Goal: Information Seeking & Learning: Learn about a topic

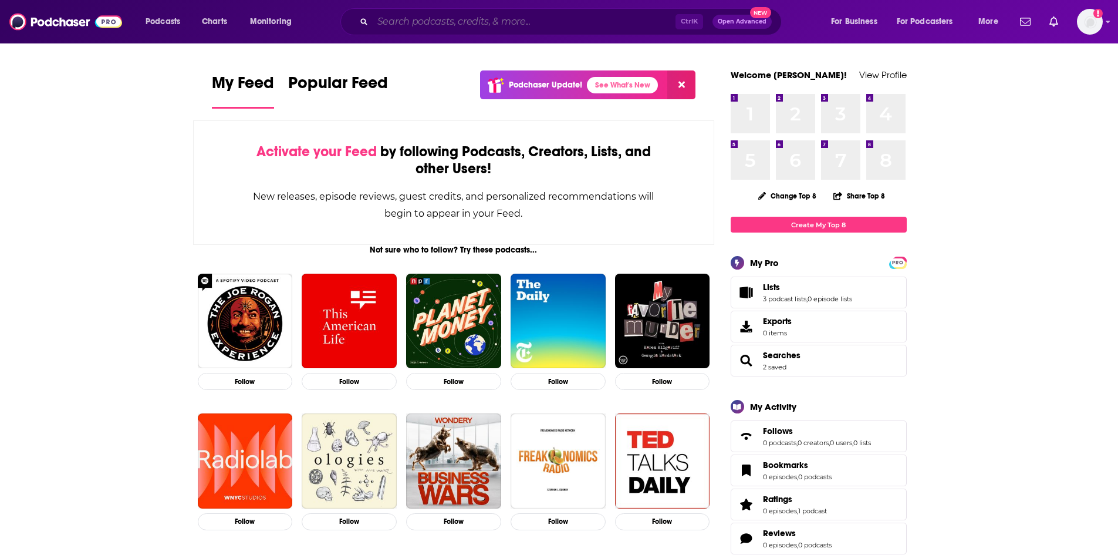
click at [462, 21] on input "Search podcasts, credits, & more..." at bounding box center [524, 21] width 303 height 19
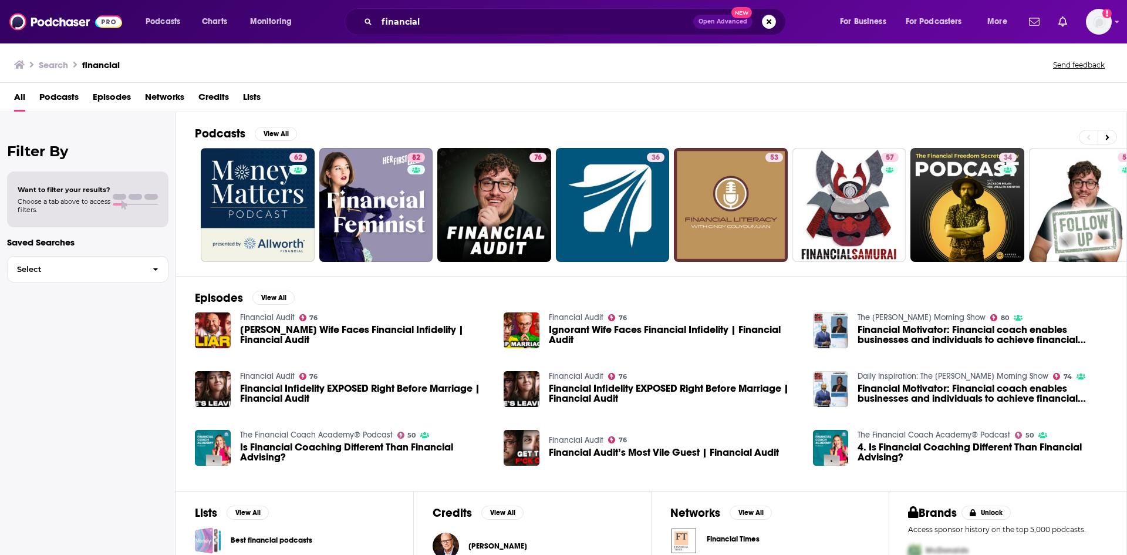
click at [77, 97] on span "Podcasts" at bounding box center [58, 99] width 39 height 24
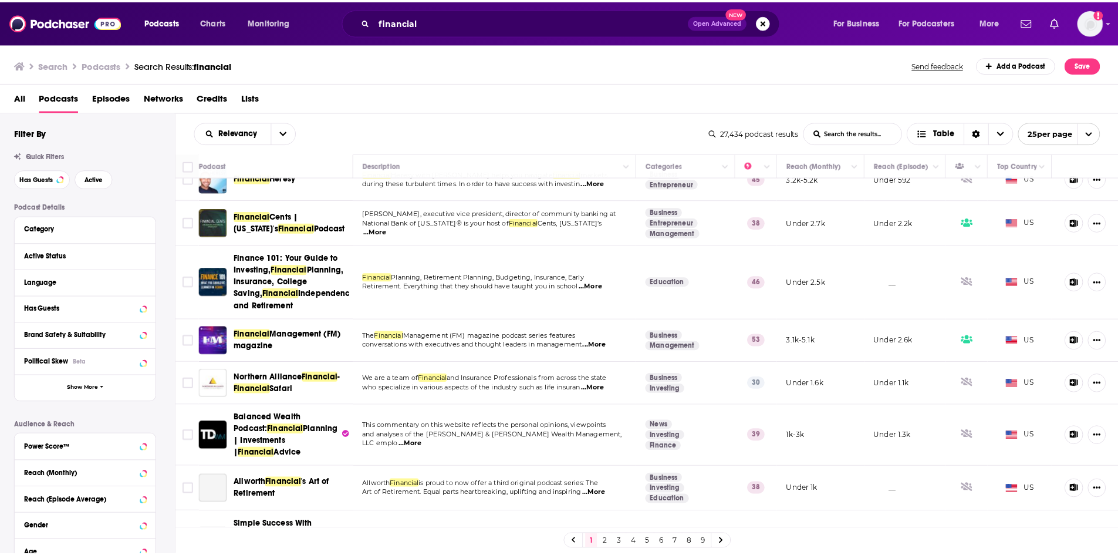
scroll to position [528, 0]
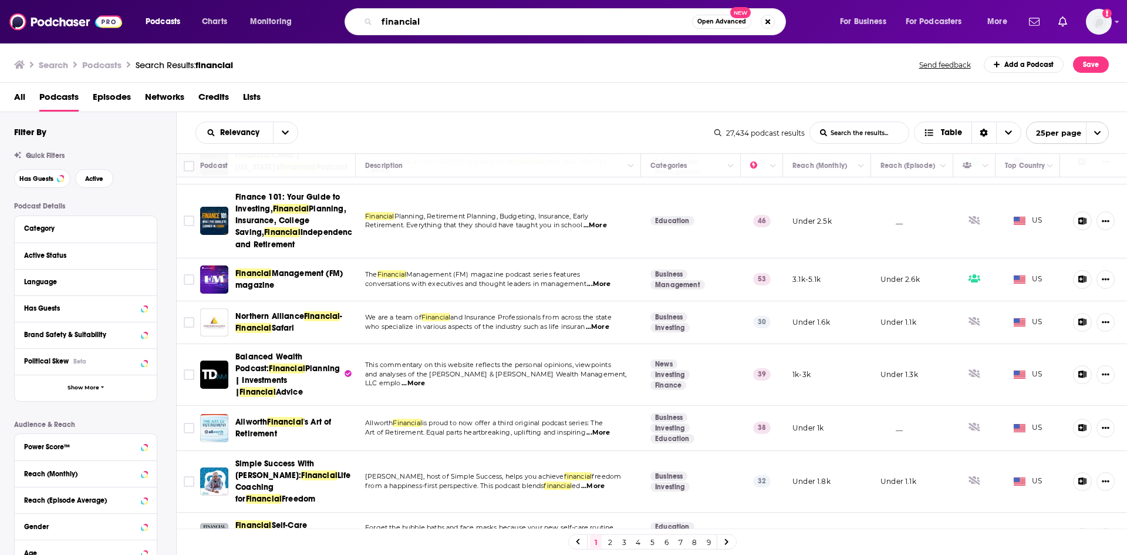
drag, startPoint x: 451, startPoint y: 22, endPoint x: 349, endPoint y: 24, distance: 102.2
click at [349, 24] on div "financial Open Advanced New" at bounding box center [565, 21] width 441 height 27
type input "motley fool money"
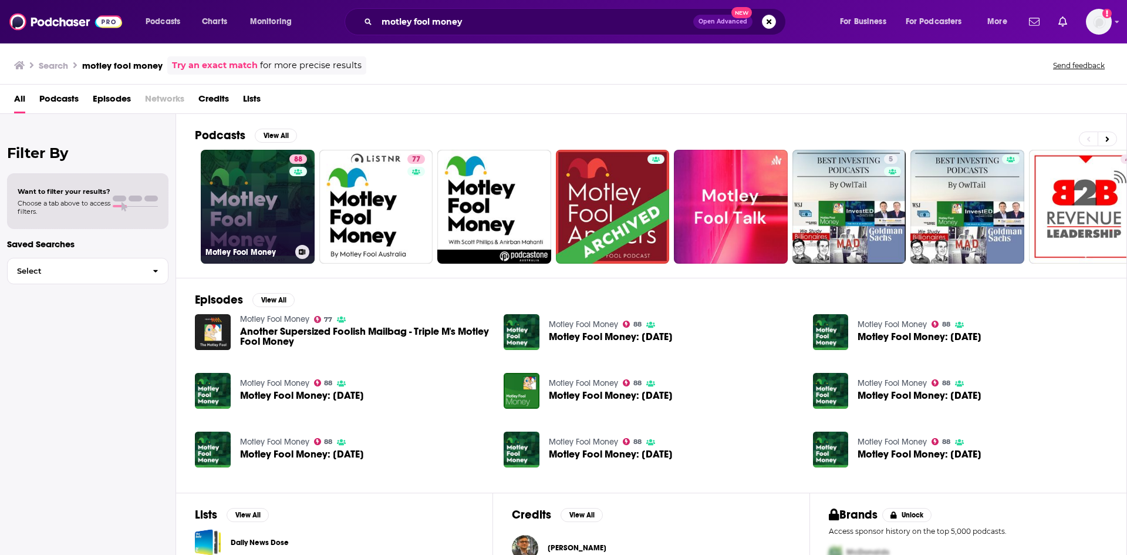
click at [268, 170] on link "88 Motley Fool Money" at bounding box center [258, 207] width 114 height 114
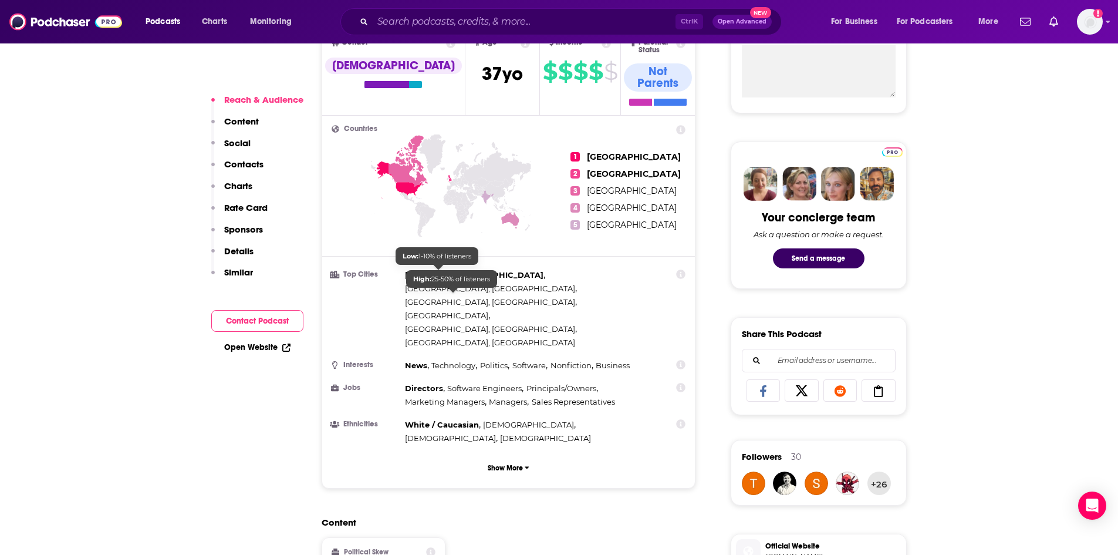
scroll to position [470, 0]
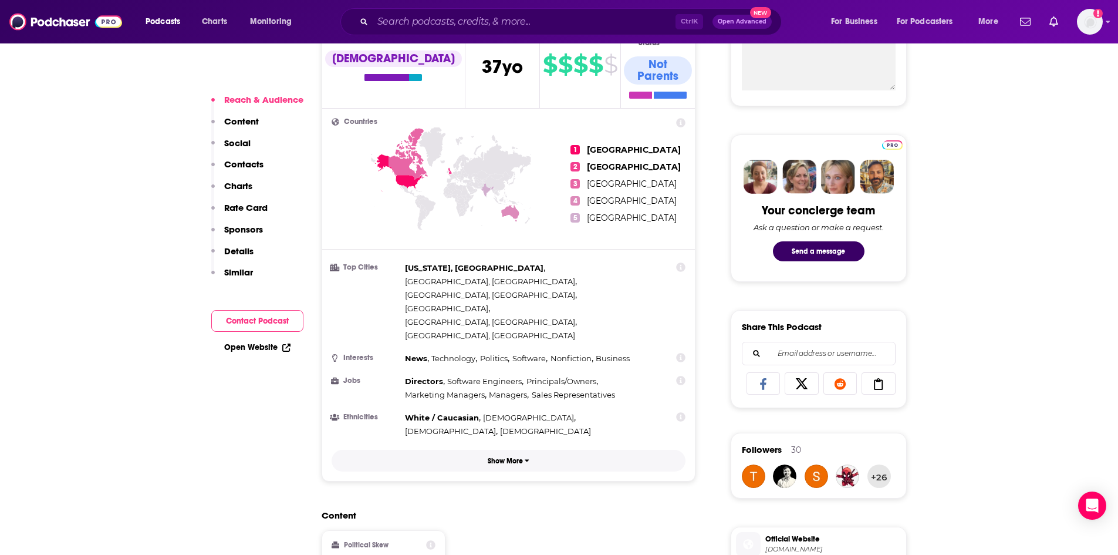
click at [500, 457] on p "Show More" at bounding box center [505, 461] width 35 height 8
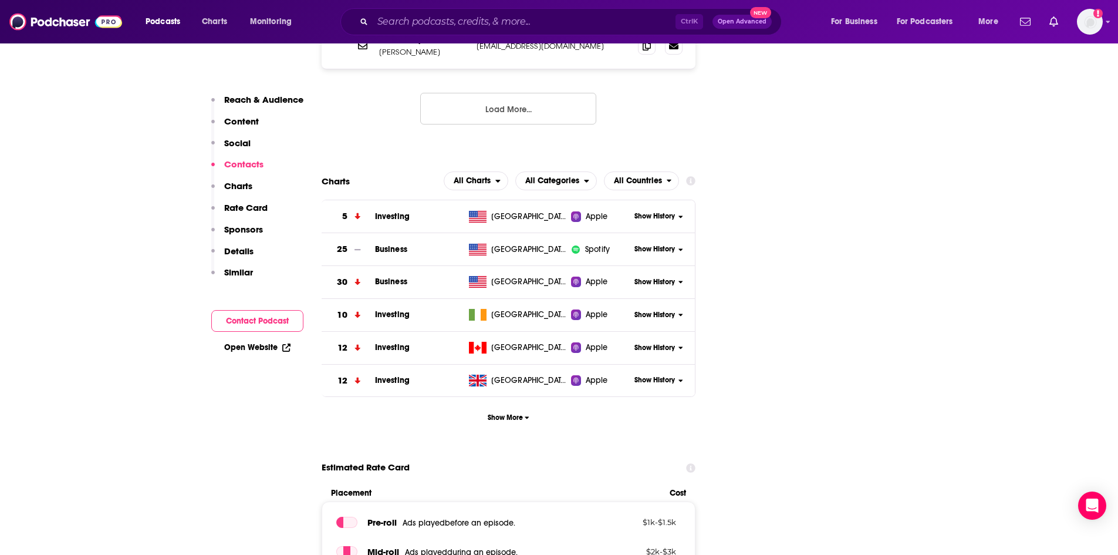
scroll to position [1761, 0]
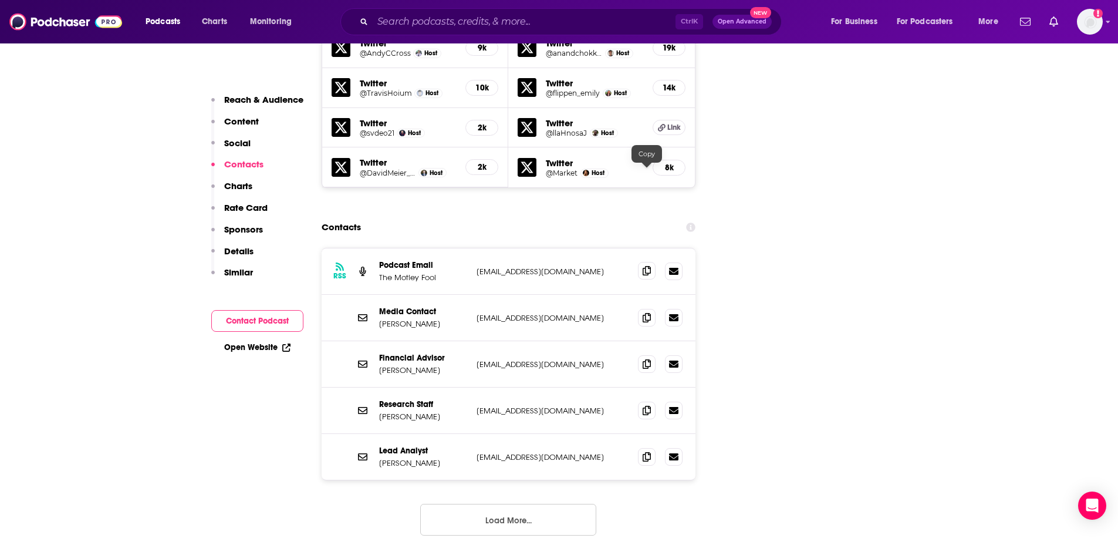
click at [649, 266] on icon at bounding box center [647, 270] width 8 height 9
drag, startPoint x: 433, startPoint y: 225, endPoint x: 379, endPoint y: 228, distance: 54.1
click at [379, 319] on p "[PERSON_NAME]" at bounding box center [423, 324] width 88 height 10
copy p "[PERSON_NAME]"
click at [649, 312] on icon at bounding box center [647, 316] width 8 height 9
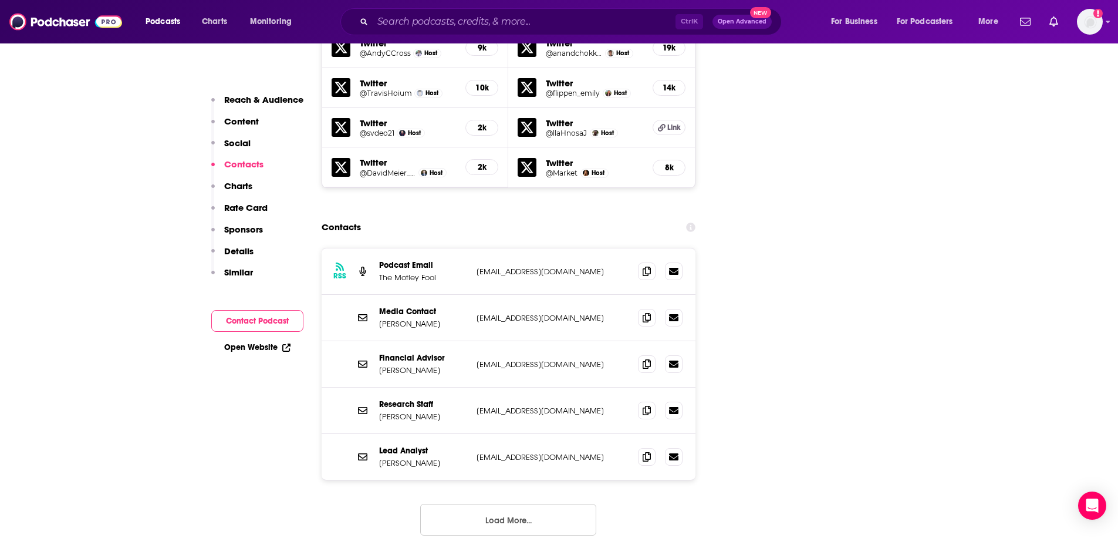
click at [478, 504] on button "Load More..." at bounding box center [508, 520] width 176 height 32
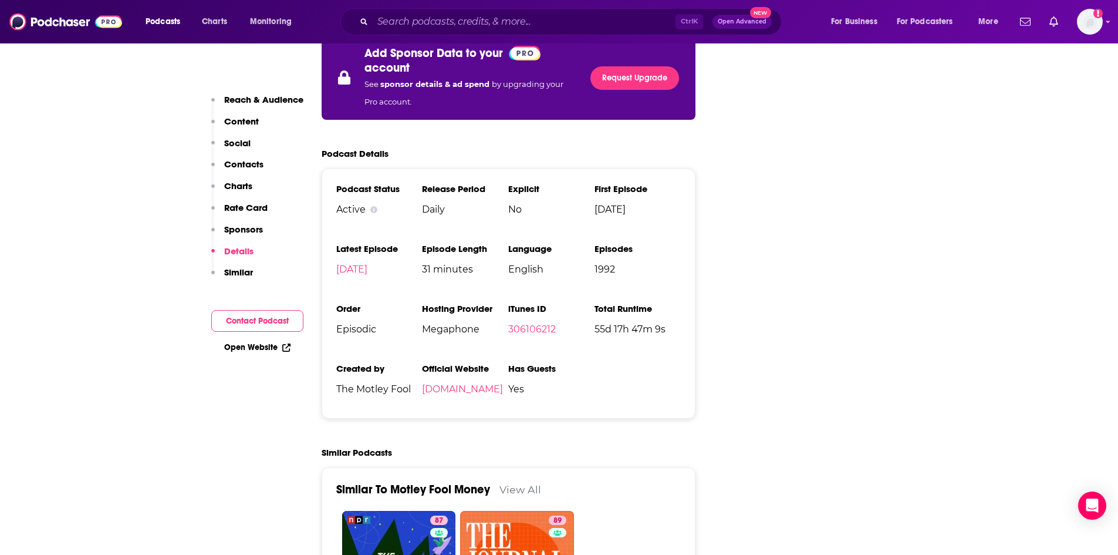
scroll to position [3288, 0]
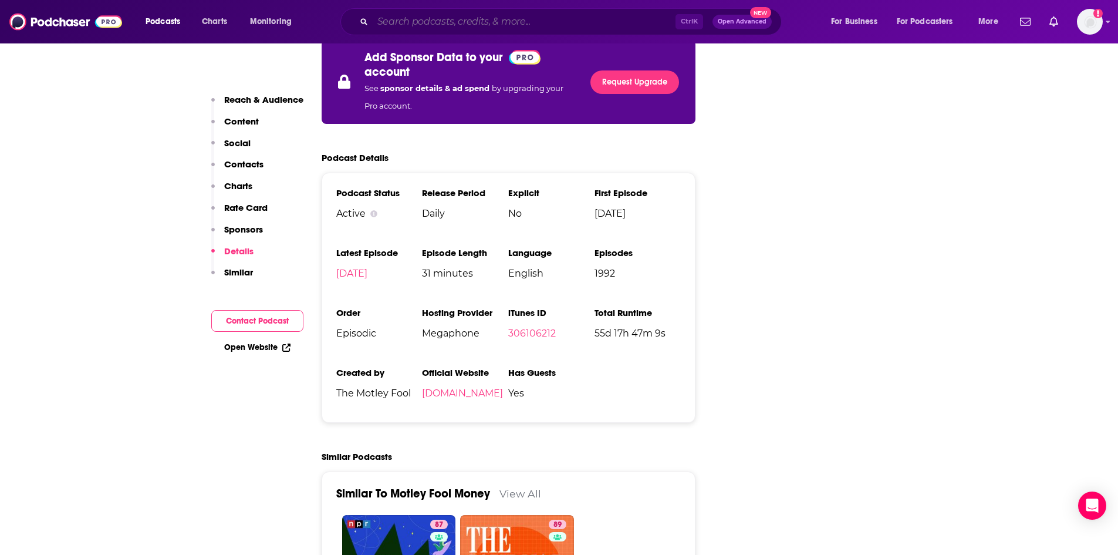
click at [477, 18] on input "Search podcasts, credits, & more..." at bounding box center [524, 21] width 303 height 19
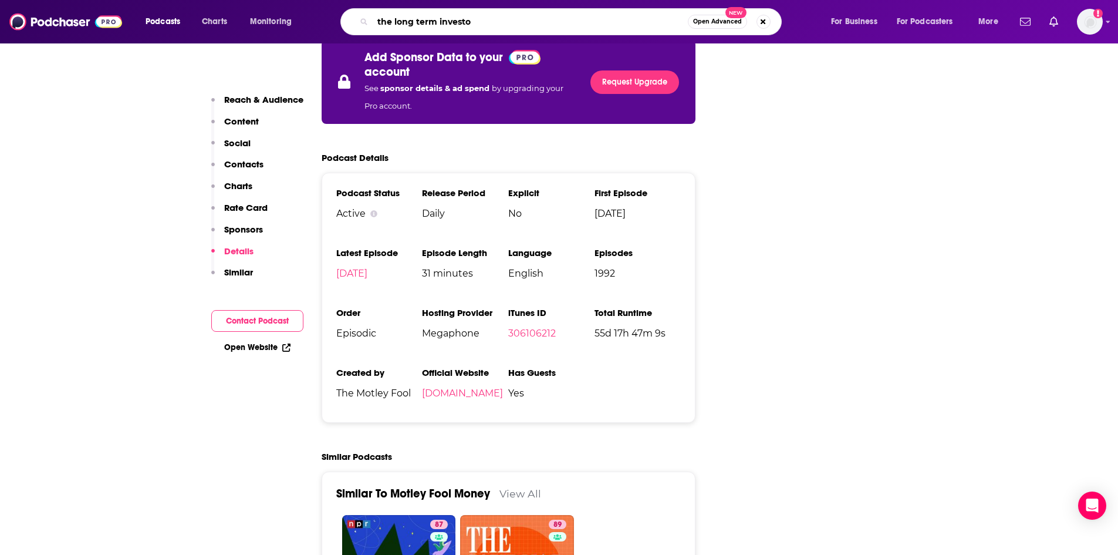
type input "the long term investor"
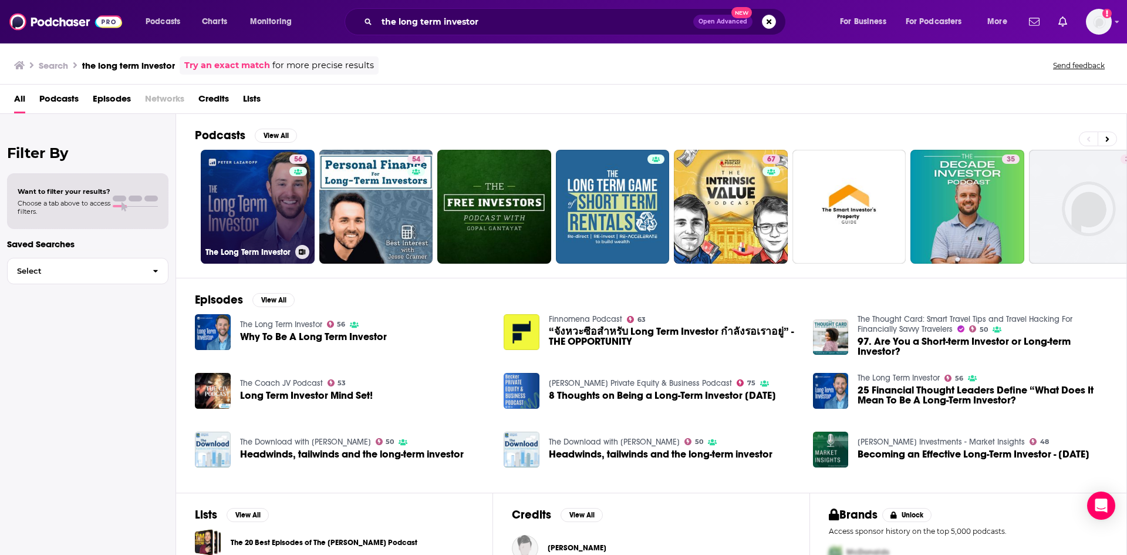
click at [260, 191] on link "56 The Long Term Investor" at bounding box center [258, 207] width 114 height 114
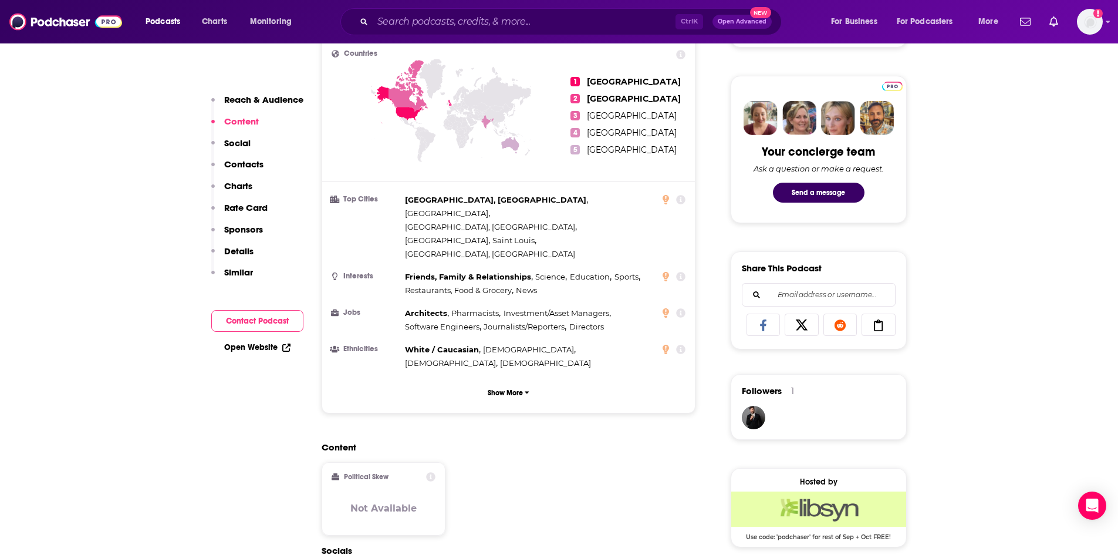
scroll to position [763, 0]
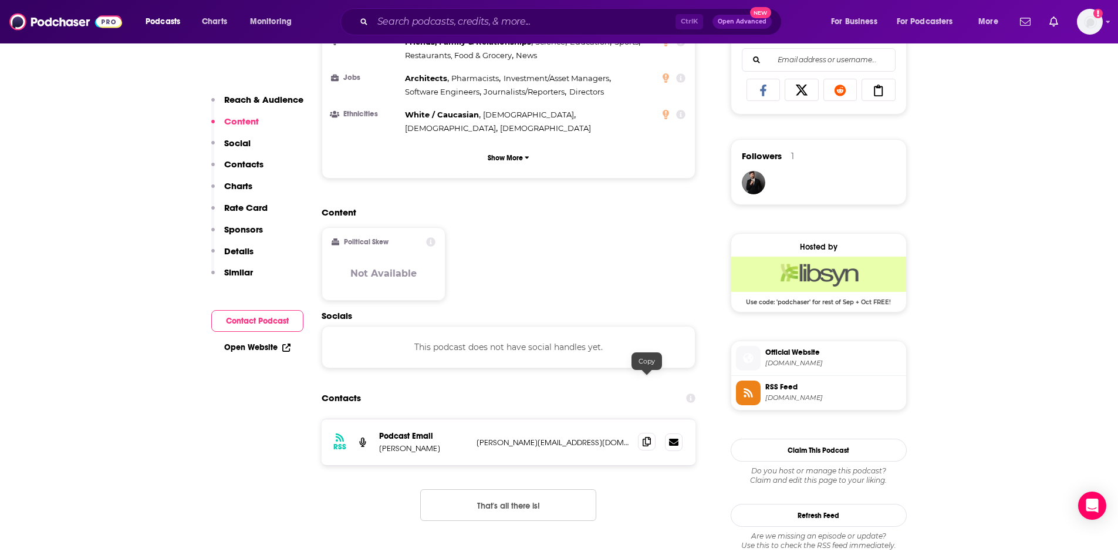
click at [642, 433] on span at bounding box center [647, 442] width 18 height 18
click at [482, 489] on button "That's all there is!" at bounding box center [508, 505] width 176 height 32
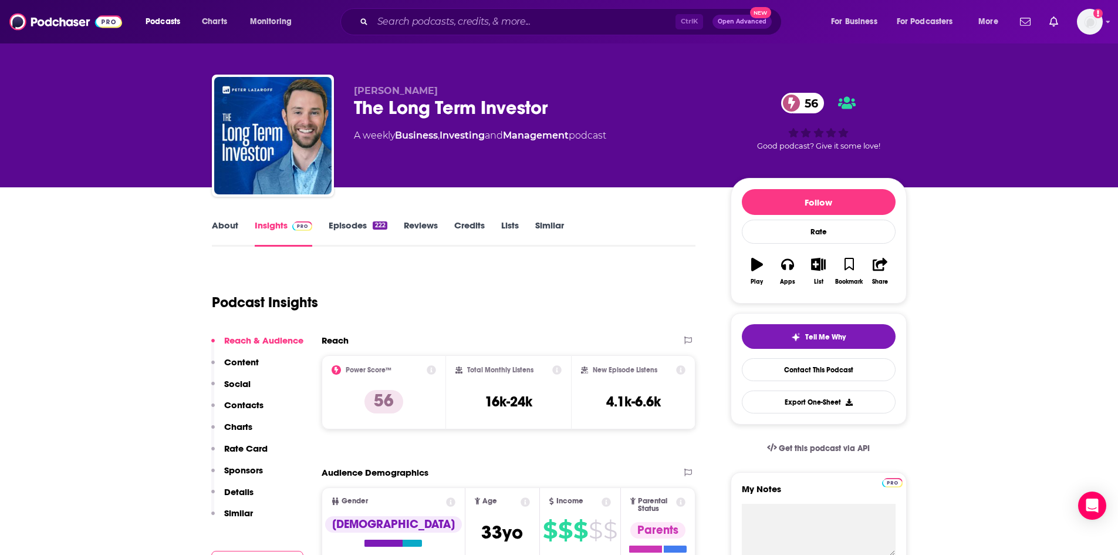
scroll to position [0, 0]
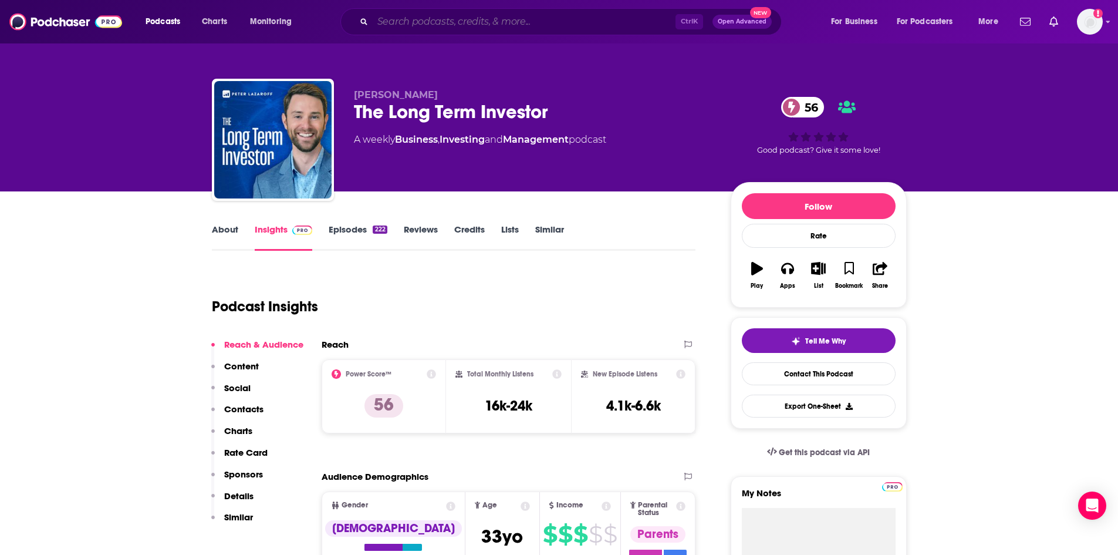
click at [419, 23] on input "Search podcasts, credits, & more..." at bounding box center [524, 21] width 303 height 19
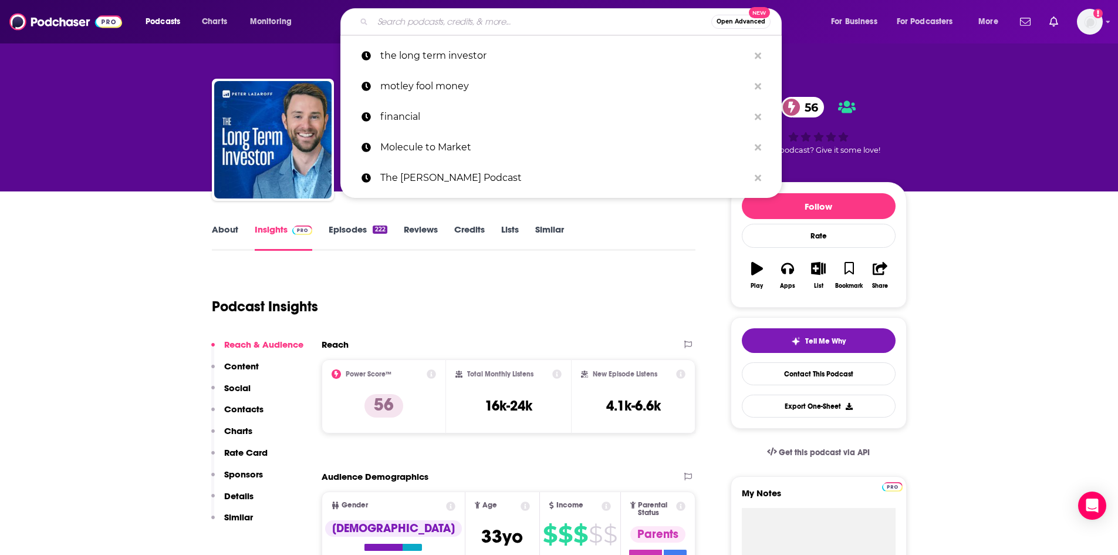
paste input "The Vergecast"
type input "The Vergecast"
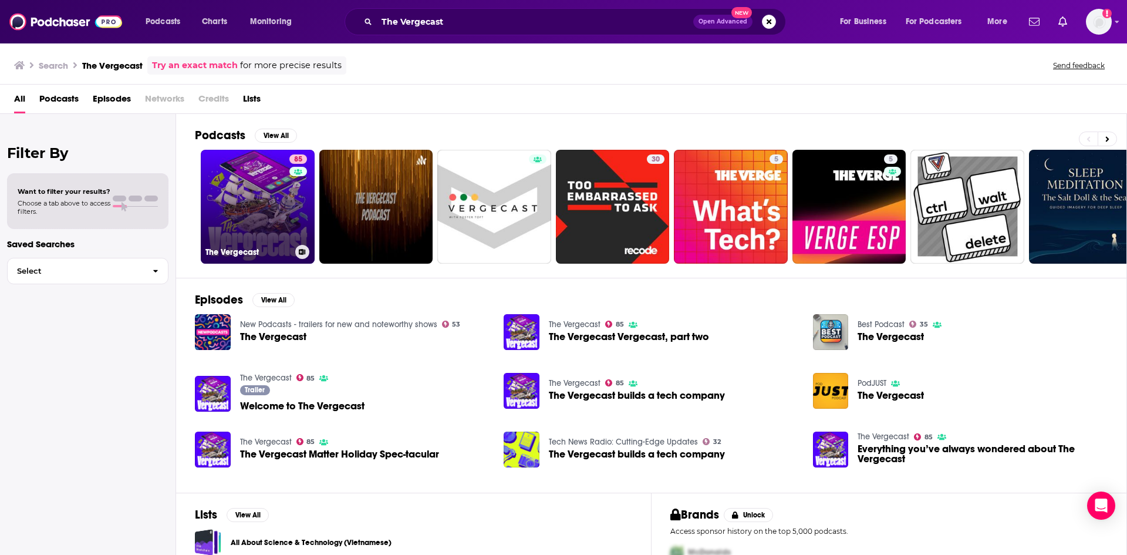
click at [255, 178] on link "85 The Vergecast" at bounding box center [258, 207] width 114 height 114
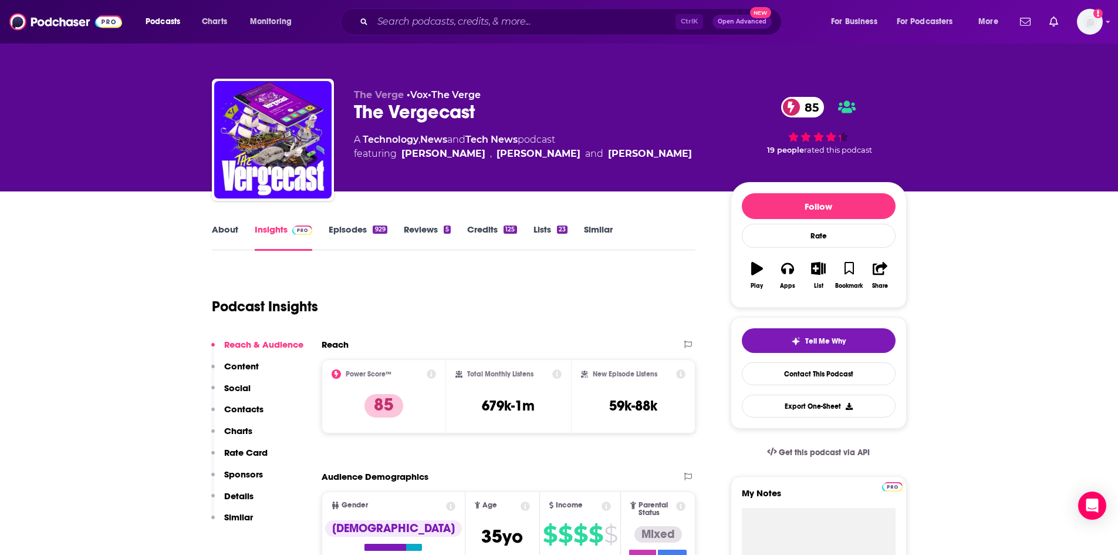
click at [511, 11] on div "Ctrl K Open Advanced New" at bounding box center [561, 21] width 441 height 27
click at [510, 18] on input "Search podcasts, credits, & more..." at bounding box center [524, 21] width 303 height 19
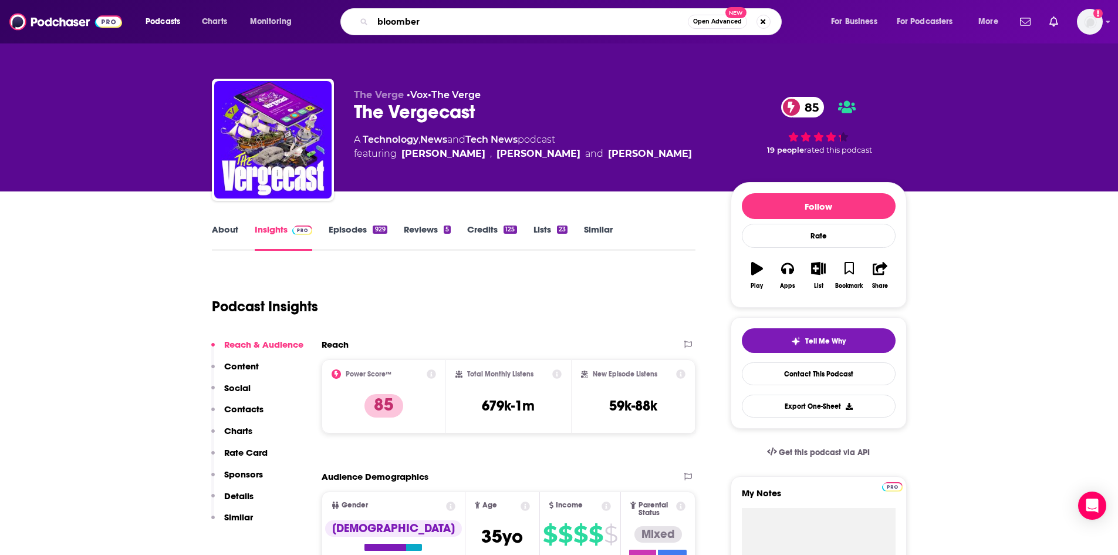
type input "bloomberg"
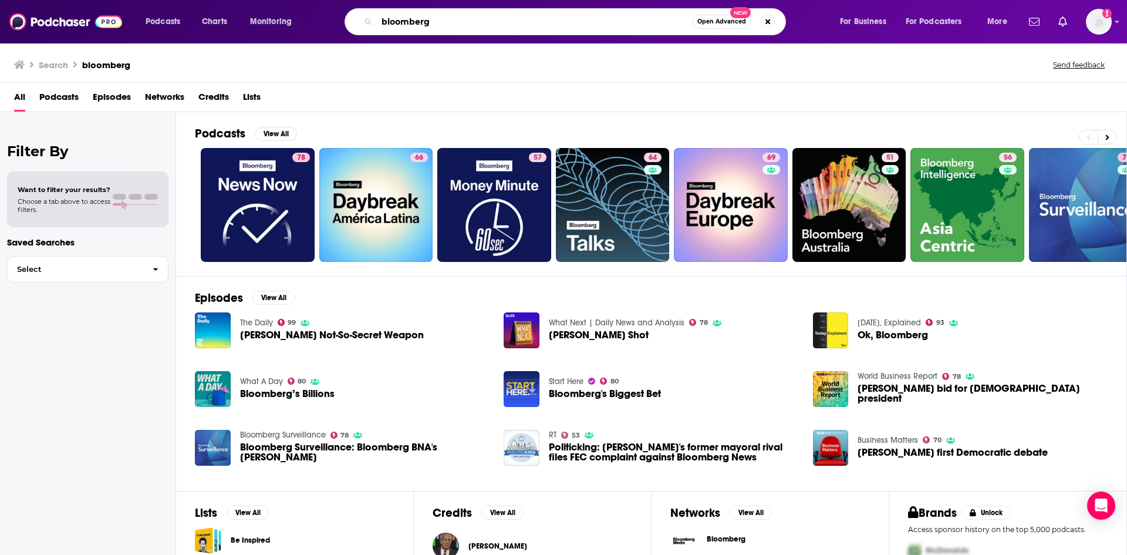
drag, startPoint x: 510, startPoint y: 25, endPoint x: 428, endPoint y: 25, distance: 82.2
click at [428, 25] on input "bloomberg" at bounding box center [534, 21] width 315 height 19
click at [486, 26] on input "bloomberg" at bounding box center [534, 21] width 315 height 19
click at [638, 25] on input "bloomberg vergecast" at bounding box center [534, 21] width 315 height 19
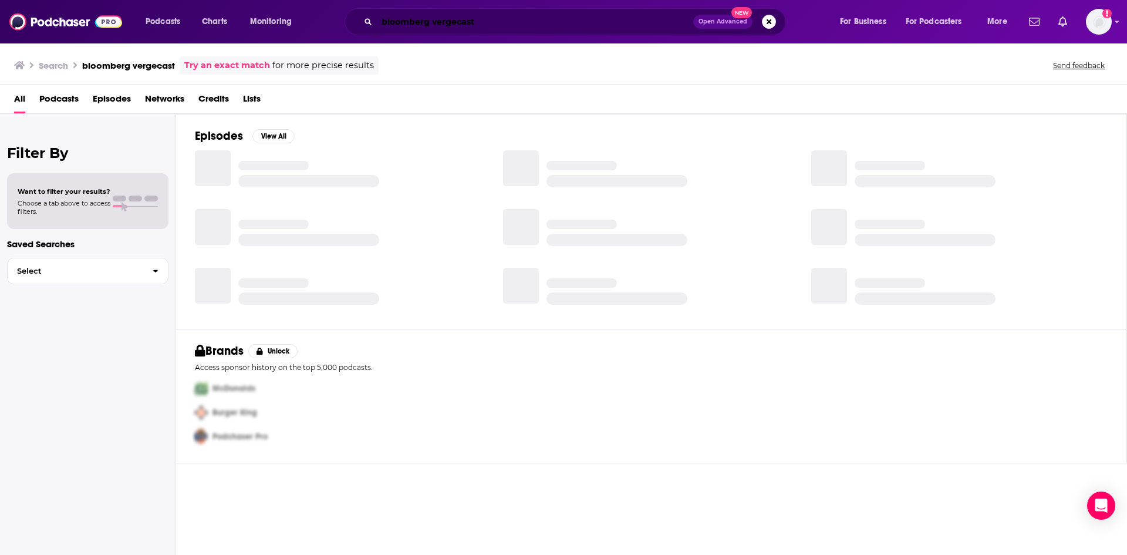
click at [450, 22] on input "bloomberg vergecast" at bounding box center [535, 21] width 316 height 19
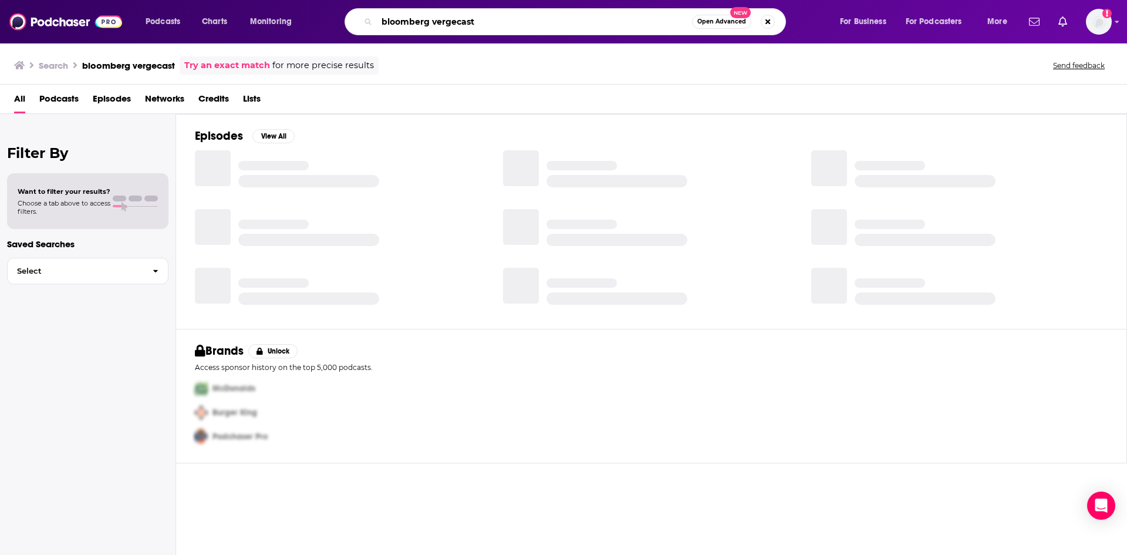
click at [450, 22] on input "bloomberg vergecast" at bounding box center [534, 21] width 315 height 19
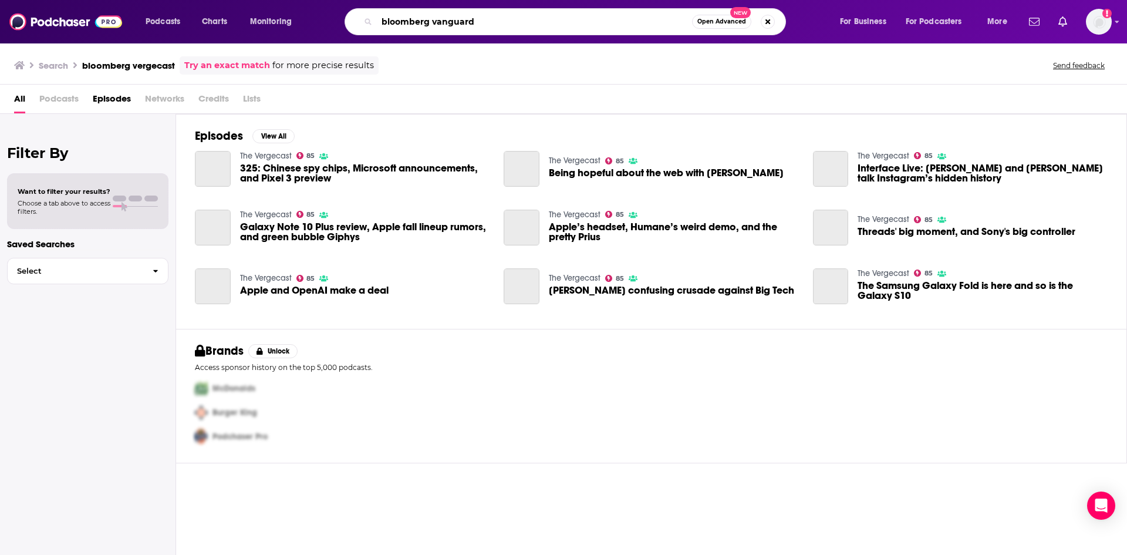
type input "bloomberg vanguard"
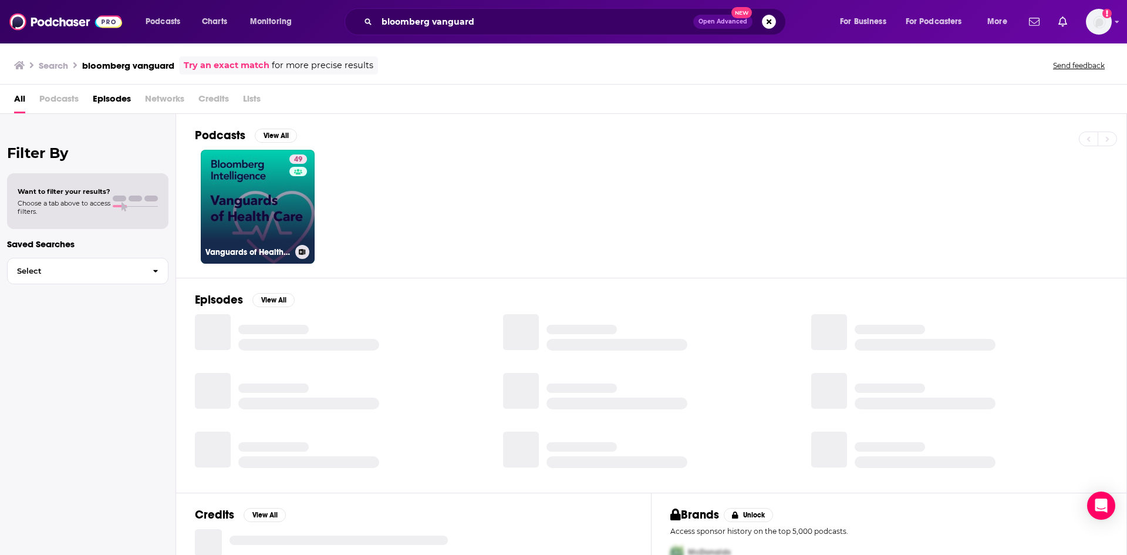
click at [256, 180] on link "49 Vanguards of Health Care by Bloomberg Intelligence" at bounding box center [258, 207] width 114 height 114
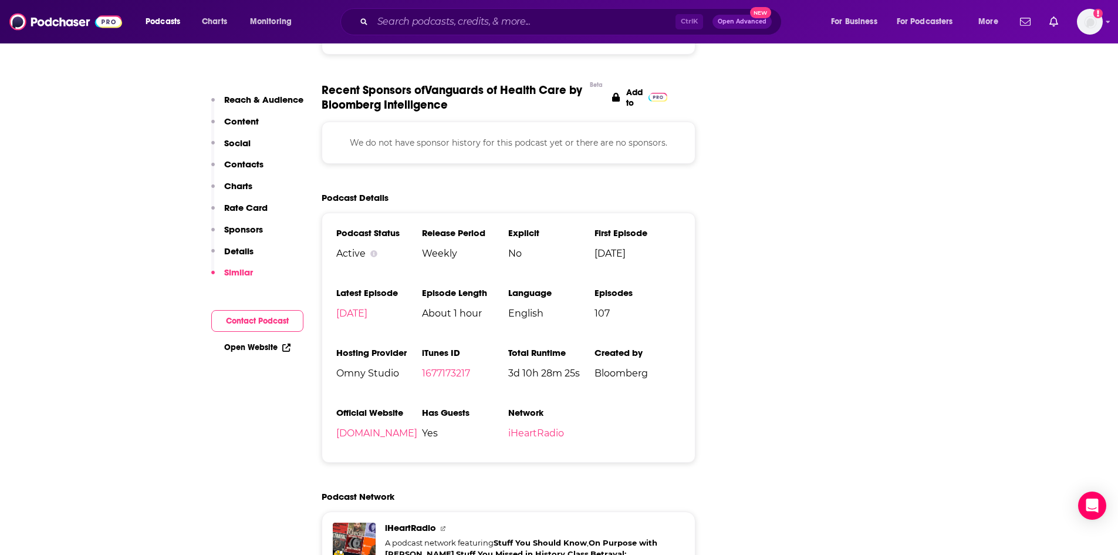
scroll to position [1937, 0]
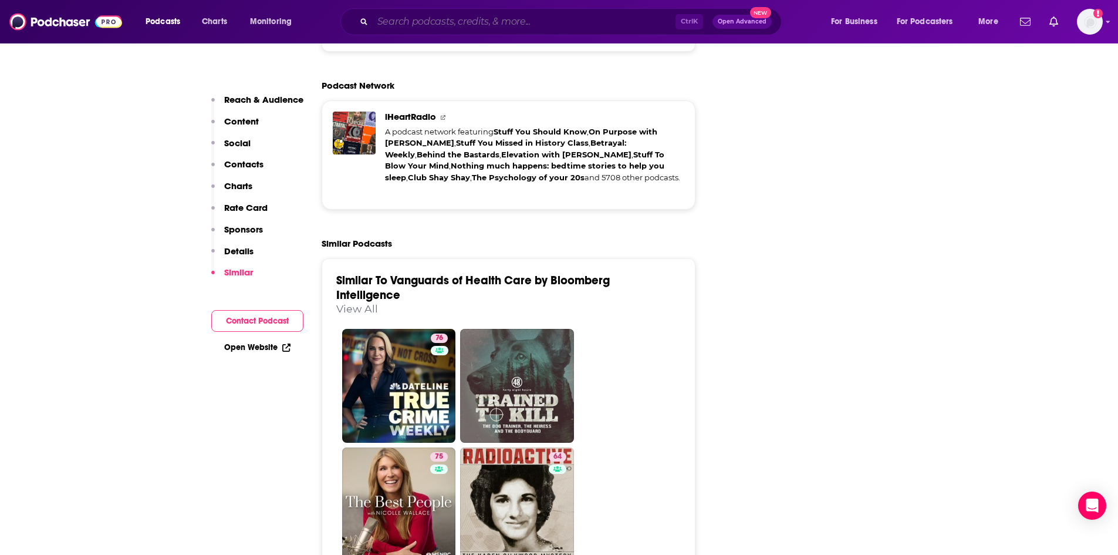
click at [441, 24] on input "Search podcasts, credits, & more..." at bounding box center [524, 21] width 303 height 19
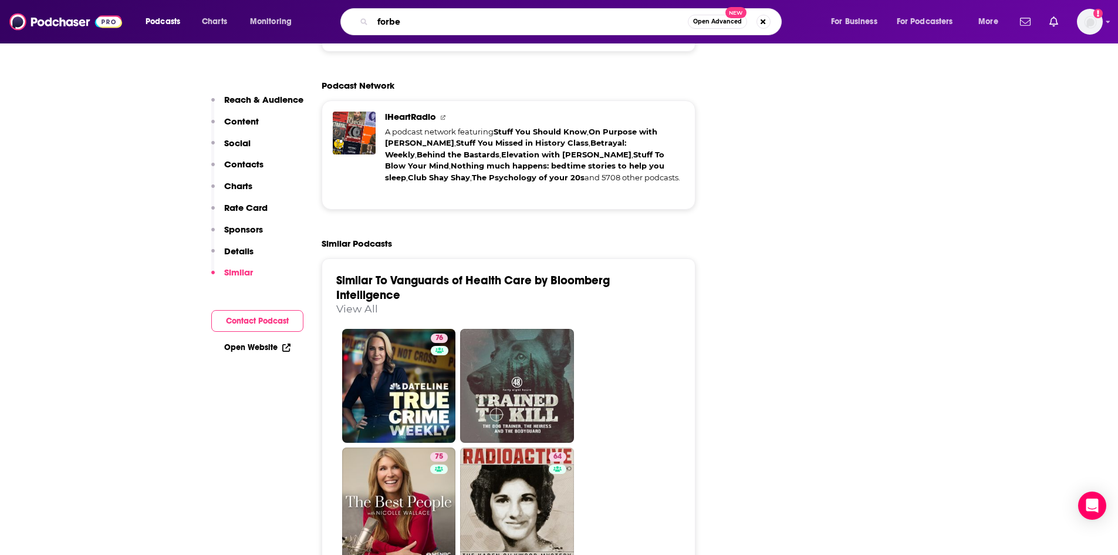
type input "forbes"
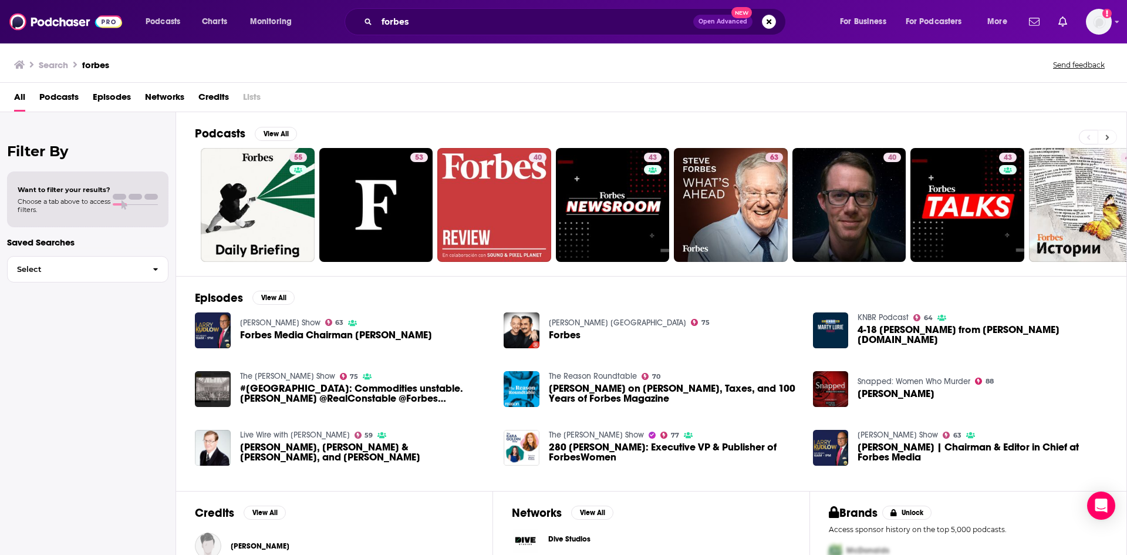
click at [1111, 135] on button at bounding box center [1107, 137] width 19 height 15
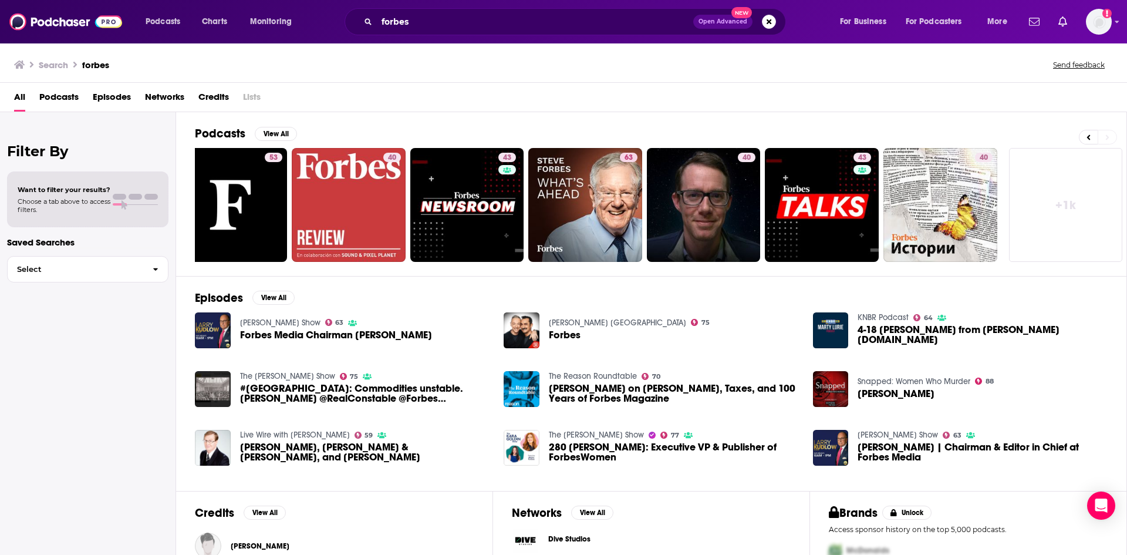
scroll to position [0, 146]
click at [1090, 139] on icon at bounding box center [1089, 136] width 4 height 5
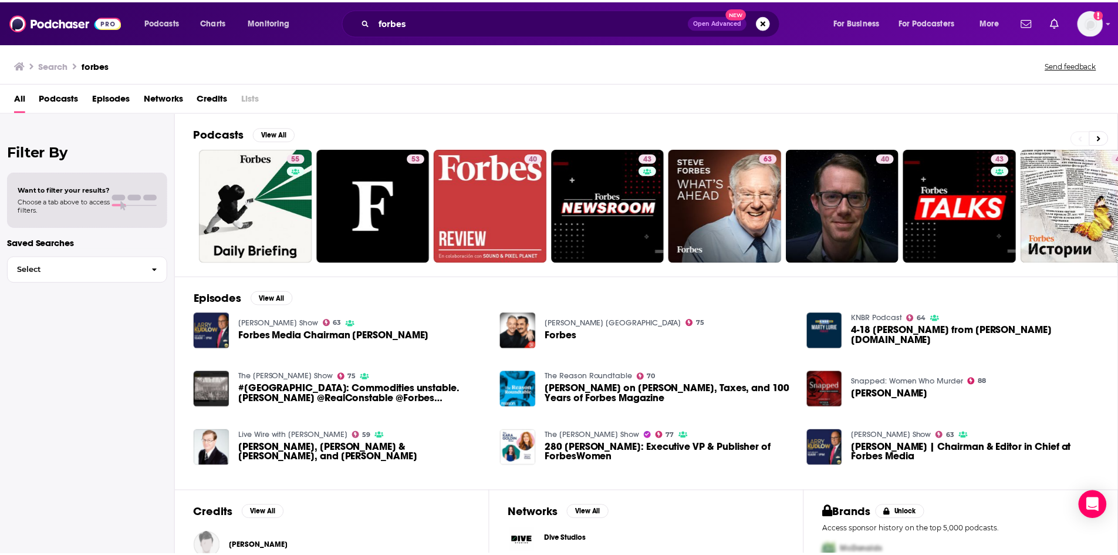
scroll to position [0, 0]
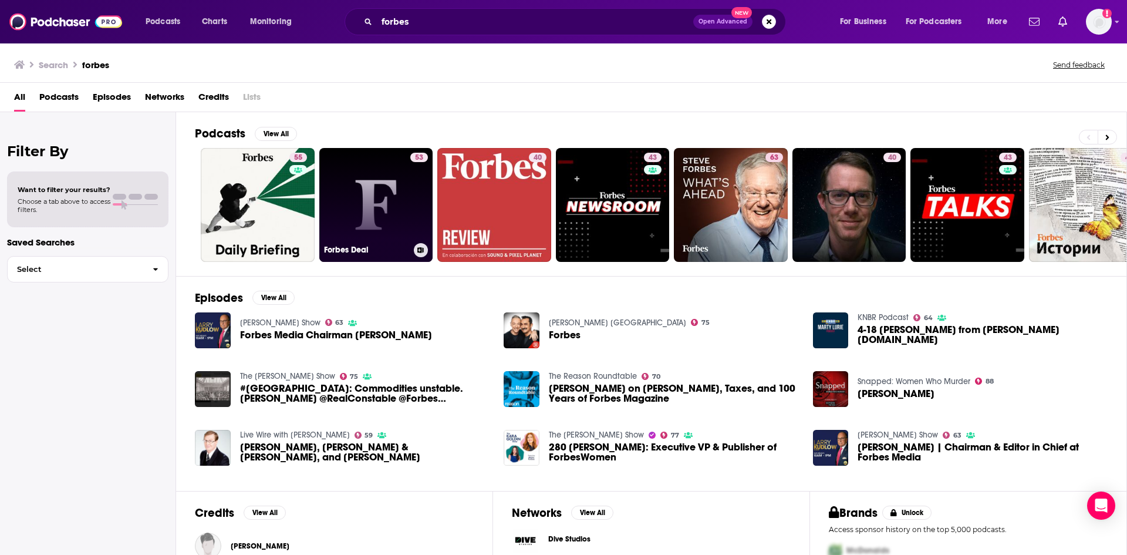
click at [362, 188] on link "53 Forbes Deal" at bounding box center [376, 205] width 114 height 114
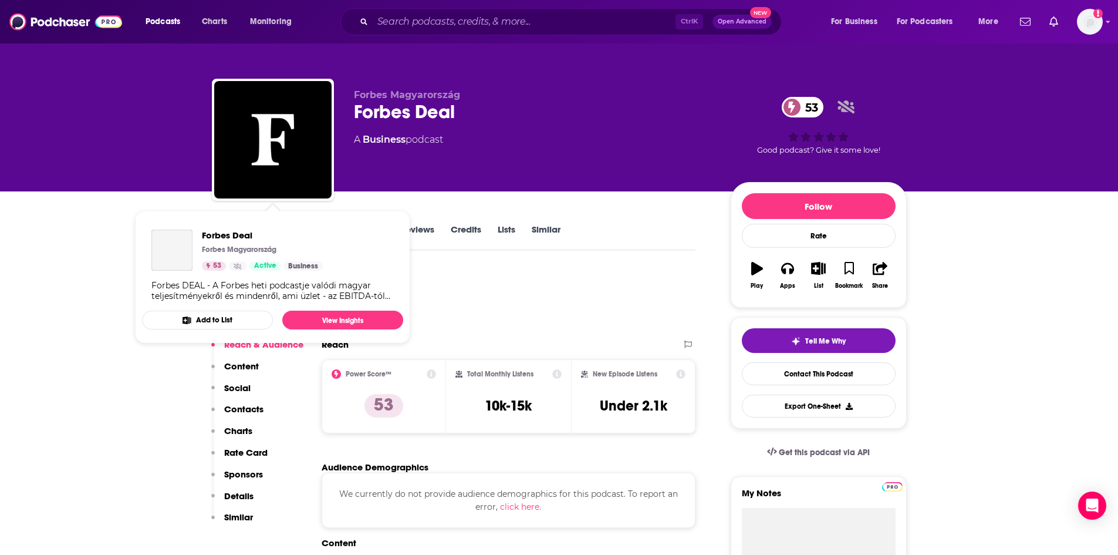
scroll to position [117, 0]
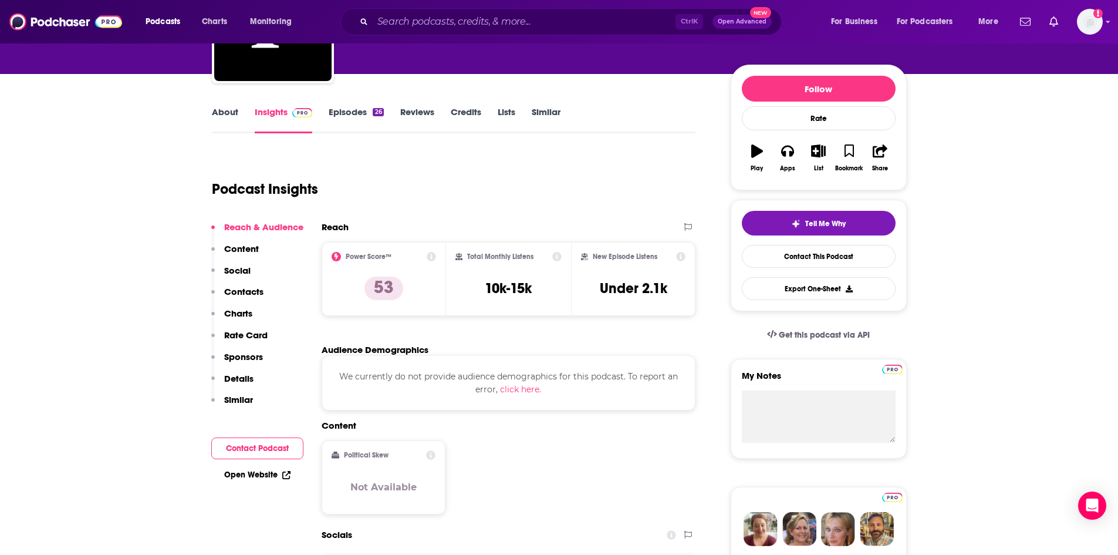
click at [351, 114] on link "Episodes 26" at bounding box center [356, 119] width 55 height 27
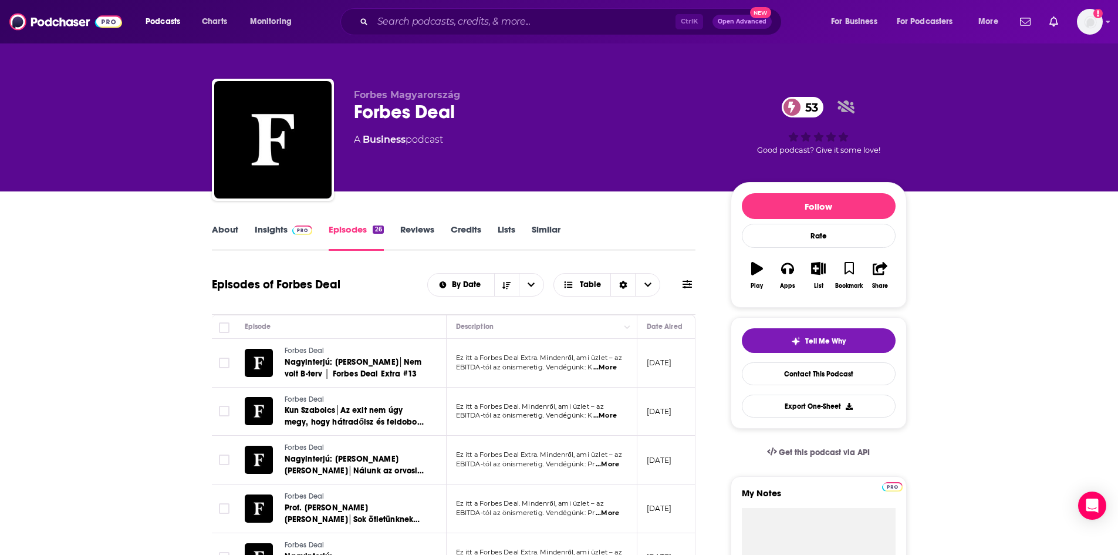
click at [421, 2] on div "Podcasts Charts Monitoring Ctrl K Open Advanced New For Business For Podcasters…" at bounding box center [559, 21] width 1118 height 43
click at [424, 18] on input "Search podcasts, credits, & more..." at bounding box center [524, 21] width 303 height 19
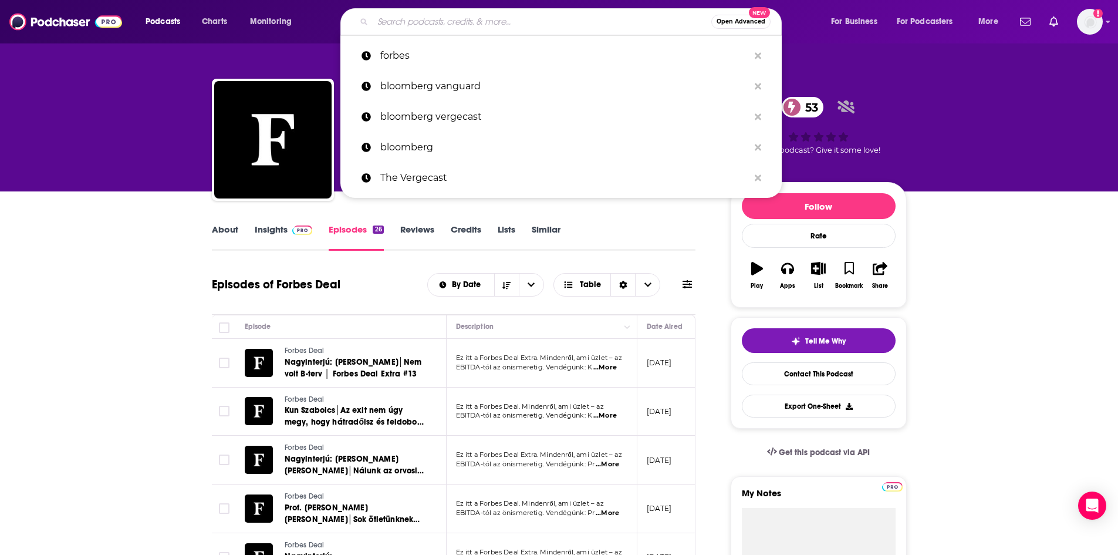
paste input "Biotech Bulls & Breakthroughs"
type input "Biotech Bulls & Breakthroughs"
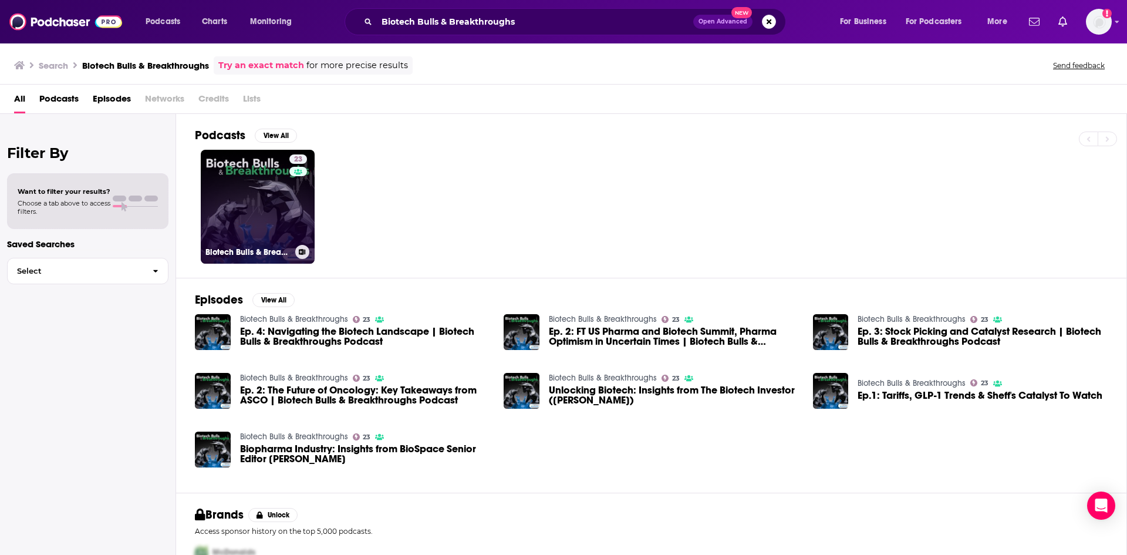
click at [285, 198] on link "23 Biotech Bulls & Breakthroughs" at bounding box center [258, 207] width 114 height 114
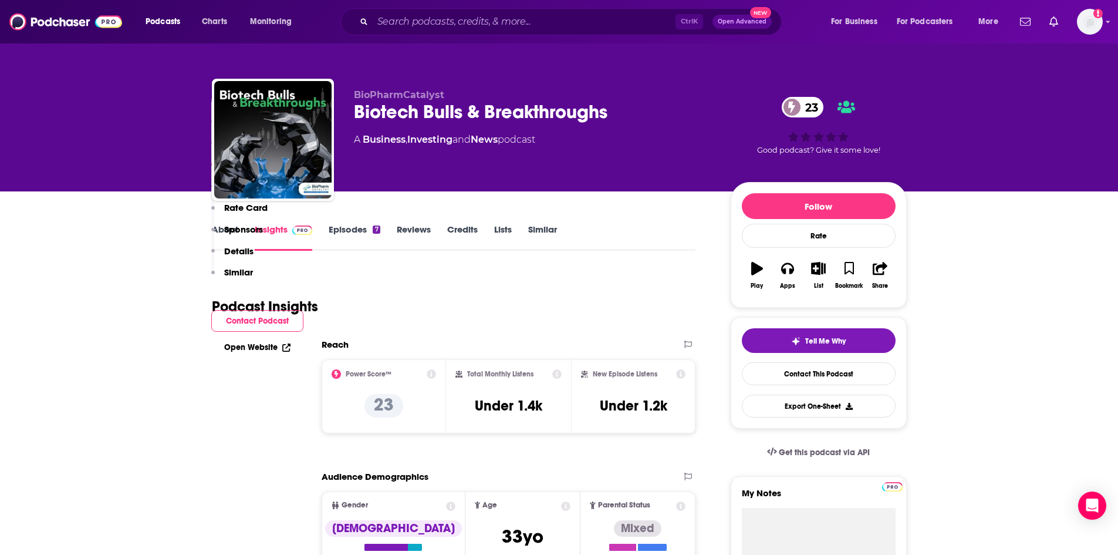
scroll to position [763, 0]
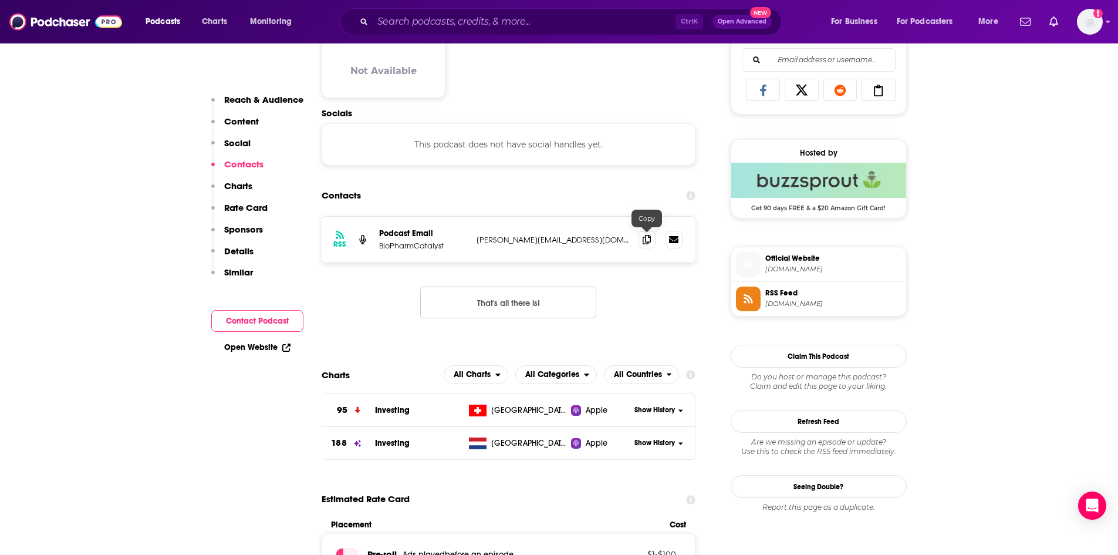
drag, startPoint x: 648, startPoint y: 242, endPoint x: 496, endPoint y: 253, distance: 151.9
click at [648, 242] on icon at bounding box center [647, 239] width 8 height 9
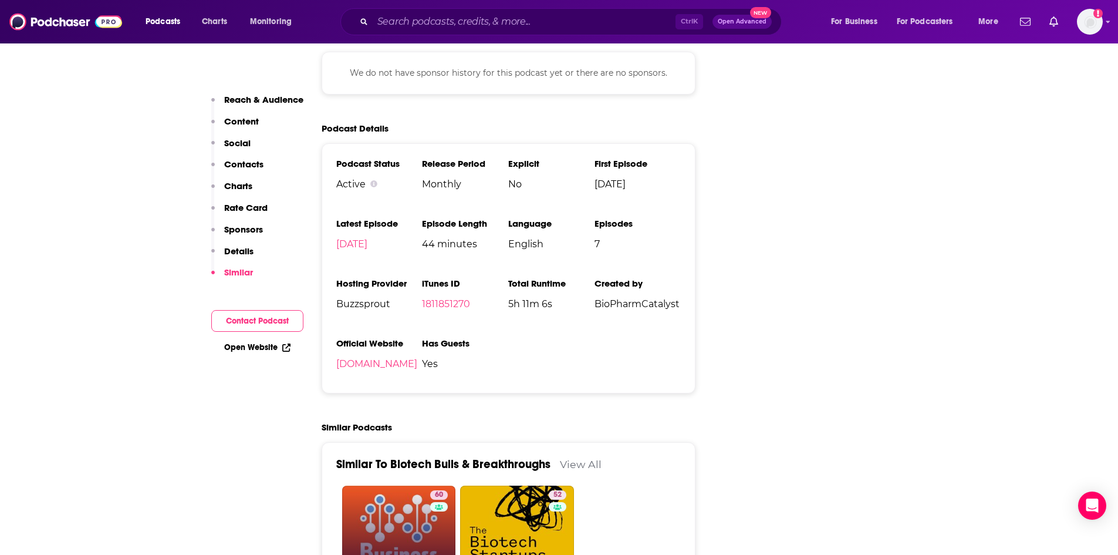
scroll to position [1703, 0]
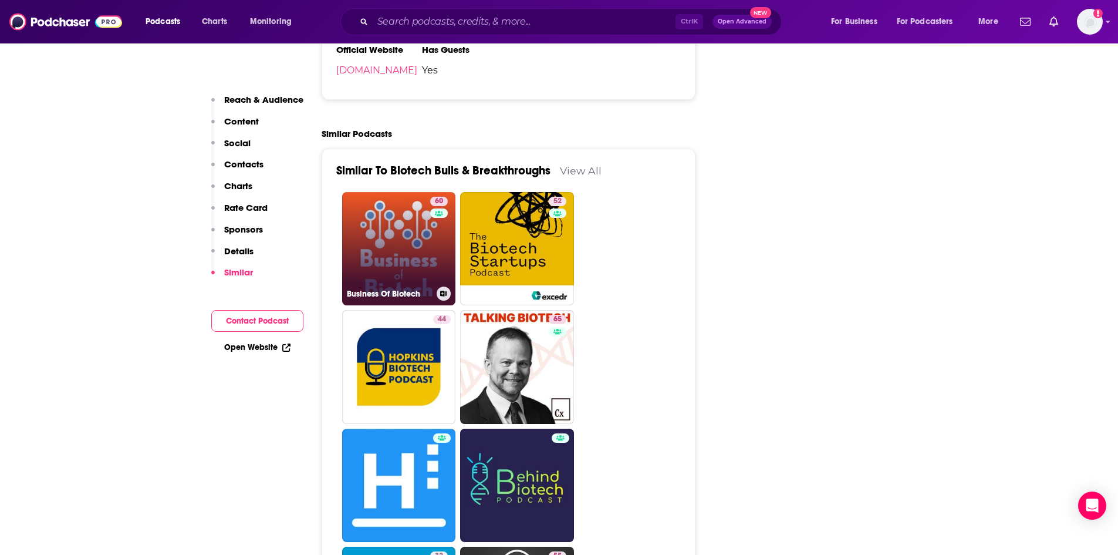
click at [406, 225] on link "60 Business Of Biotech" at bounding box center [399, 249] width 114 height 114
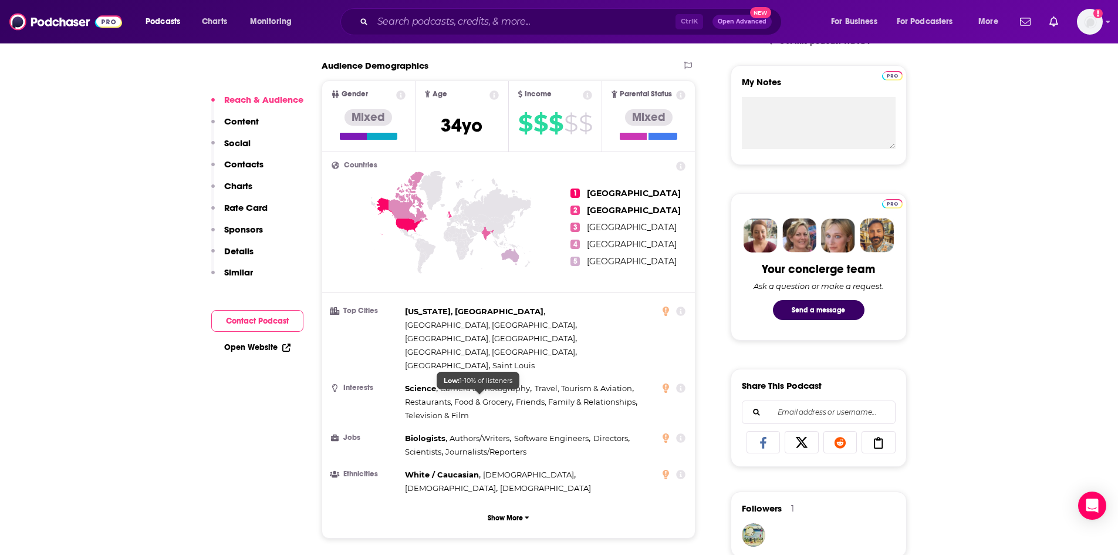
scroll to position [763, 0]
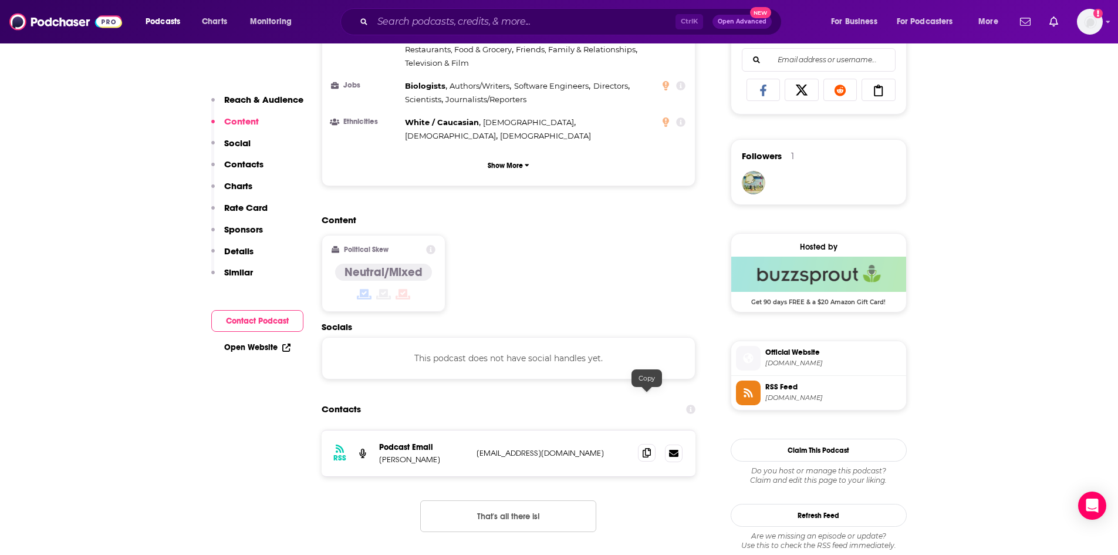
click at [642, 444] on span at bounding box center [647, 453] width 18 height 18
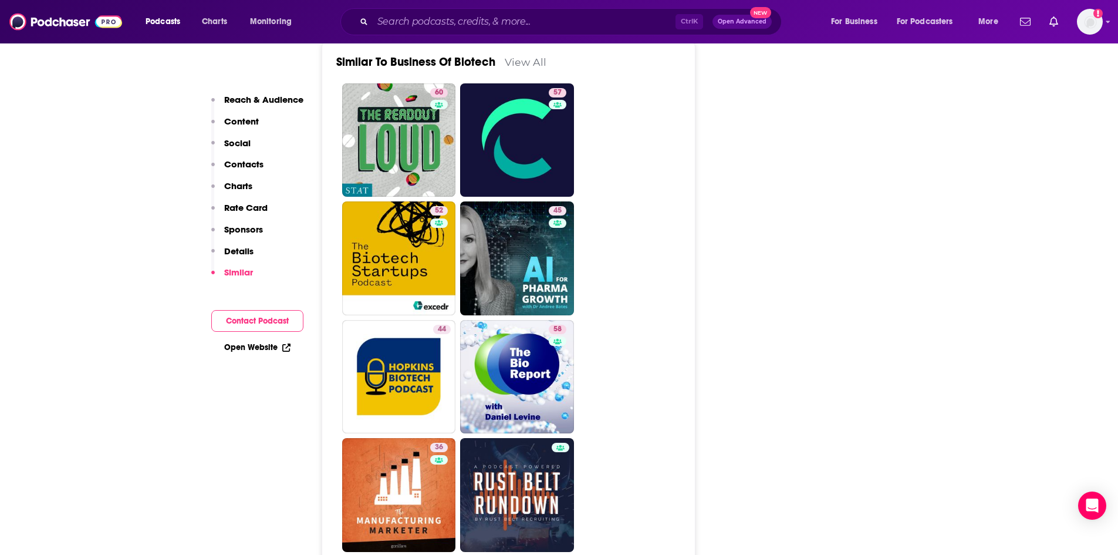
scroll to position [1996, 0]
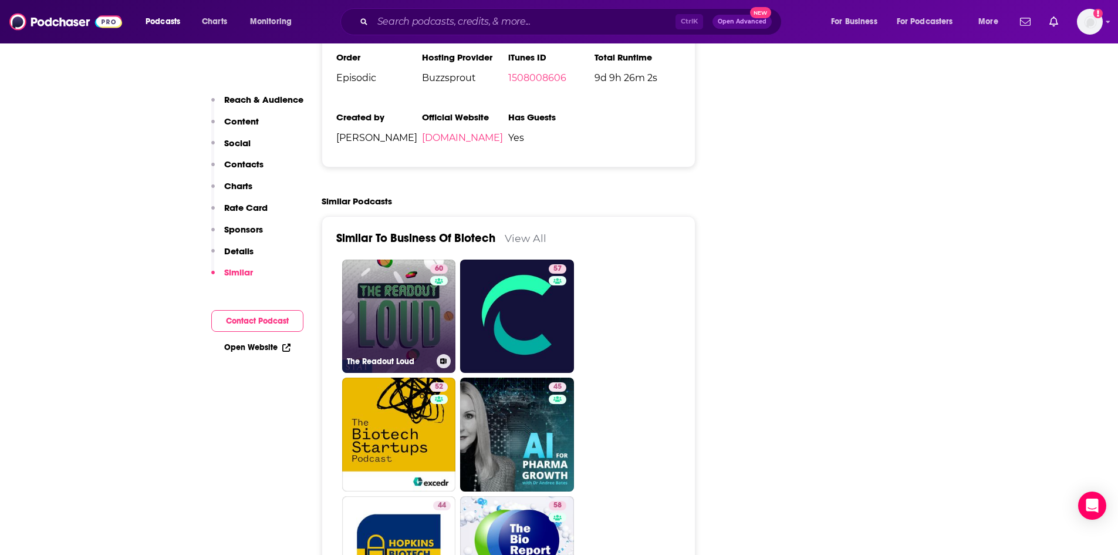
click at [400, 259] on link "60 The Readout Loud" at bounding box center [399, 316] width 114 height 114
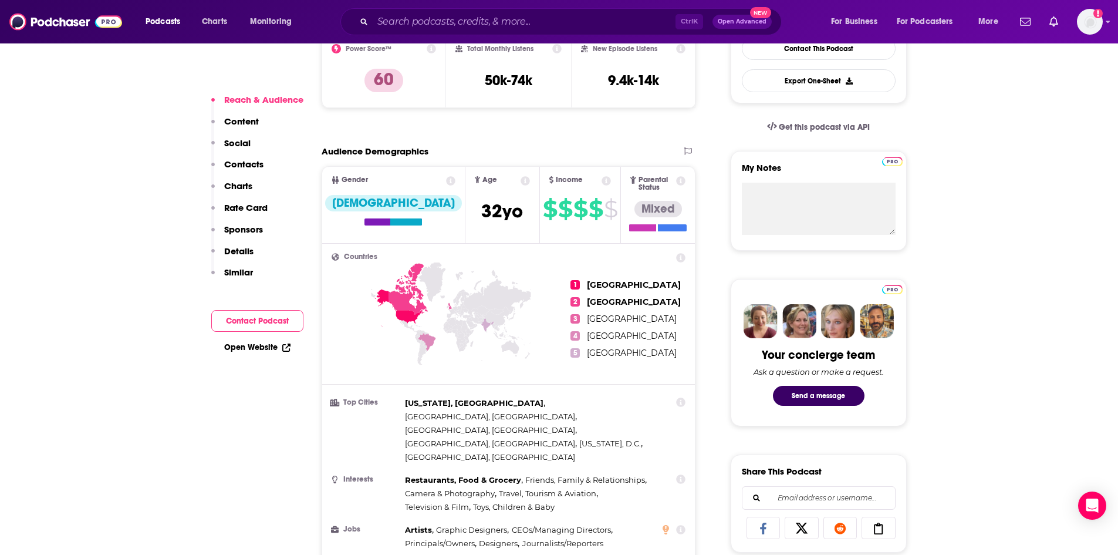
scroll to position [998, 0]
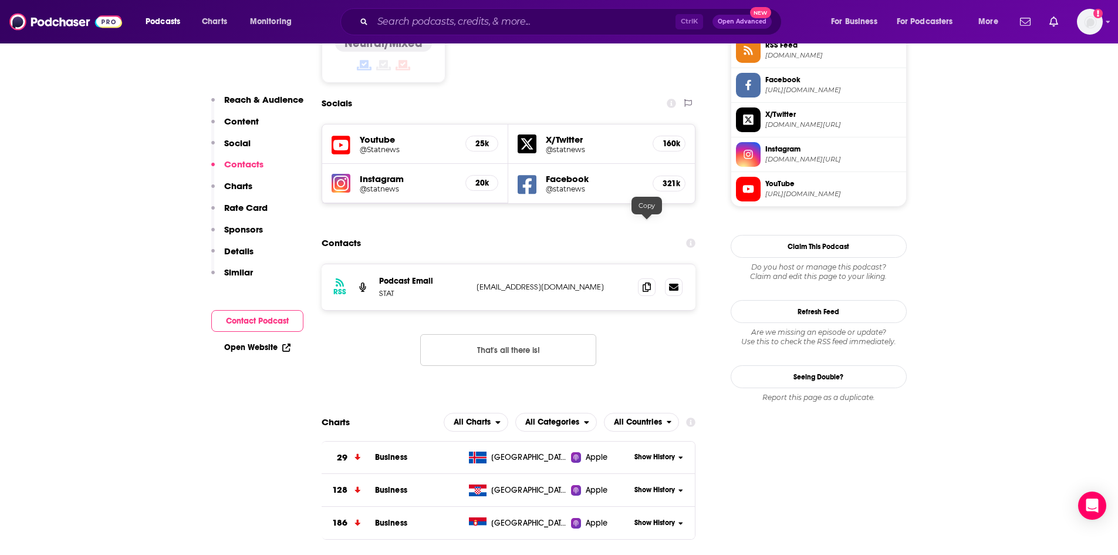
drag, startPoint x: 650, startPoint y: 224, endPoint x: 592, endPoint y: 232, distance: 58.7
click at [650, 282] on icon at bounding box center [647, 286] width 8 height 9
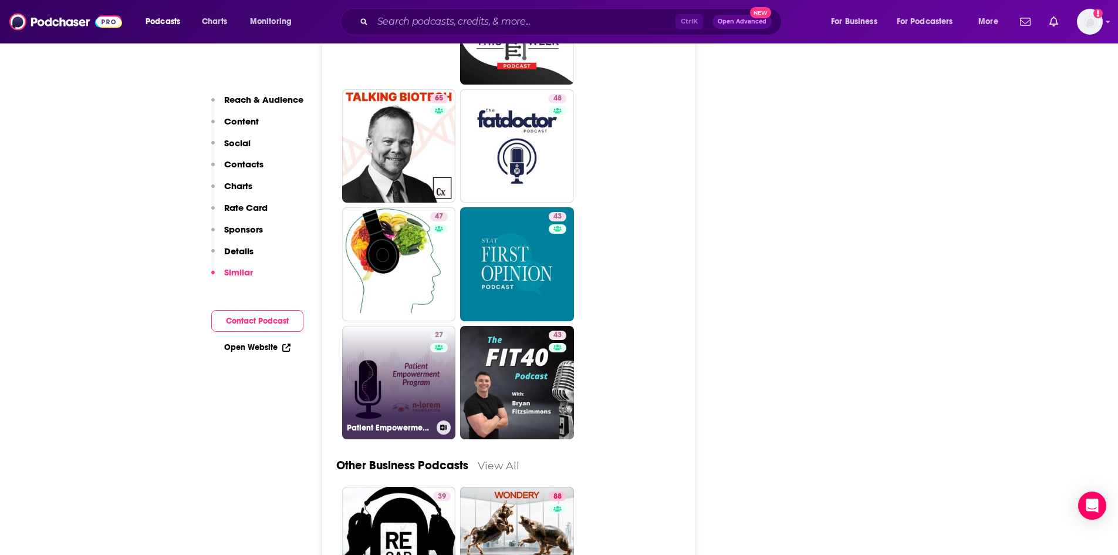
scroll to position [2877, 0]
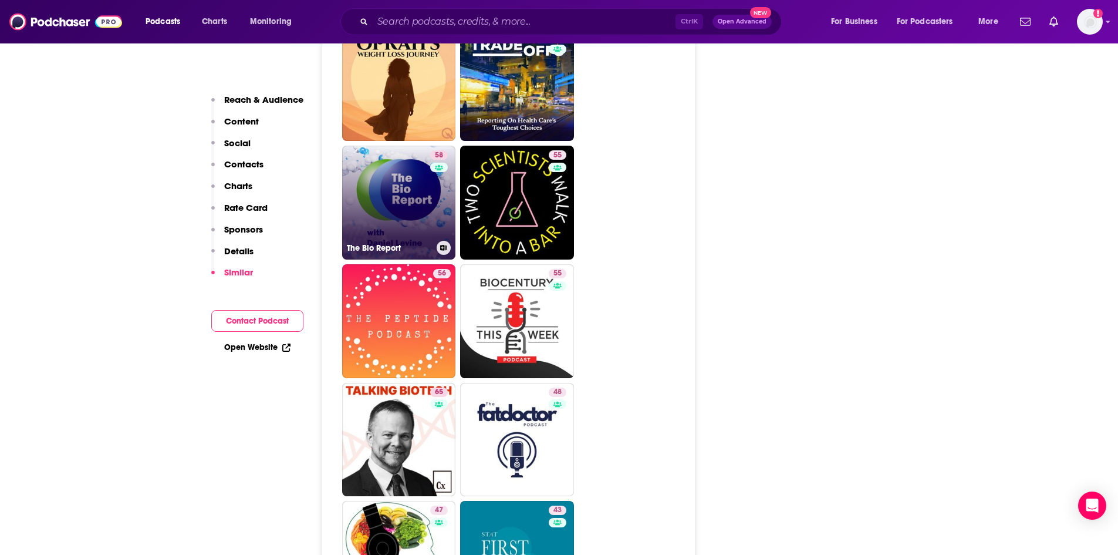
click at [402, 163] on link "58 The Bio Report" at bounding box center [399, 203] width 114 height 114
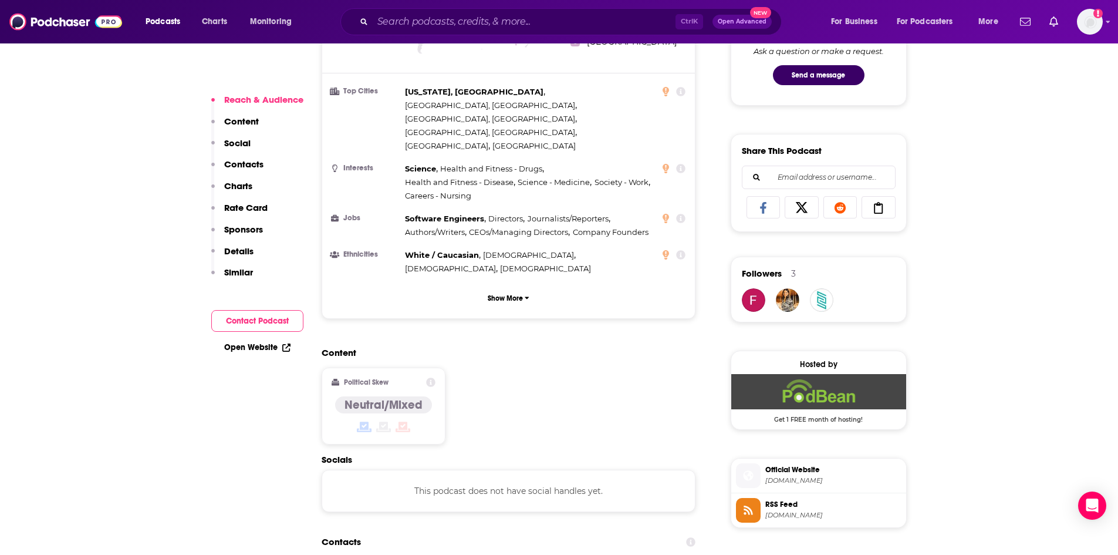
scroll to position [822, 0]
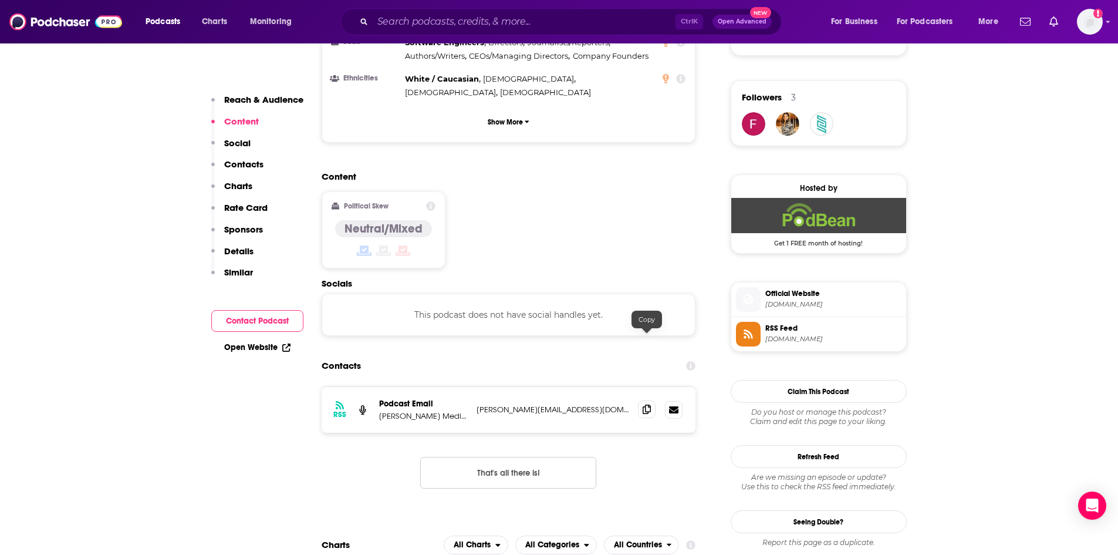
click at [642, 400] on span at bounding box center [647, 409] width 18 height 18
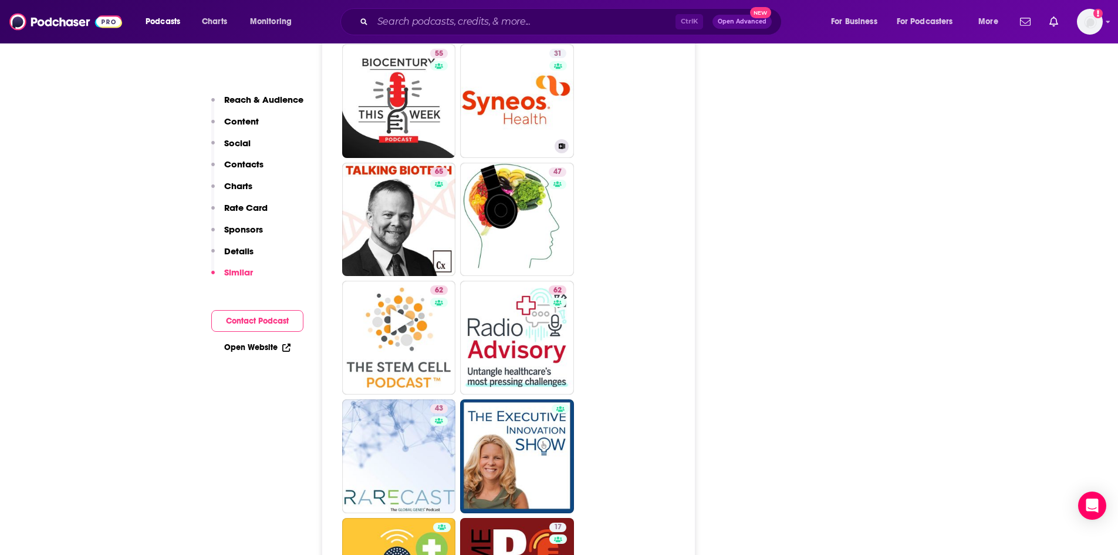
scroll to position [2583, 0]
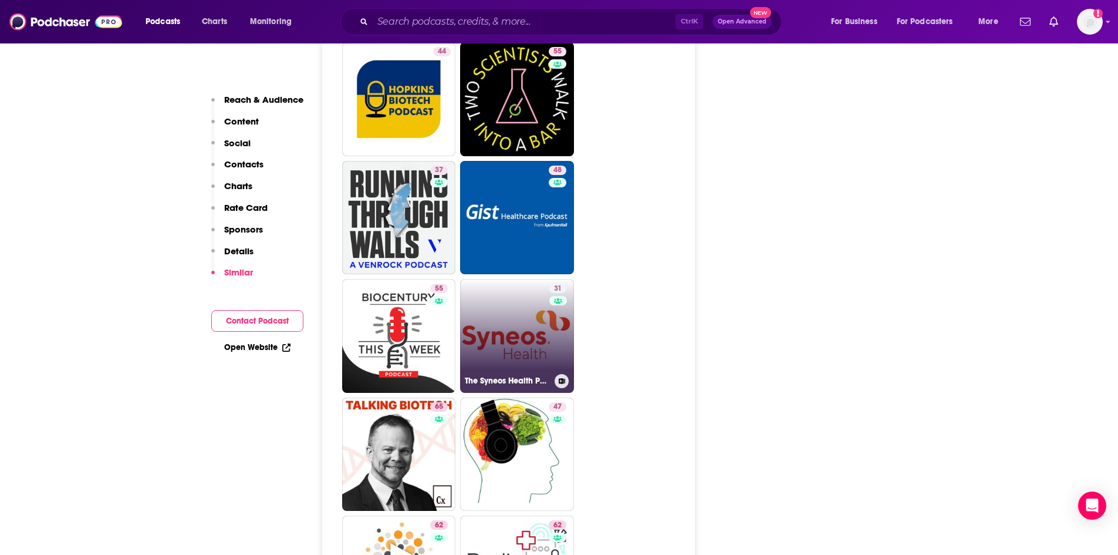
click at [525, 279] on link "31 The Syneos Health Podcast" at bounding box center [517, 336] width 114 height 114
type input "[URL][DOMAIN_NAME]"
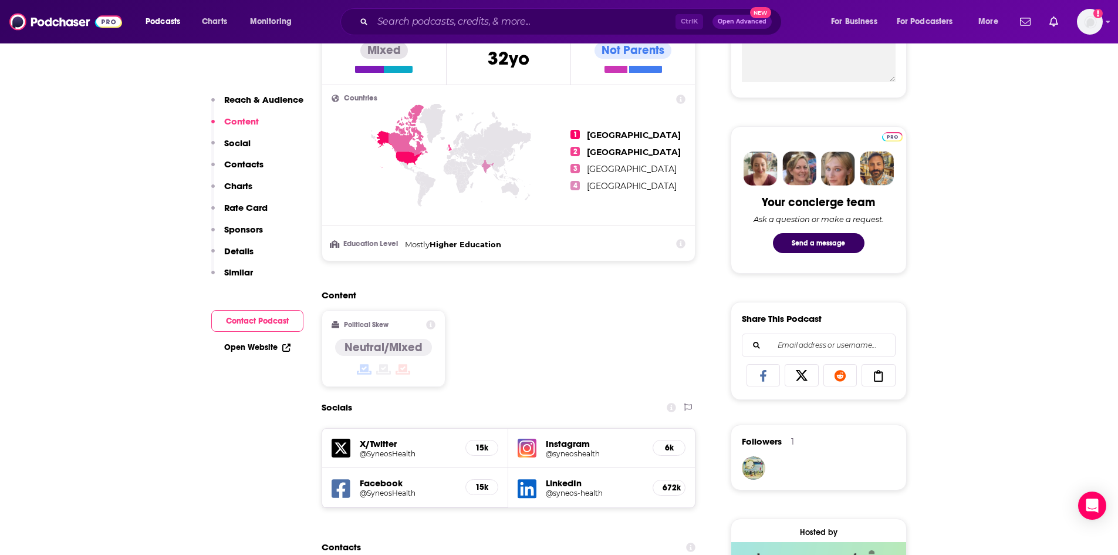
scroll to position [822, 0]
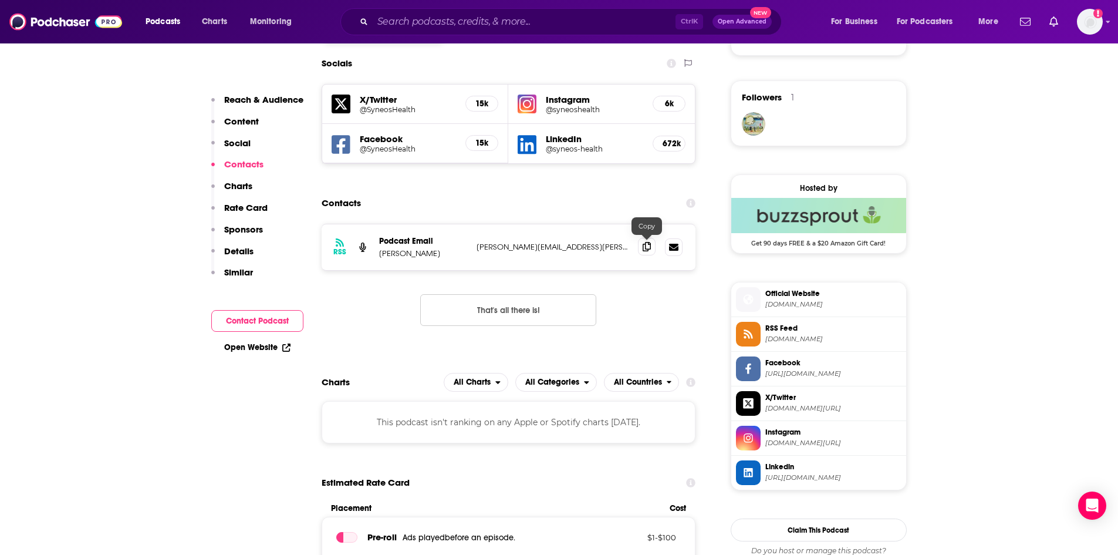
click at [647, 245] on icon at bounding box center [647, 246] width 8 height 9
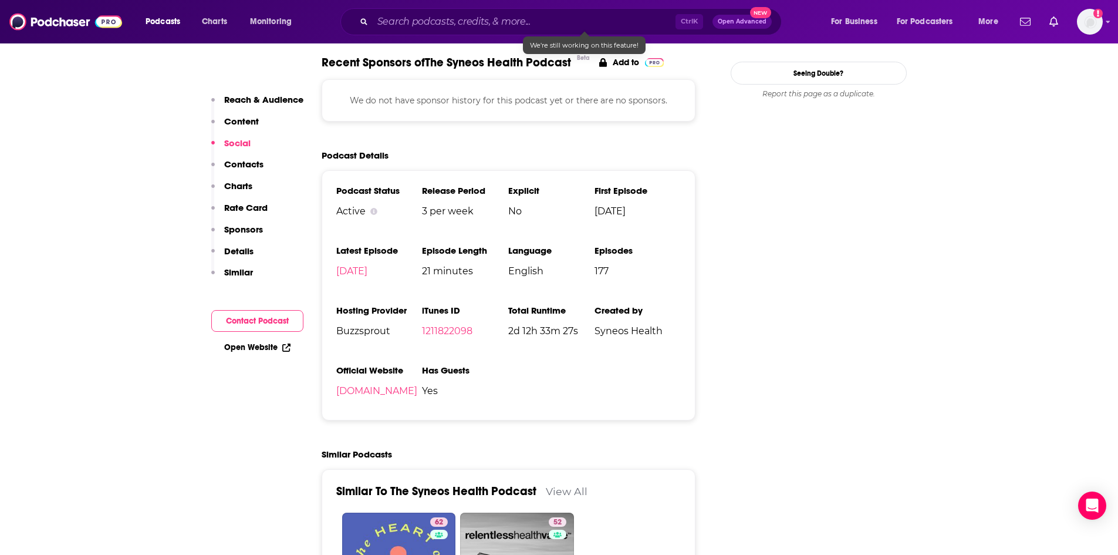
scroll to position [352, 0]
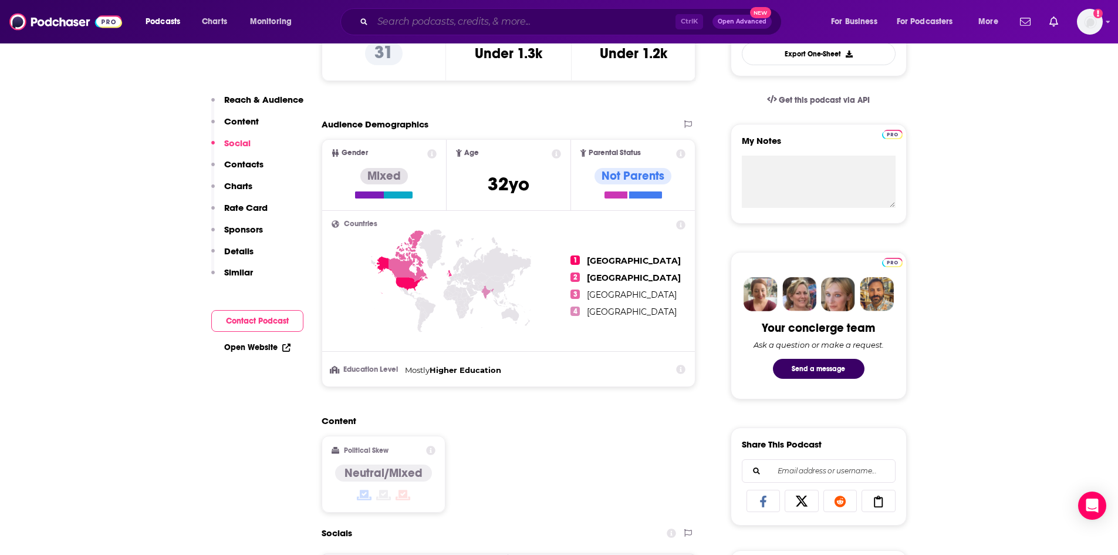
click at [491, 30] on input "Search podcasts, credits, & more..." at bounding box center [524, 21] width 303 height 19
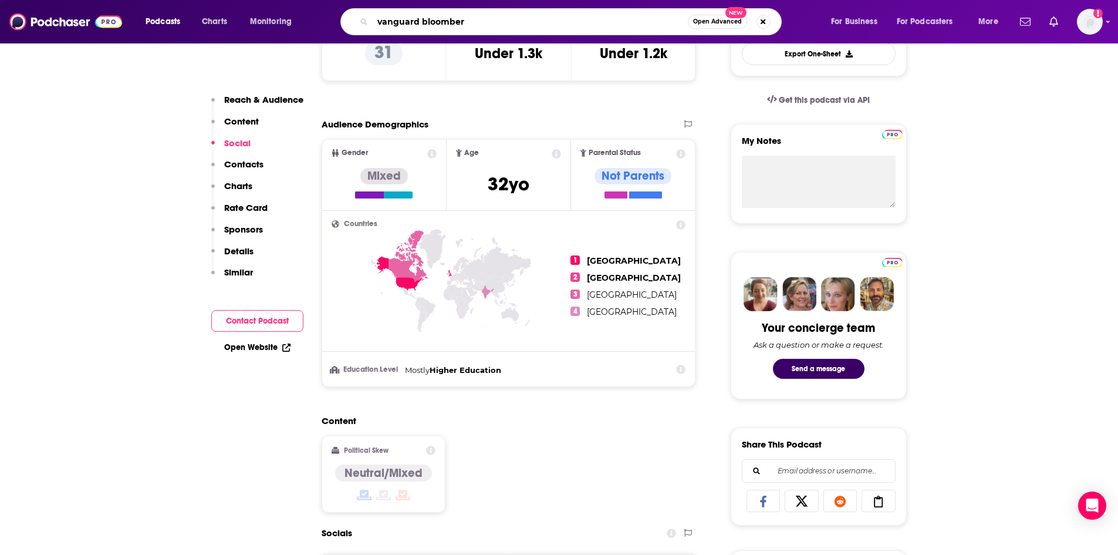
type input "vanguard bloomberg"
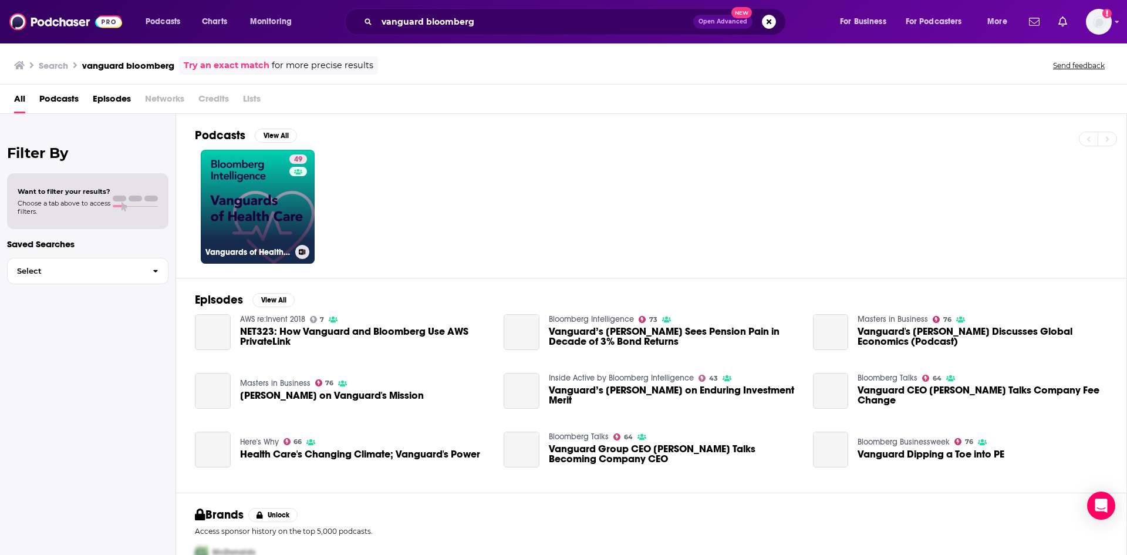
click at [236, 194] on link "49 Vanguards of Health Care by Bloomberg Intelligence" at bounding box center [258, 207] width 114 height 114
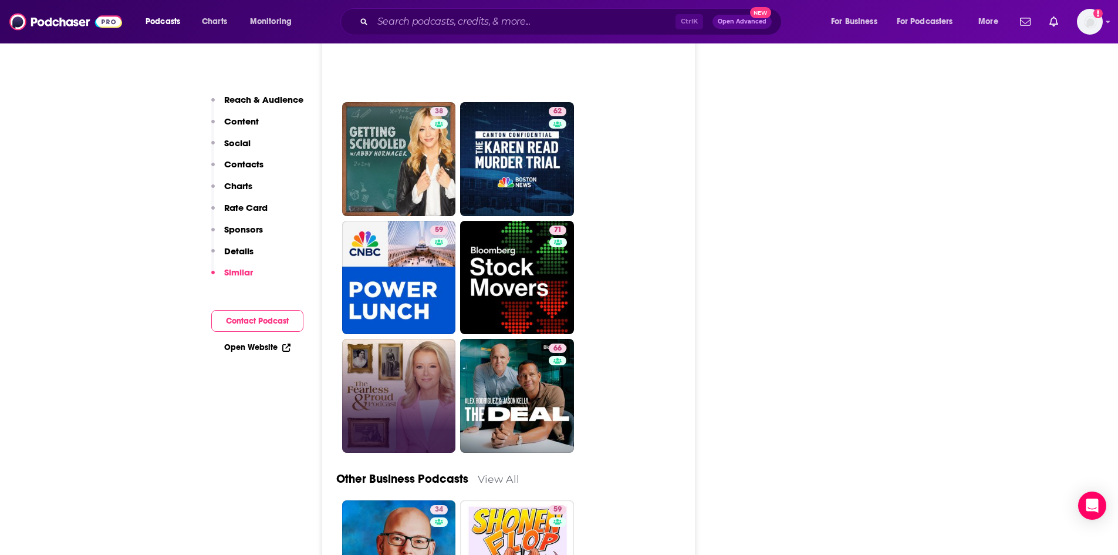
scroll to position [3581, 0]
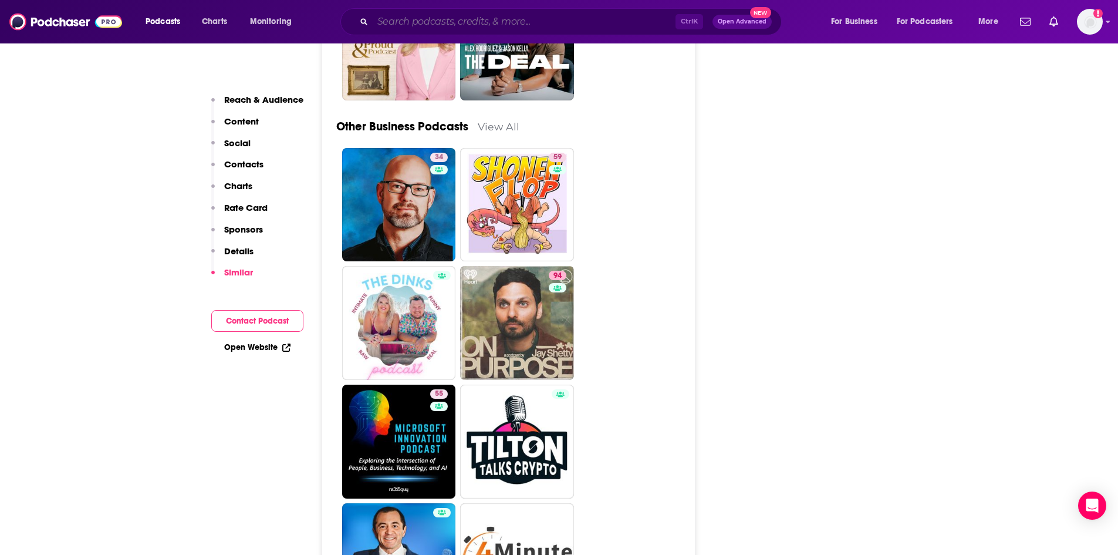
click at [539, 14] on input "Search podcasts, credits, & more..." at bounding box center [524, 21] width 303 height 19
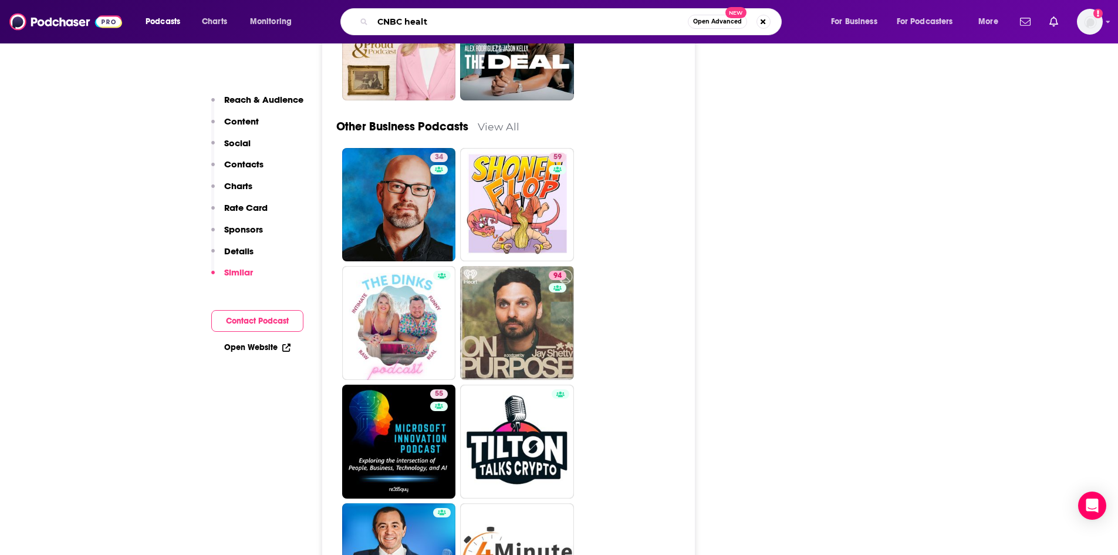
type input "CNBC health"
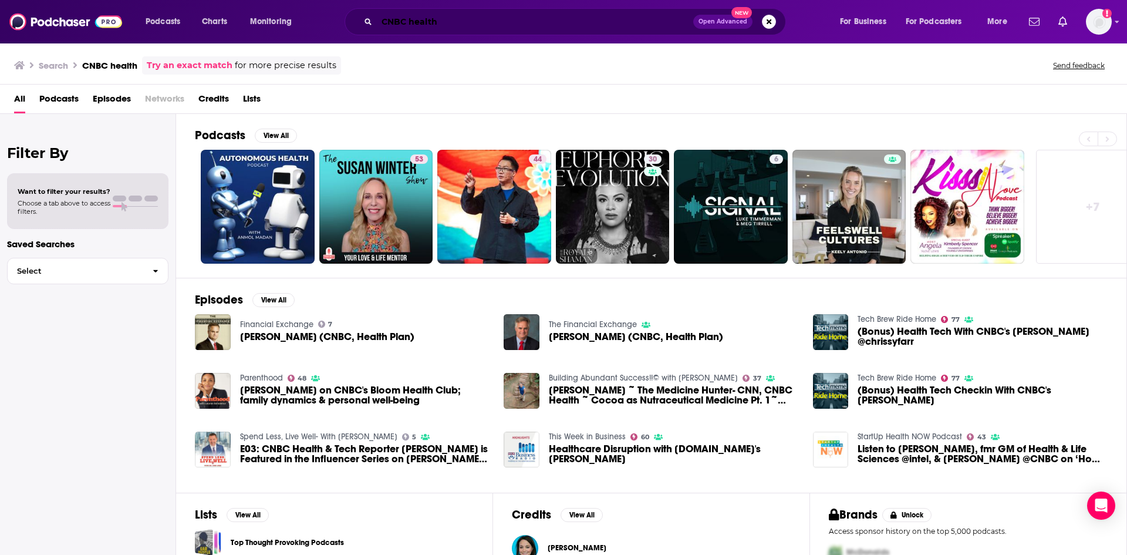
click at [432, 24] on input "CNBC health" at bounding box center [535, 21] width 316 height 19
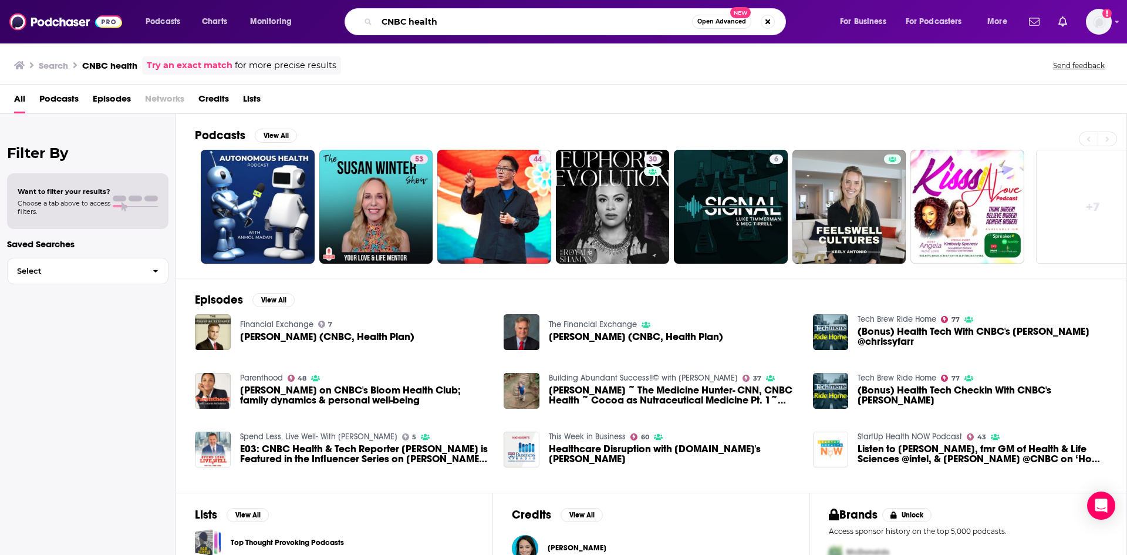
click at [432, 24] on input "CNBC health" at bounding box center [534, 21] width 315 height 19
type input "CNBC"
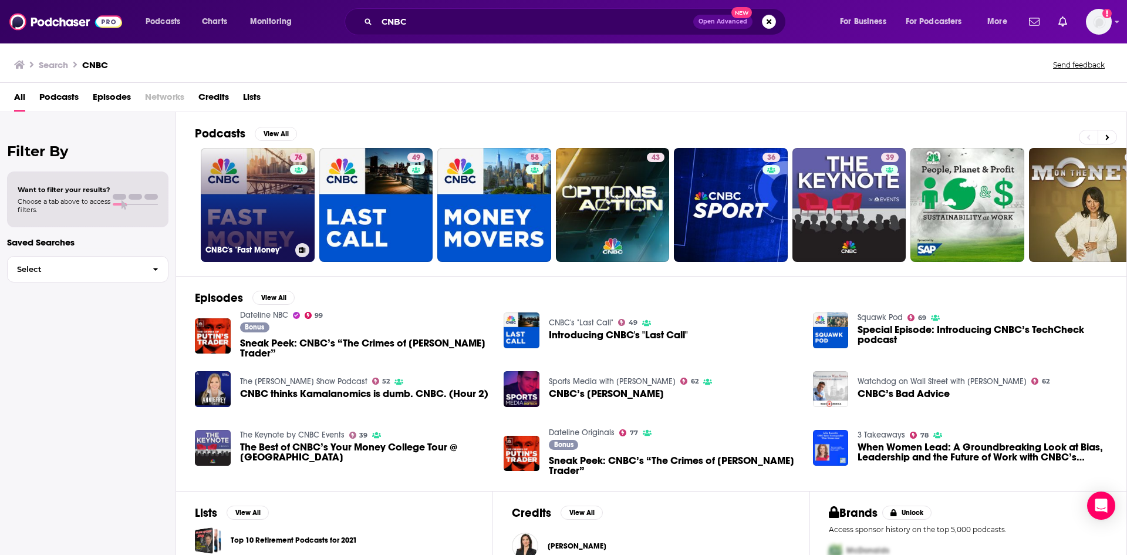
click at [262, 186] on link "76 CNBC's "Fast Money"" at bounding box center [258, 205] width 114 height 114
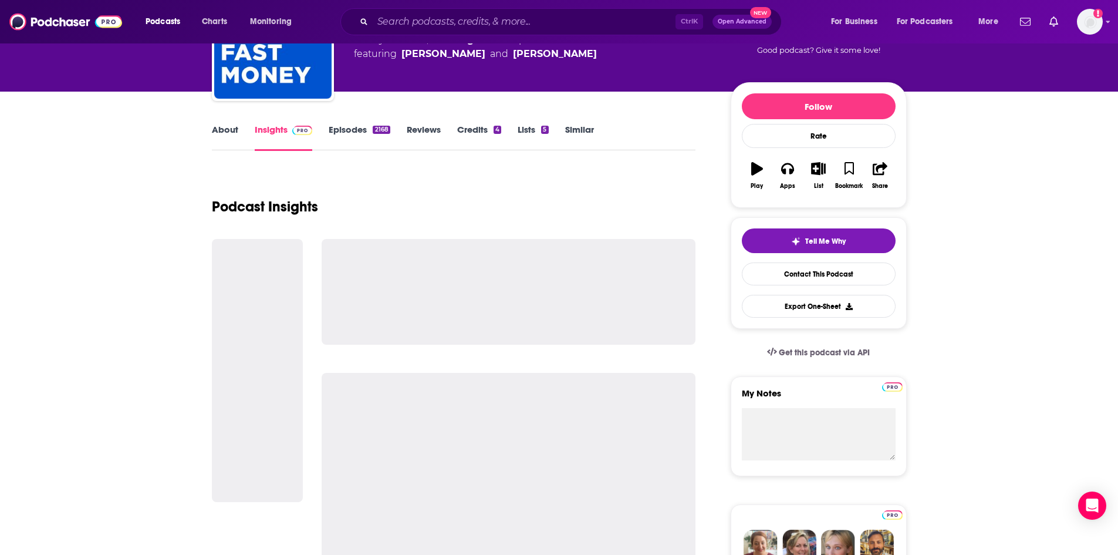
scroll to position [117, 0]
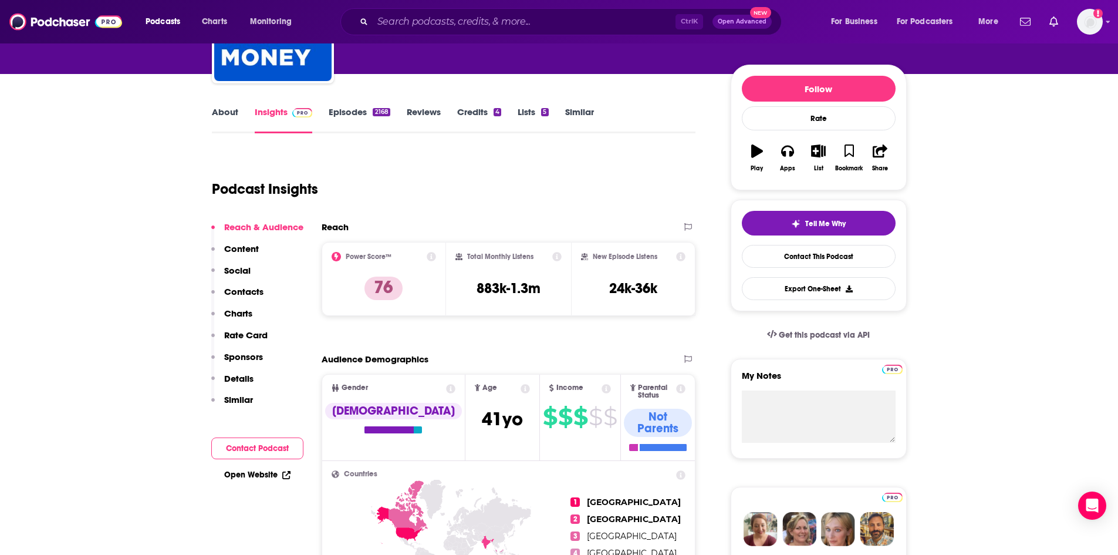
click at [228, 119] on link "About" at bounding box center [225, 119] width 26 height 27
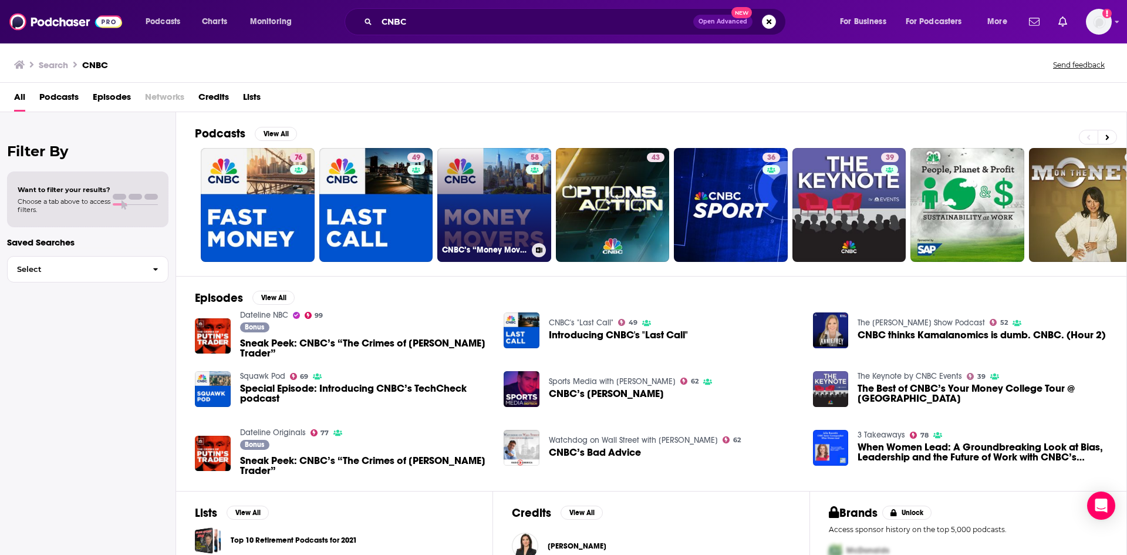
click at [473, 204] on link "58 CNBC’s “Money Movers”" at bounding box center [494, 205] width 114 height 114
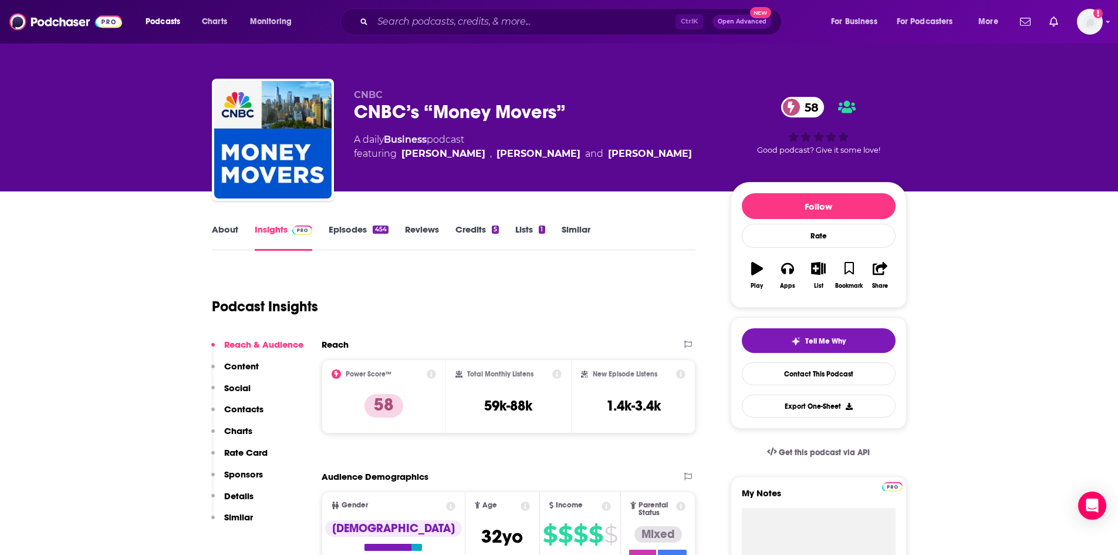
click at [227, 232] on link "About" at bounding box center [225, 237] width 26 height 27
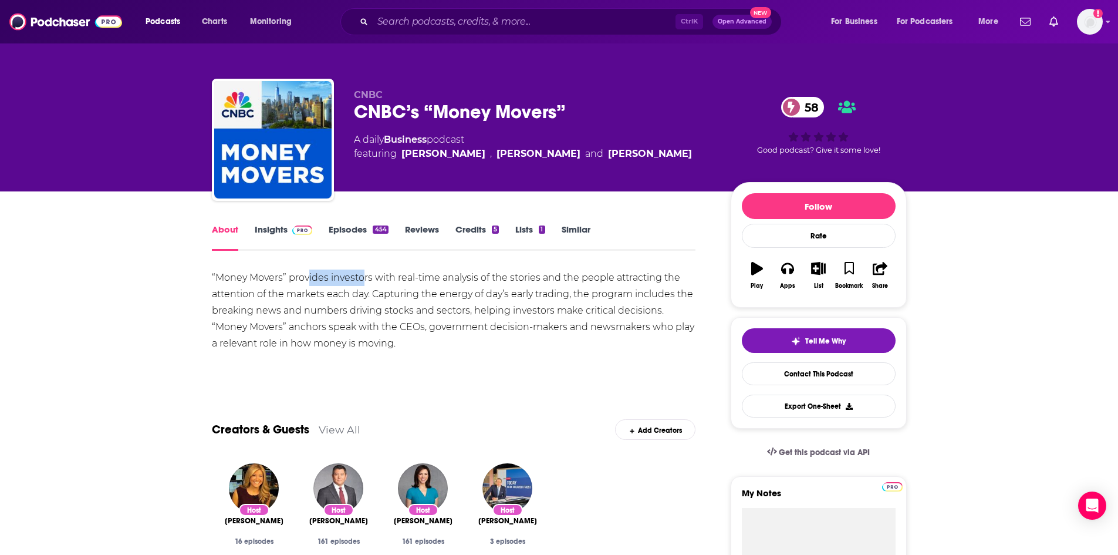
drag, startPoint x: 309, startPoint y: 285, endPoint x: 411, endPoint y: 292, distance: 101.9
click at [363, 285] on div "“Money Movers” provides investors with real-time analysis of the stories and th…" at bounding box center [454, 310] width 484 height 82
drag, startPoint x: 427, startPoint y: 295, endPoint x: 363, endPoint y: 288, distance: 65.0
click at [367, 288] on div "“Money Movers” provides investors with real-time analysis of the stories and th…" at bounding box center [454, 310] width 484 height 82
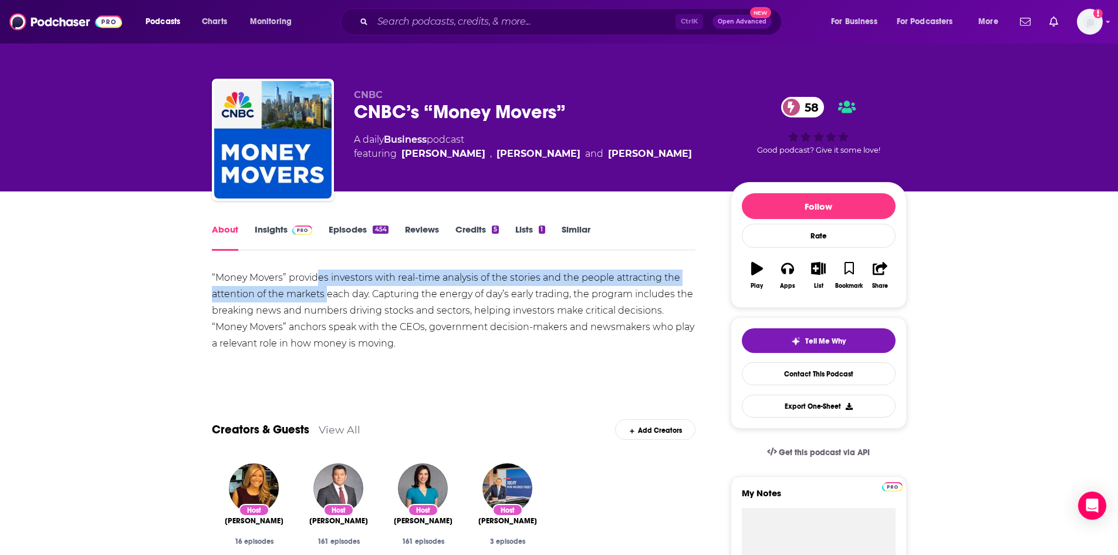
drag, startPoint x: 318, startPoint y: 283, endPoint x: 328, endPoint y: 289, distance: 11.6
click at [328, 289] on div "“Money Movers” provides investors with real-time analysis of the stories and th…" at bounding box center [454, 310] width 484 height 82
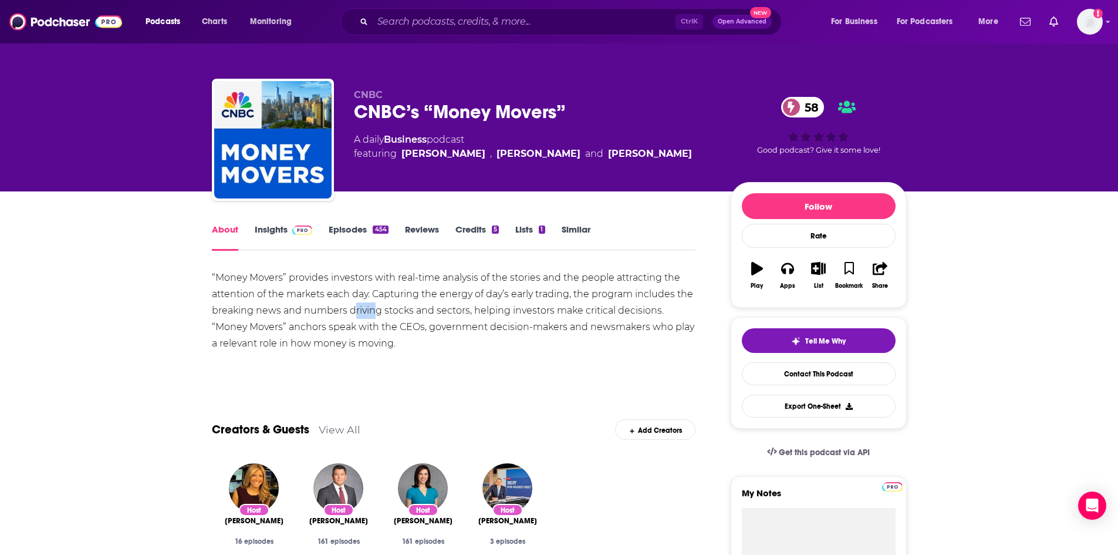
drag, startPoint x: 373, startPoint y: 316, endPoint x: 322, endPoint y: 303, distance: 52.1
click at [328, 305] on div "“Money Movers” provides investors with real-time analysis of the stories and th…" at bounding box center [454, 310] width 484 height 82
click at [311, 299] on div "“Money Movers” provides investors with real-time analysis of the stories and th…" at bounding box center [454, 310] width 484 height 82
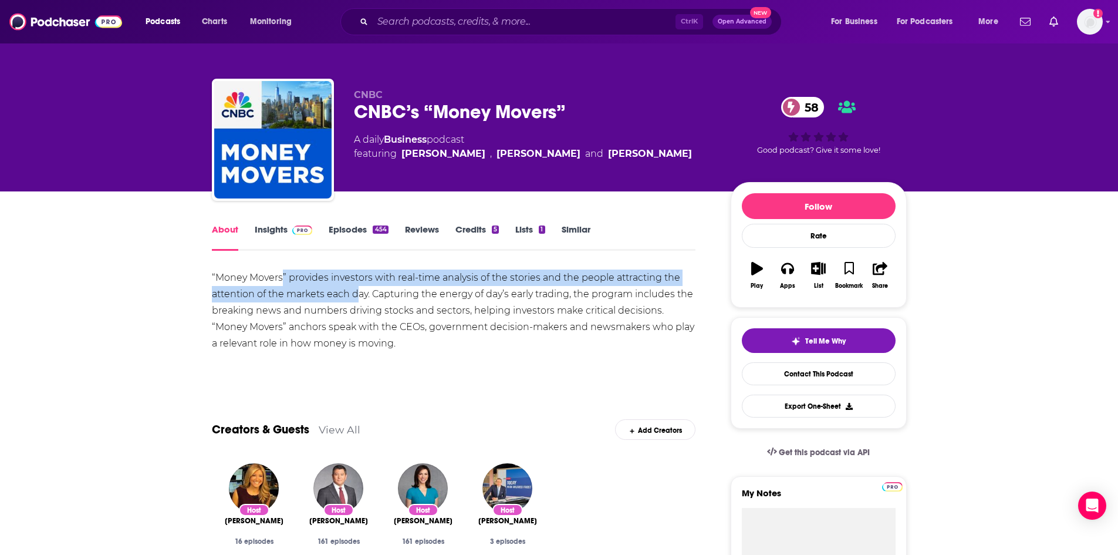
drag, startPoint x: 283, startPoint y: 276, endPoint x: 378, endPoint y: 295, distance: 96.9
click at [373, 295] on div "“Money Movers” provides investors with real-time analysis of the stories and th…" at bounding box center [454, 310] width 484 height 82
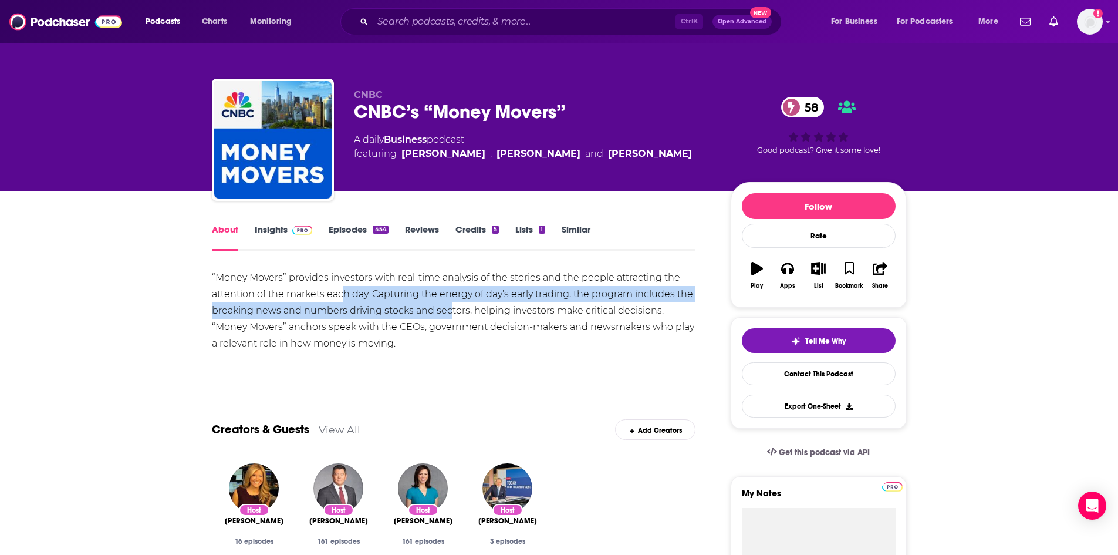
drag, startPoint x: 450, startPoint y: 311, endPoint x: 330, endPoint y: 298, distance: 121.0
click at [335, 299] on div "“Money Movers” provides investors with real-time analysis of the stories and th…" at bounding box center [454, 310] width 484 height 82
drag, startPoint x: 307, startPoint y: 292, endPoint x: 366, endPoint y: 315, distance: 63.0
click at [342, 309] on div "“Money Movers” provides investors with real-time analysis of the stories and th…" at bounding box center [454, 310] width 484 height 82
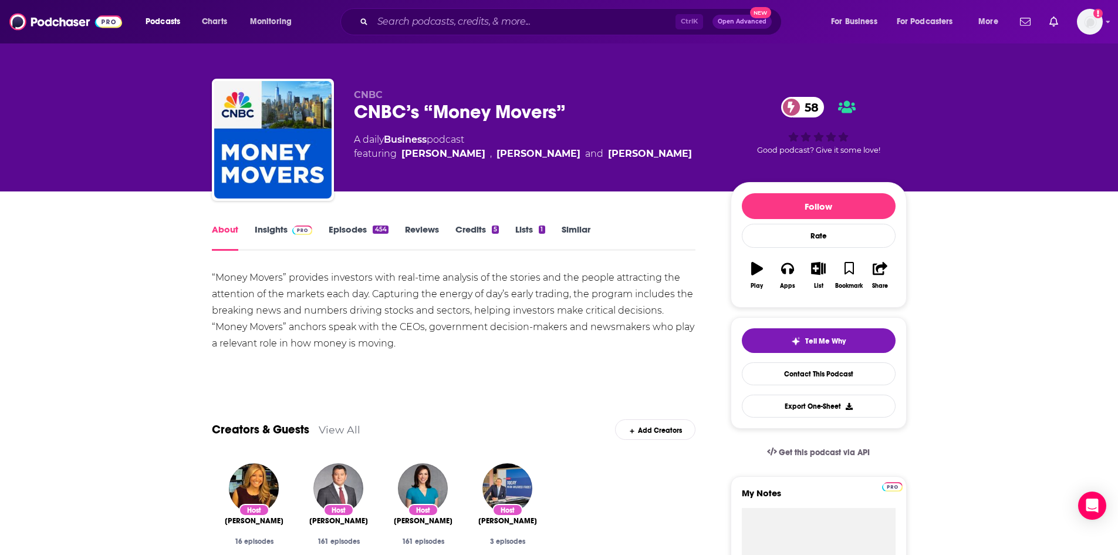
click at [390, 322] on div "“Money Movers” provides investors with real-time analysis of the stories and th…" at bounding box center [454, 310] width 484 height 82
drag, startPoint x: 261, startPoint y: 281, endPoint x: 376, endPoint y: 281, distance: 115.1
click at [375, 281] on div "“Money Movers” provides investors with real-time analysis of the stories and th…" at bounding box center [454, 310] width 484 height 82
click at [433, 290] on div "“Money Movers” provides investors with real-time analysis of the stories and th…" at bounding box center [454, 310] width 484 height 82
drag, startPoint x: 259, startPoint y: 288, endPoint x: 414, endPoint y: 296, distance: 155.2
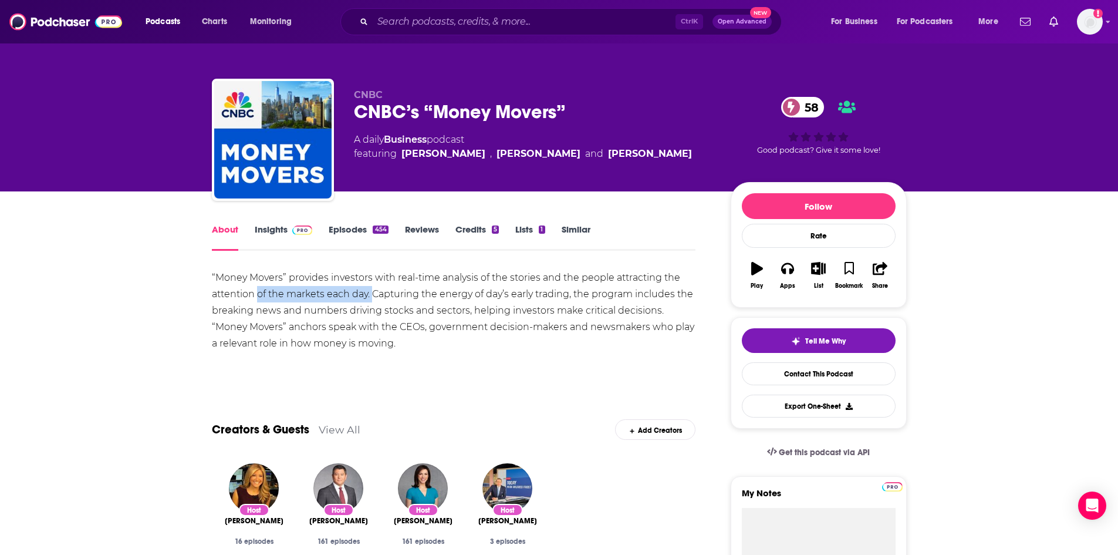
click at [375, 295] on div "“Money Movers” provides investors with real-time analysis of the stories and th…" at bounding box center [454, 310] width 484 height 82
drag, startPoint x: 440, startPoint y: 296, endPoint x: 397, endPoint y: 291, distance: 43.7
click at [405, 292] on div "“Money Movers” provides investors with real-time analysis of the stories and th…" at bounding box center [454, 310] width 484 height 82
drag, startPoint x: 344, startPoint y: 292, endPoint x: 289, endPoint y: 288, distance: 54.7
click at [290, 288] on div "“Money Movers” provides investors with real-time analysis of the stories and th…" at bounding box center [454, 310] width 484 height 82
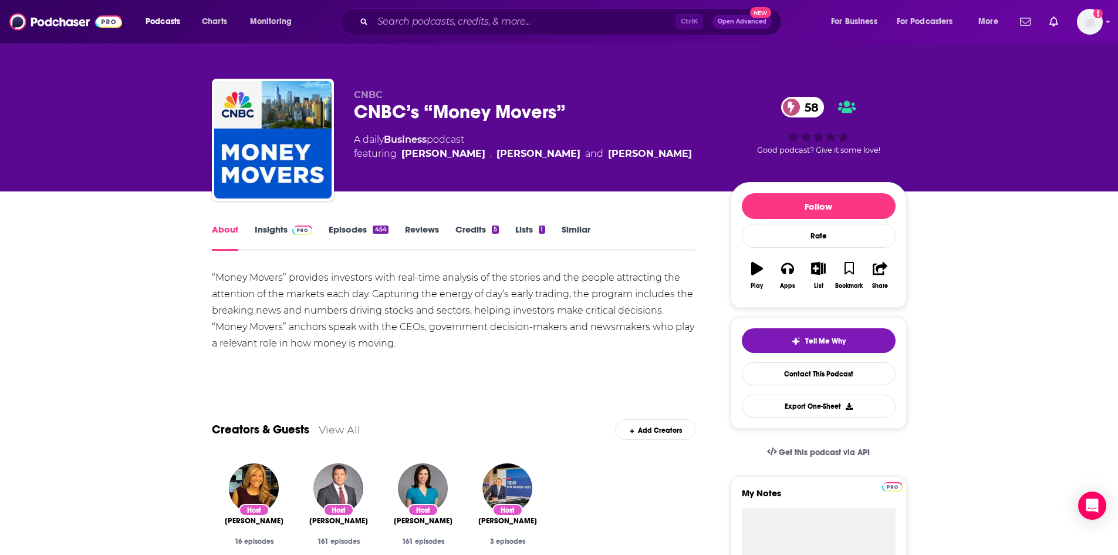
click at [280, 287] on div "“Money Movers” provides investors with real-time analysis of the stories and th…" at bounding box center [454, 310] width 484 height 82
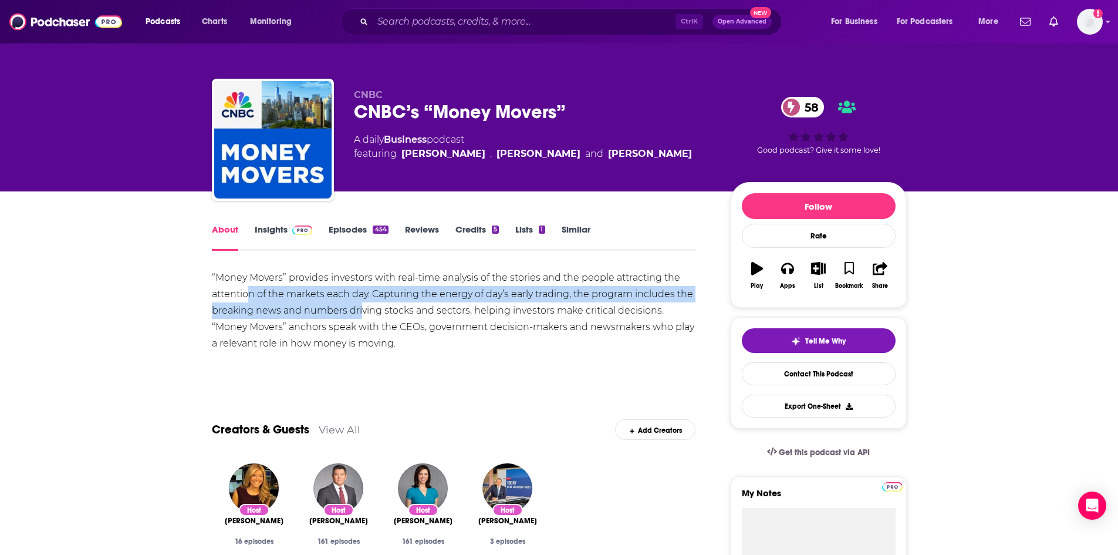
drag, startPoint x: 260, startPoint y: 302, endPoint x: 378, endPoint y: 306, distance: 118.1
click at [366, 306] on div "“Money Movers” provides investors with real-time analysis of the stories and th…" at bounding box center [454, 310] width 484 height 82
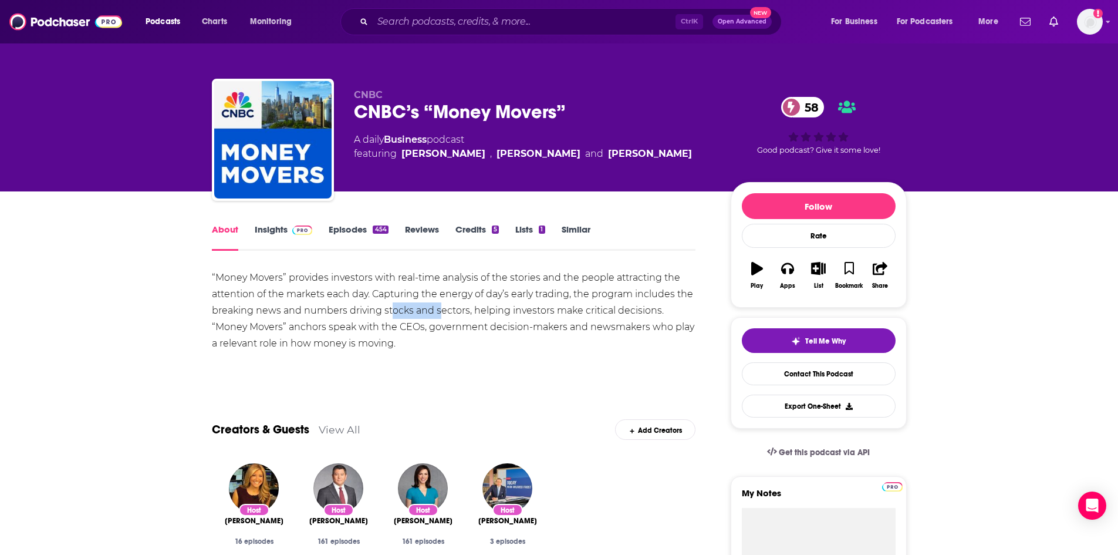
drag, startPoint x: 390, startPoint y: 308, endPoint x: 411, endPoint y: 309, distance: 20.6
click at [439, 314] on div "“Money Movers” provides investors with real-time analysis of the stories and th…" at bounding box center [454, 310] width 484 height 82
drag, startPoint x: 360, startPoint y: 305, endPoint x: 353, endPoint y: 304, distance: 6.6
click at [359, 305] on div "“Money Movers” provides investors with real-time analysis of the stories and th…" at bounding box center [454, 310] width 484 height 82
click at [306, 293] on div "“Money Movers” provides investors with real-time analysis of the stories and th…" at bounding box center [454, 310] width 484 height 82
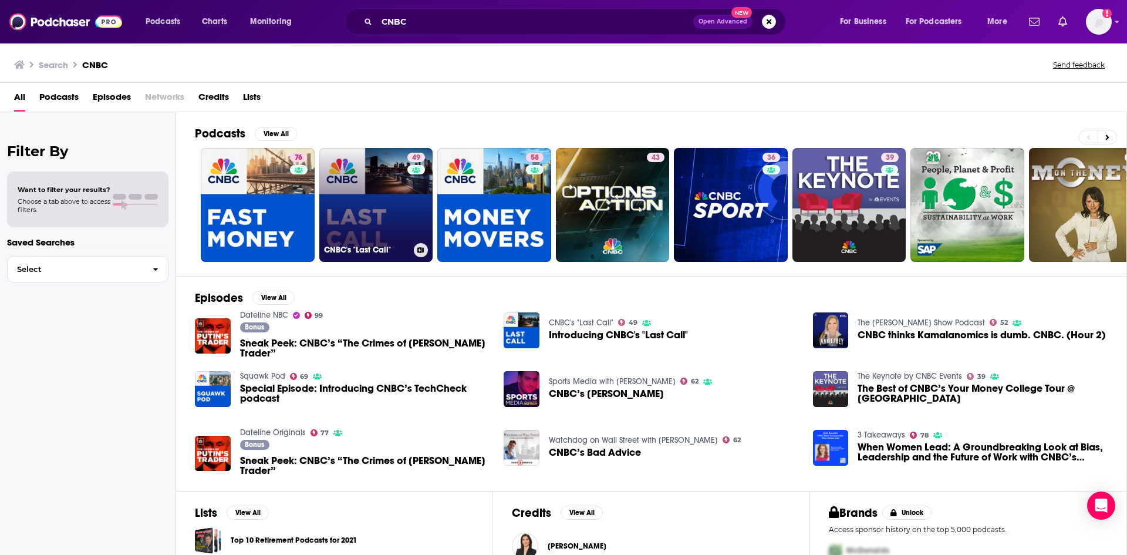
click at [353, 205] on link "49 CNBC's "Last Call"" at bounding box center [376, 205] width 114 height 114
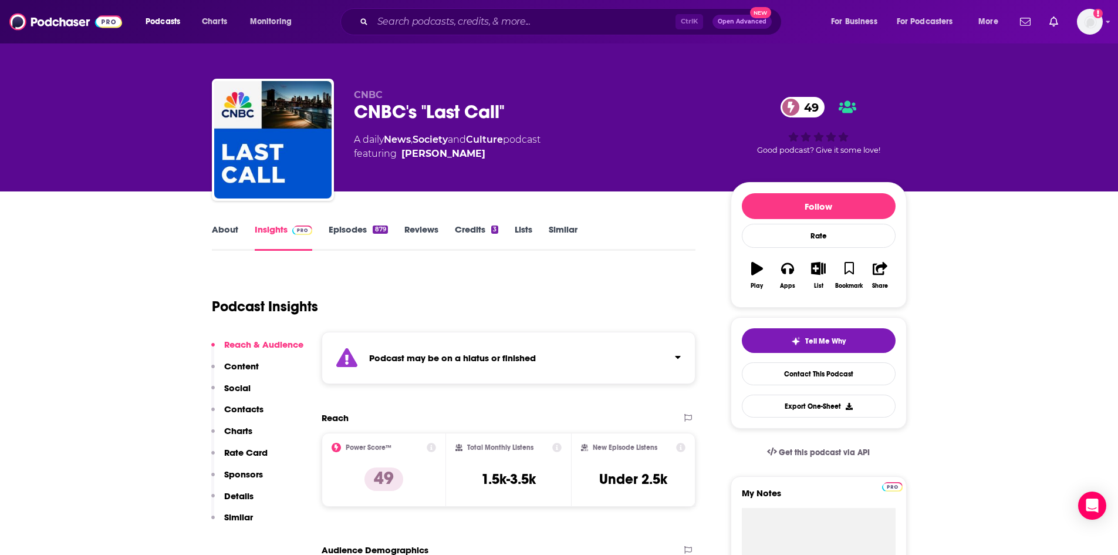
click at [221, 231] on link "About" at bounding box center [225, 237] width 26 height 27
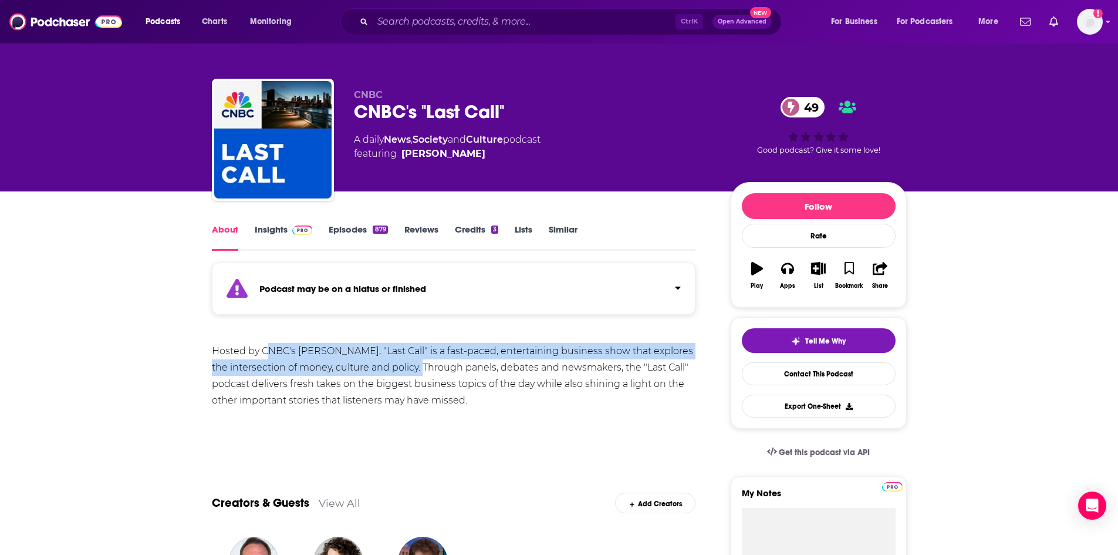
drag, startPoint x: 375, startPoint y: 360, endPoint x: 403, endPoint y: 363, distance: 28.3
click at [403, 363] on div "Hosted by CNBC's [PERSON_NAME], "Last Call" is a fast-paced, entertaining busin…" at bounding box center [454, 376] width 484 height 66
drag, startPoint x: 443, startPoint y: 368, endPoint x: 329, endPoint y: 353, distance: 114.2
click at [336, 354] on div "Hosted by CNBC's [PERSON_NAME], "Last Call" is a fast-paced, entertaining busin…" at bounding box center [454, 376] width 484 height 66
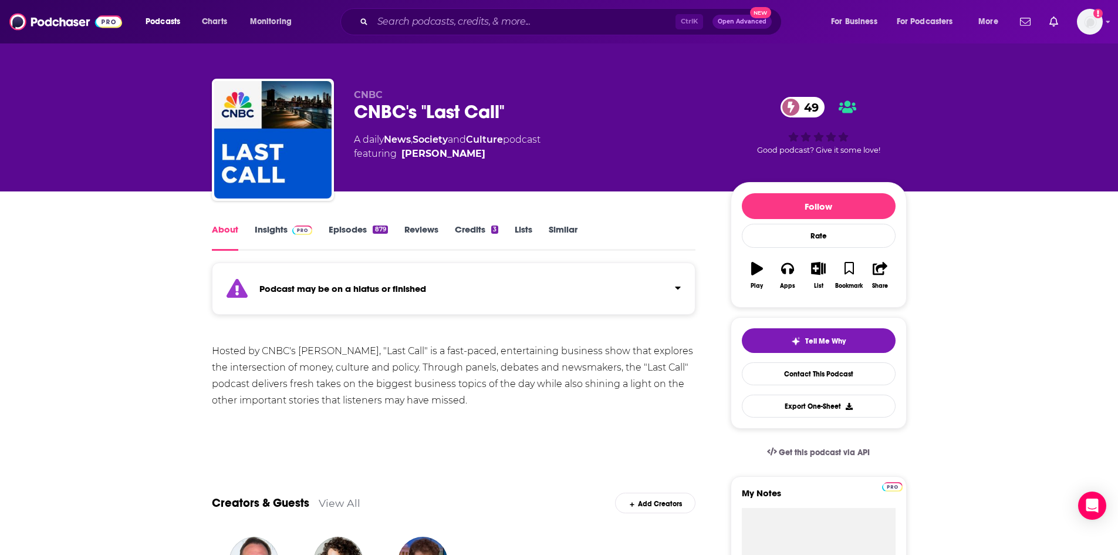
click at [292, 348] on div "Hosted by CNBC's [PERSON_NAME], "Last Call" is a fast-paced, entertaining busin…" at bounding box center [454, 376] width 484 height 66
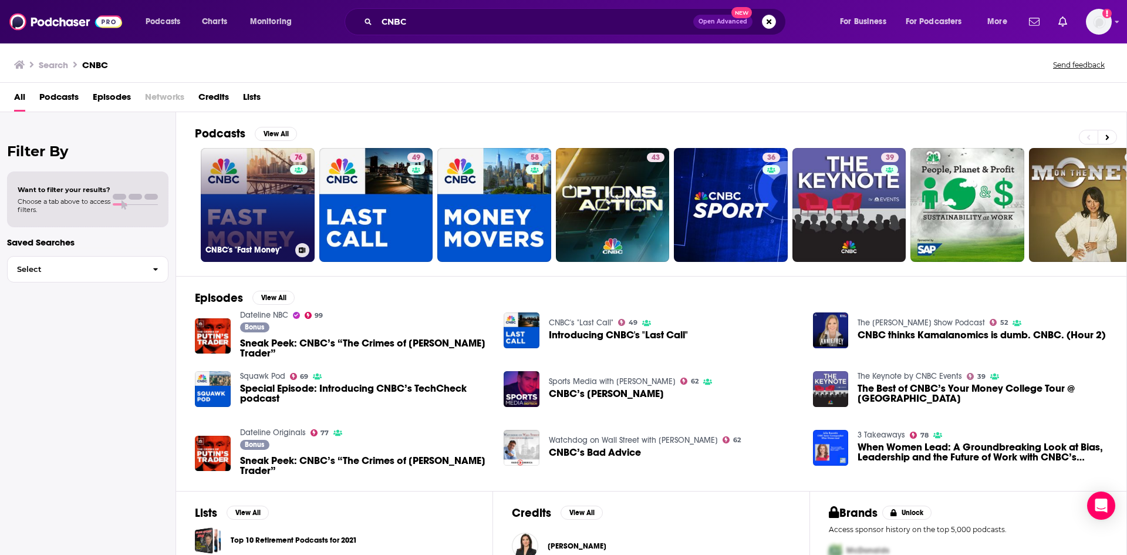
click at [290, 194] on div "76" at bounding box center [300, 198] width 20 height 90
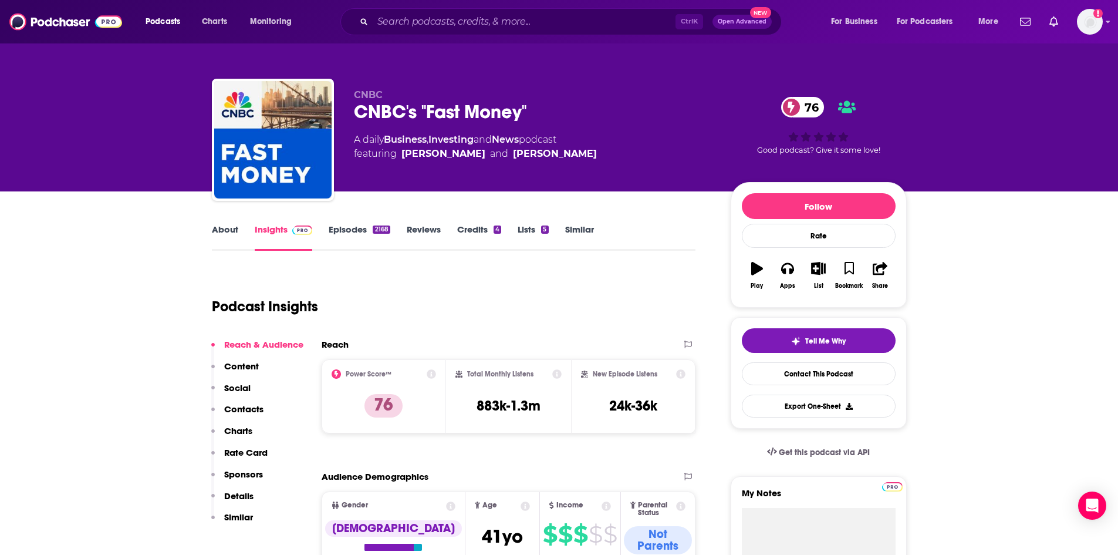
click at [225, 230] on link "About" at bounding box center [225, 237] width 26 height 27
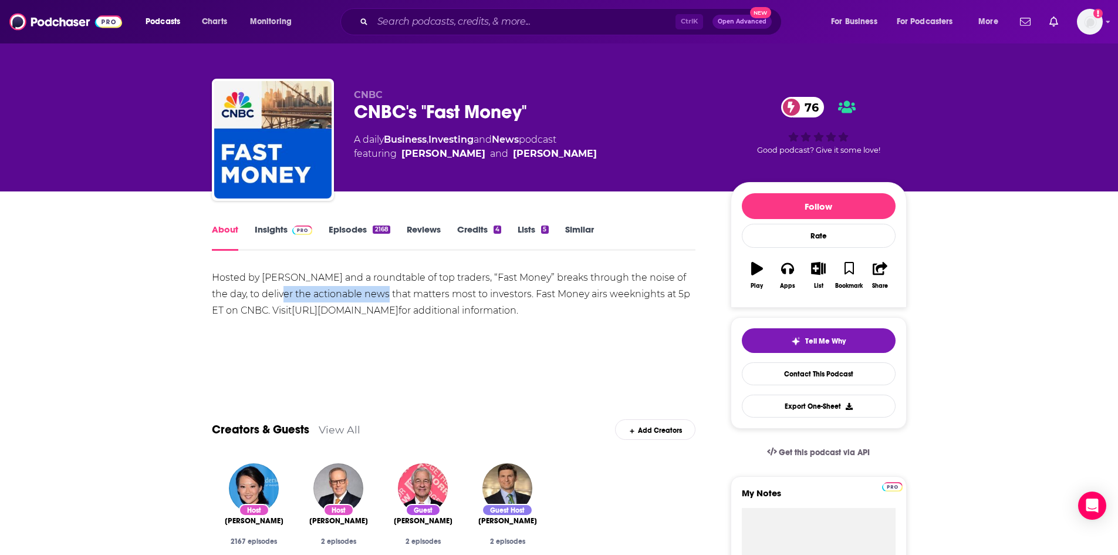
click at [365, 299] on div "Hosted by Melissa Lee and a roundtable of top traders, “Fast Money” breaks thro…" at bounding box center [454, 293] width 484 height 49
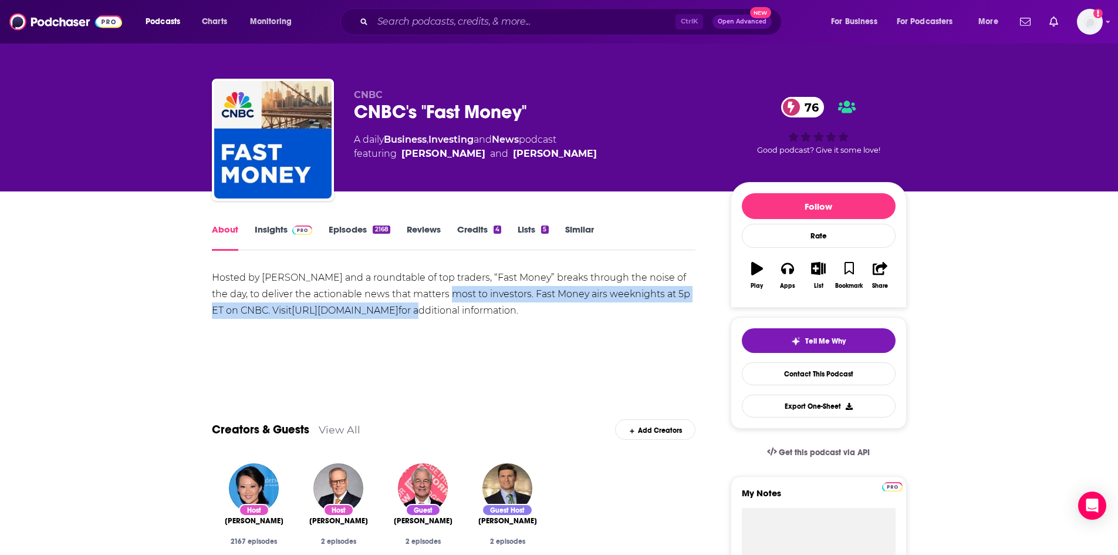
drag, startPoint x: 407, startPoint y: 302, endPoint x: 429, endPoint y: 301, distance: 21.8
click at [429, 301] on div "Hosted by Melissa Lee and a roundtable of top traders, “Fast Money” breaks thro…" at bounding box center [454, 293] width 484 height 49
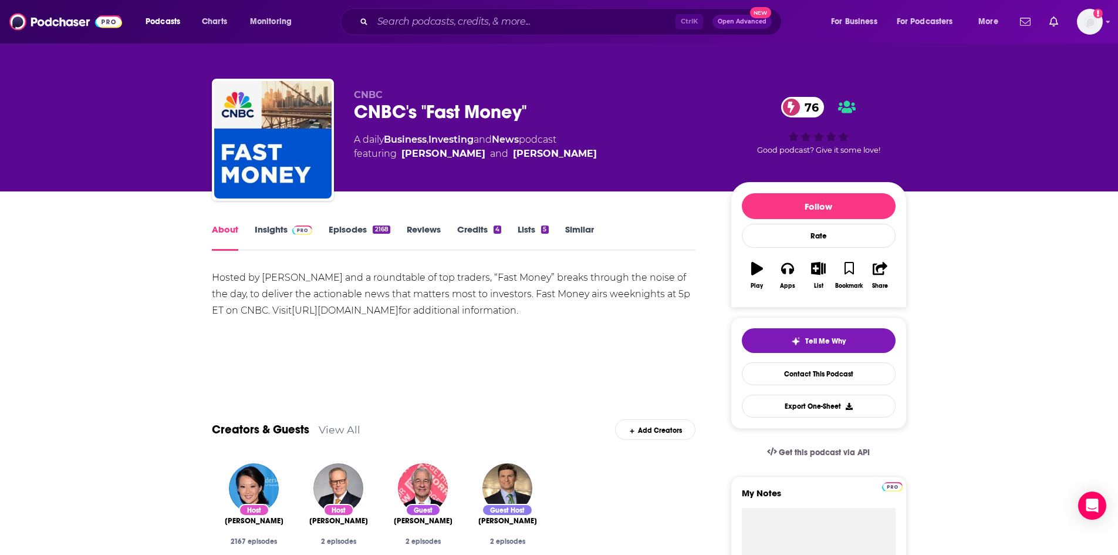
click at [388, 291] on div "Hosted by Melissa Lee and a roundtable of top traders, “Fast Money” breaks thro…" at bounding box center [454, 293] width 484 height 49
click at [267, 235] on link "Insights" at bounding box center [284, 237] width 58 height 27
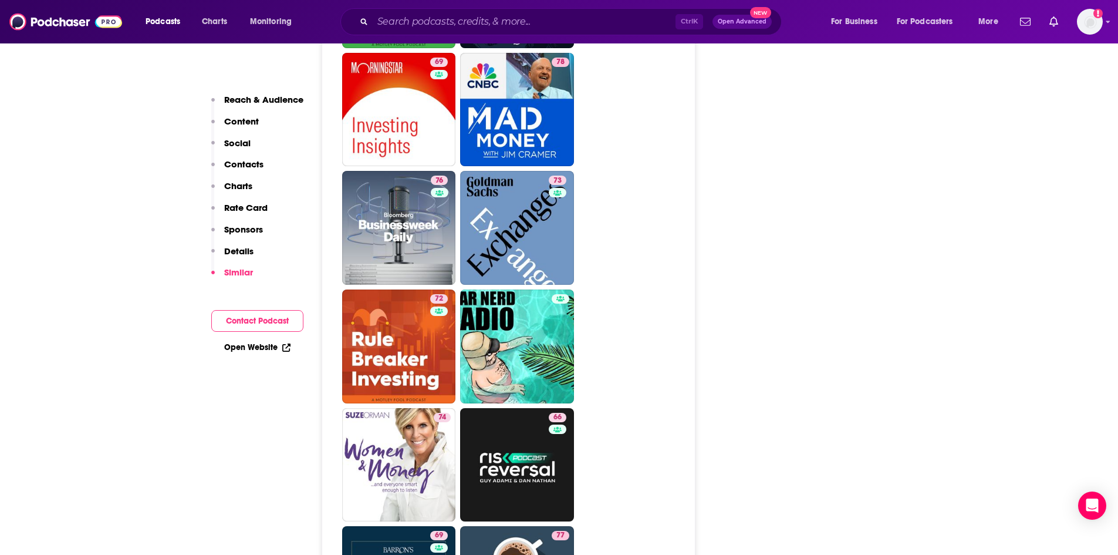
scroll to position [2759, 0]
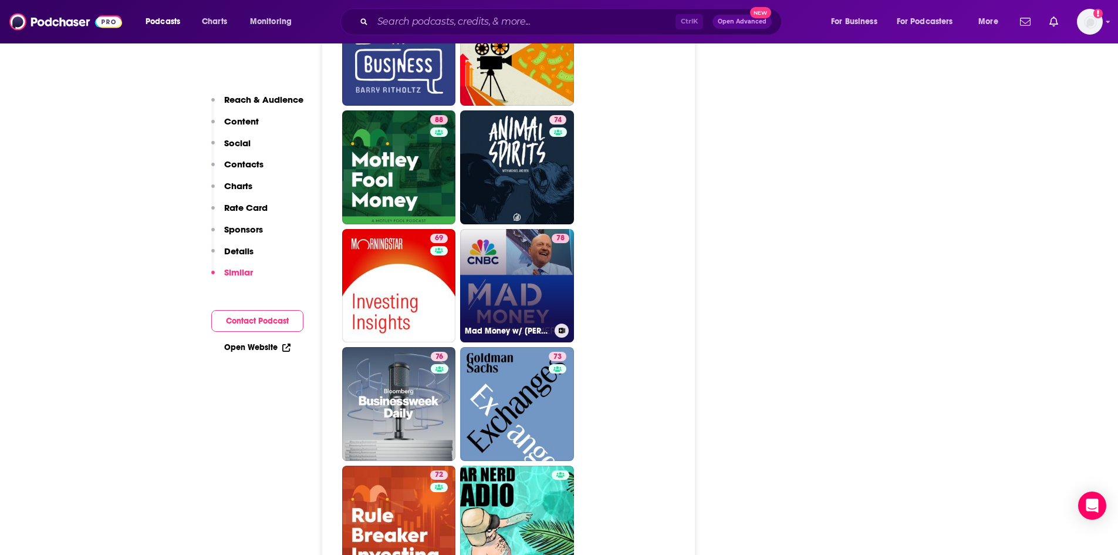
click at [501, 237] on link "78 Mad Money w/ Jim Cramer" at bounding box center [517, 286] width 114 height 114
type input "https://www.podchaser.com/podcasts/mad-money-w-jim-cramer-59492"
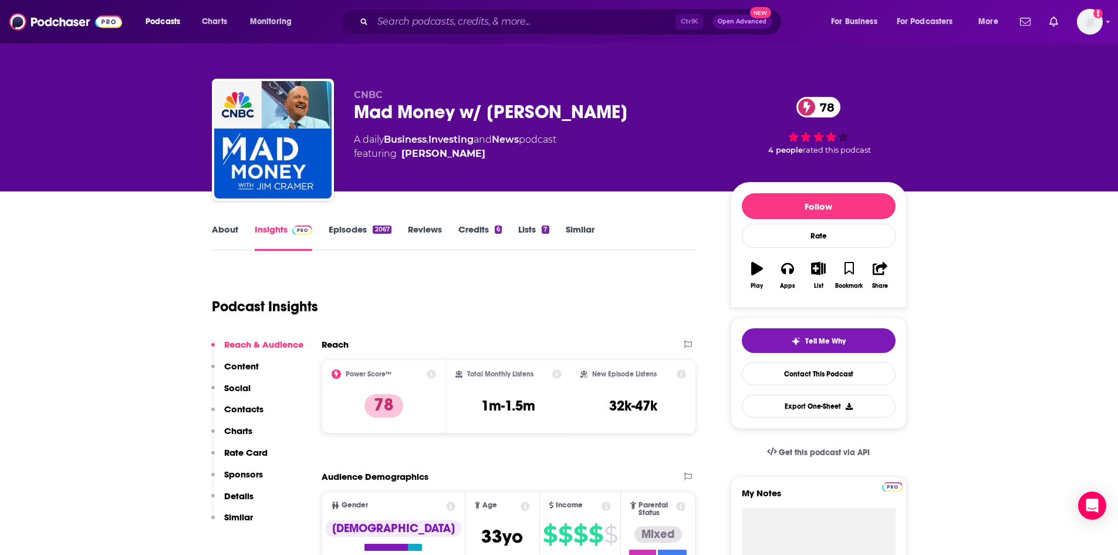
click at [232, 231] on link "About" at bounding box center [225, 237] width 26 height 27
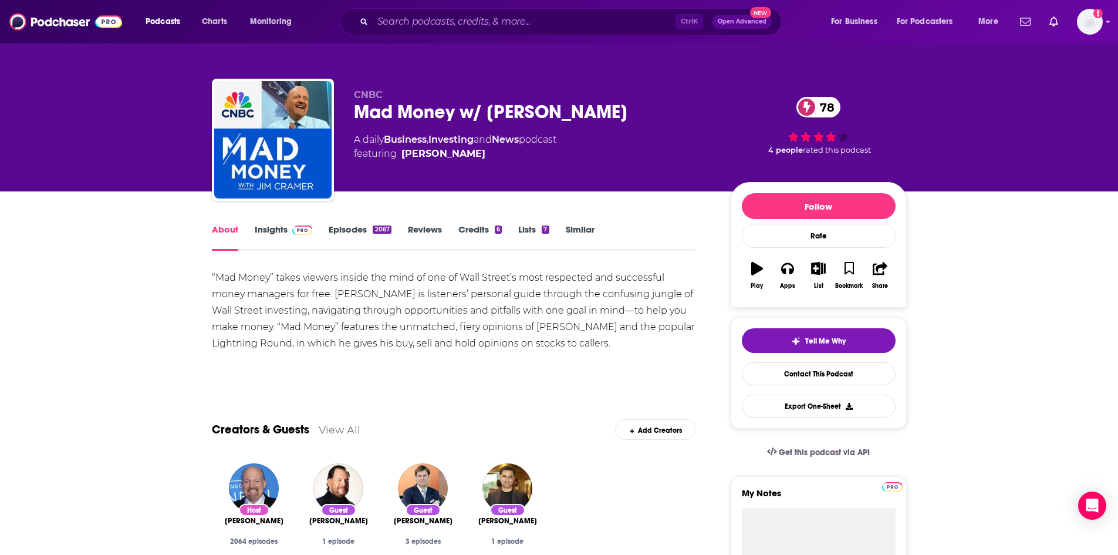
click at [270, 228] on link "Insights" at bounding box center [284, 237] width 58 height 27
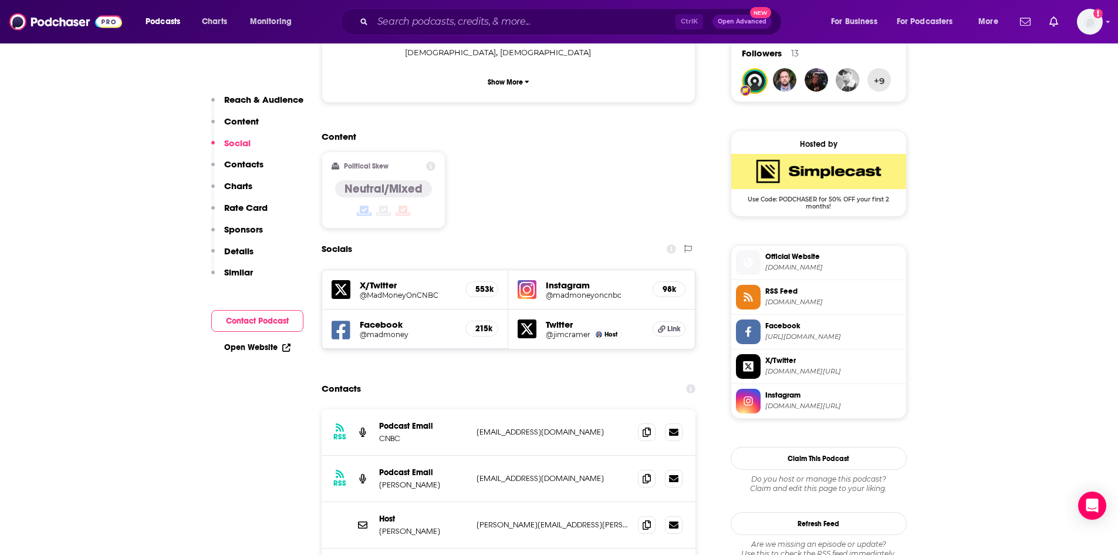
scroll to position [998, 0]
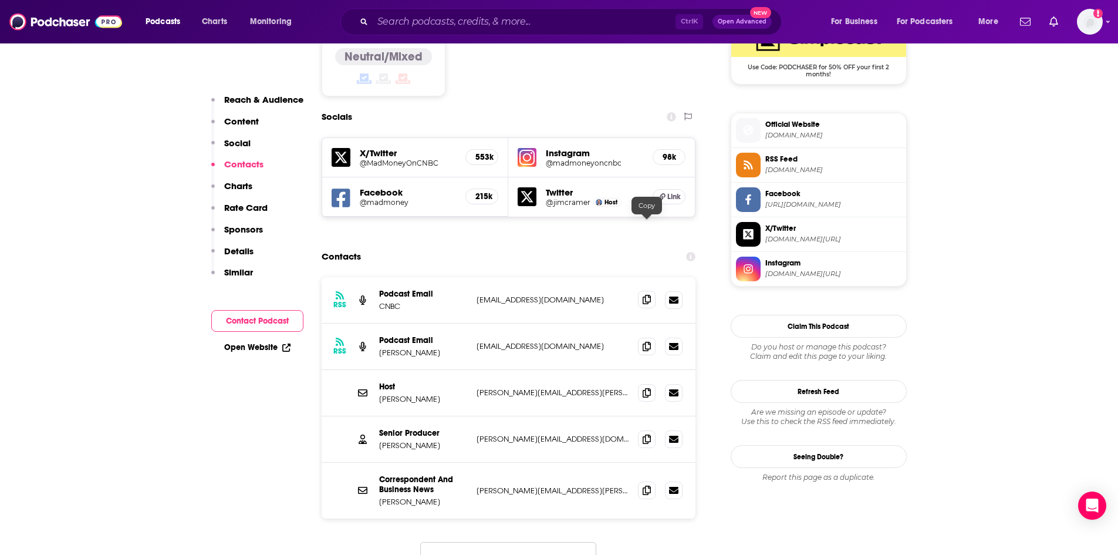
click at [642, 291] on span at bounding box center [647, 300] width 18 height 18
click at [644, 341] on icon at bounding box center [647, 345] width 8 height 9
click at [646, 434] on icon at bounding box center [647, 438] width 8 height 9
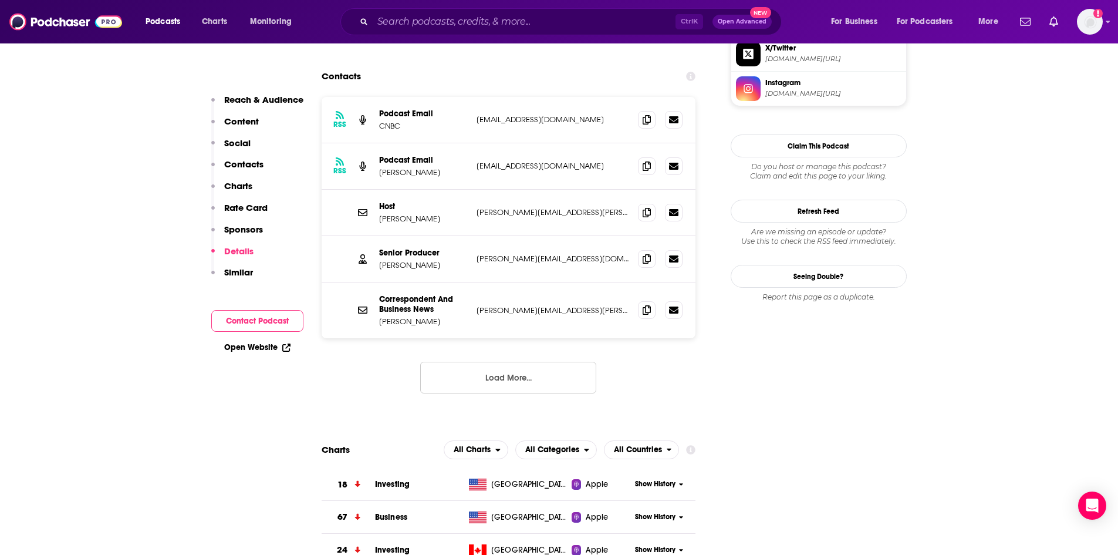
scroll to position [0, 0]
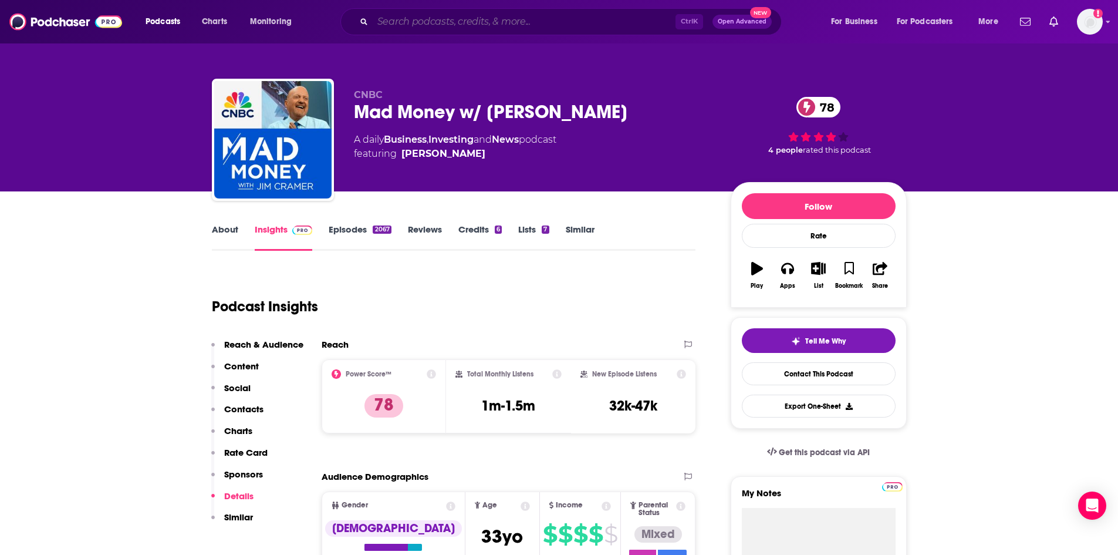
click at [463, 28] on input "Search podcasts, credits, & more..." at bounding box center [524, 21] width 303 height 19
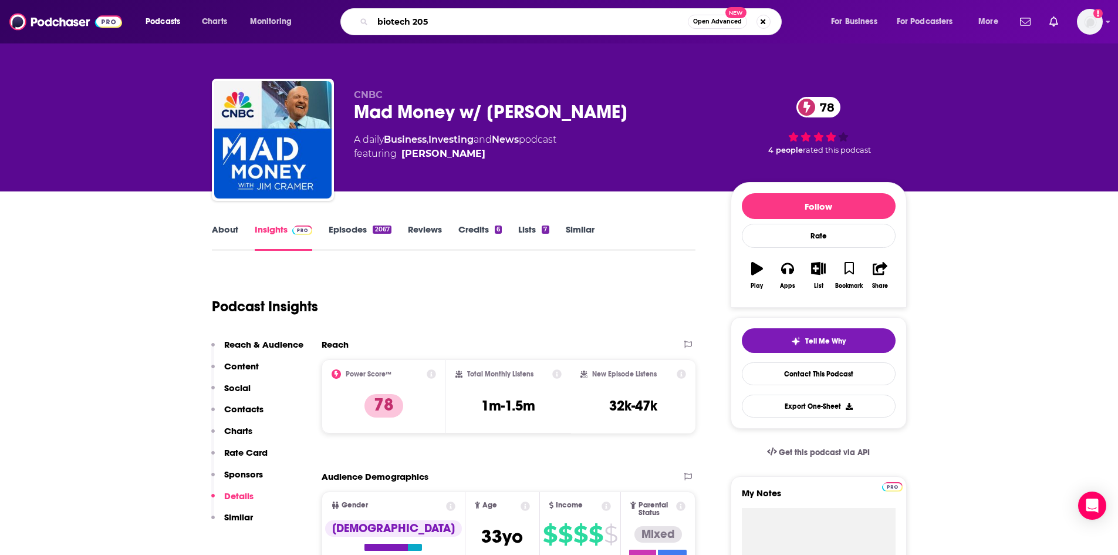
type input "biotech 2050"
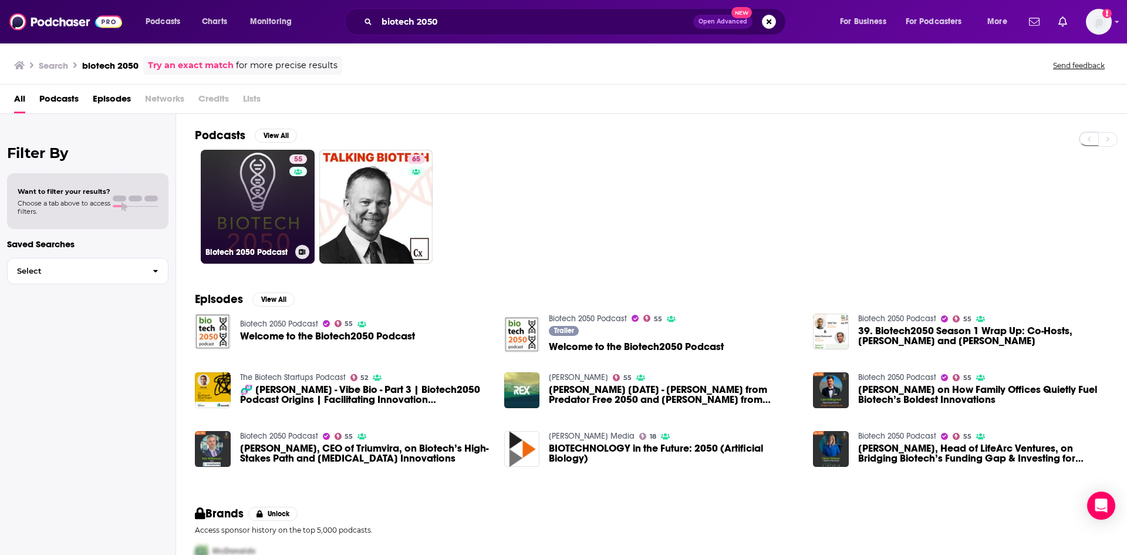
click at [258, 188] on link "55 Biotech 2050 Podcast" at bounding box center [258, 207] width 114 height 114
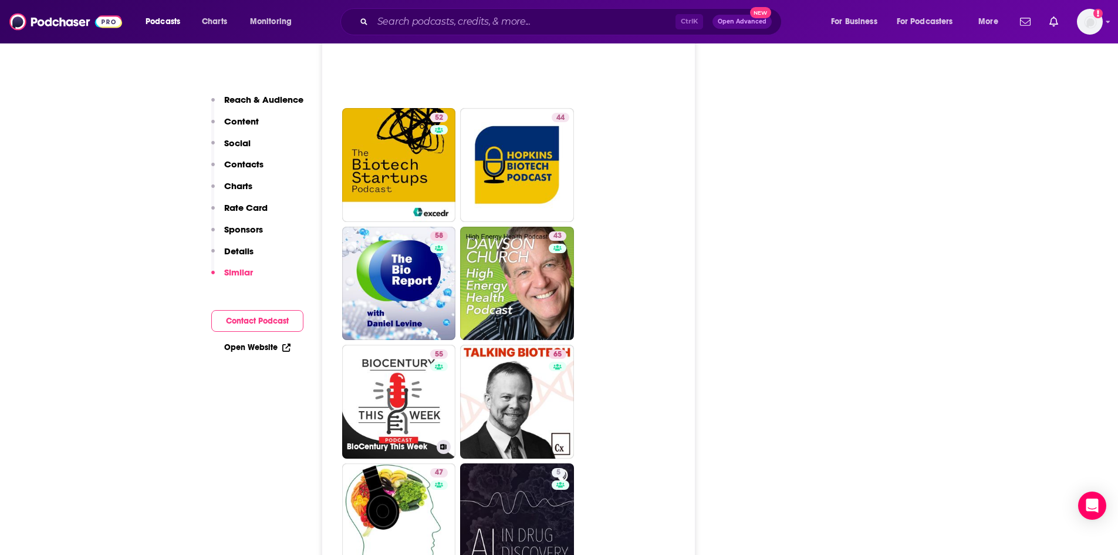
scroll to position [2701, 0]
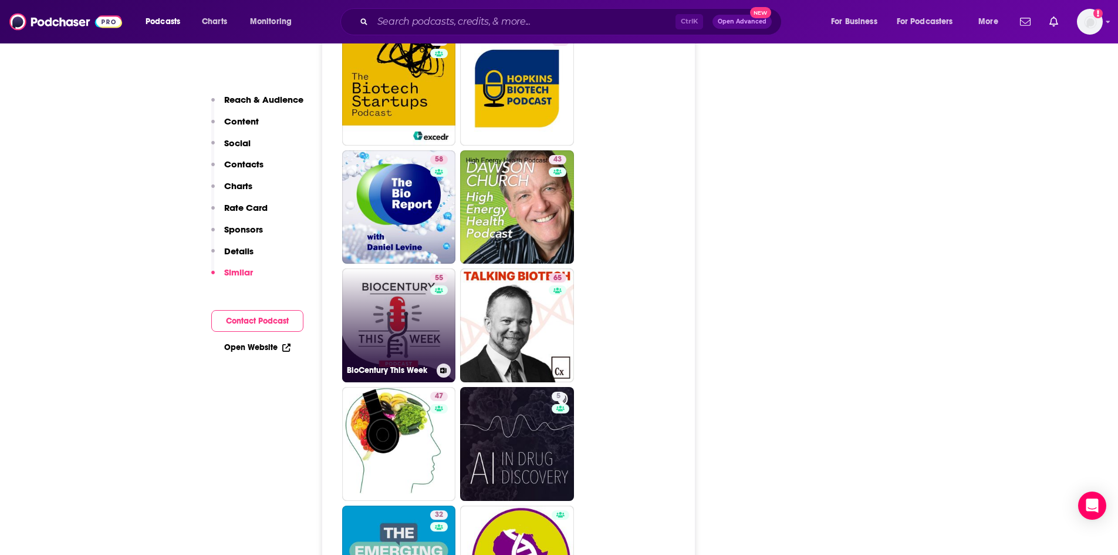
click at [396, 268] on link "55 BioCentury This Week" at bounding box center [399, 325] width 114 height 114
type input "https://www.podchaser.com/podcasts/biocentury-this-week-1579655"
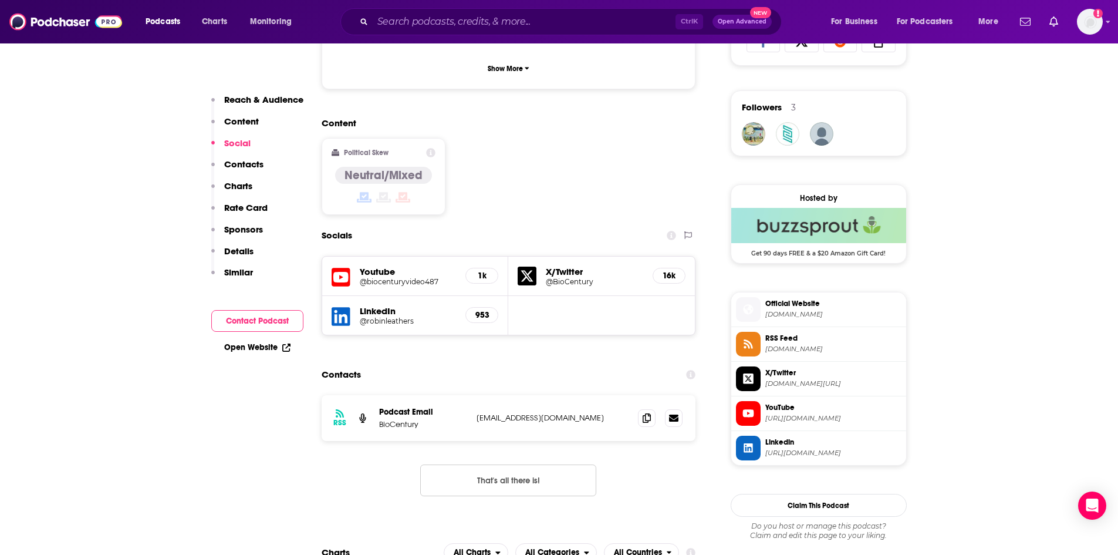
scroll to position [822, 0]
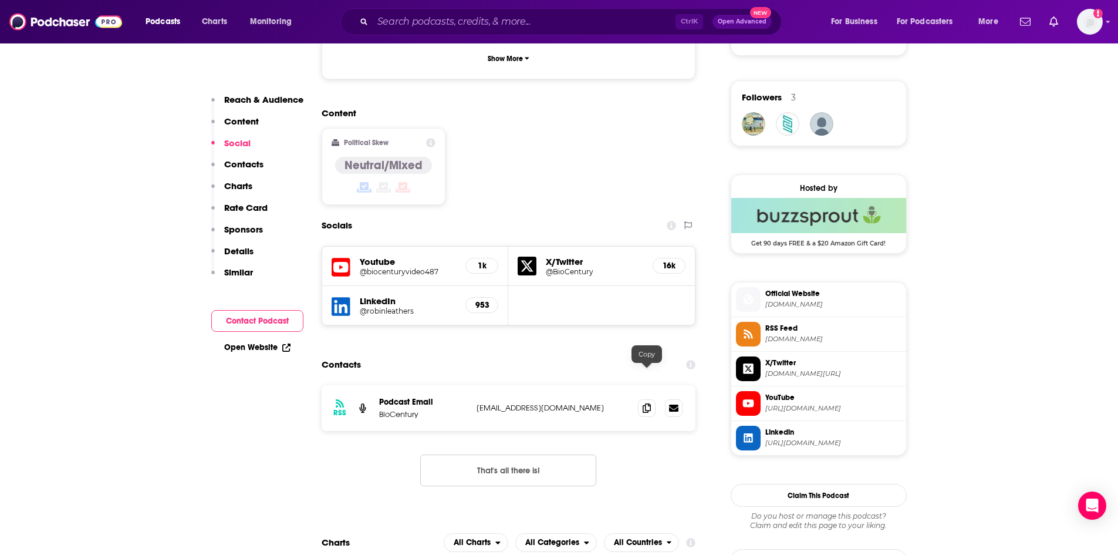
drag, startPoint x: 641, startPoint y: 377, endPoint x: 574, endPoint y: 382, distance: 67.7
click at [641, 399] on span at bounding box center [647, 408] width 18 height 18
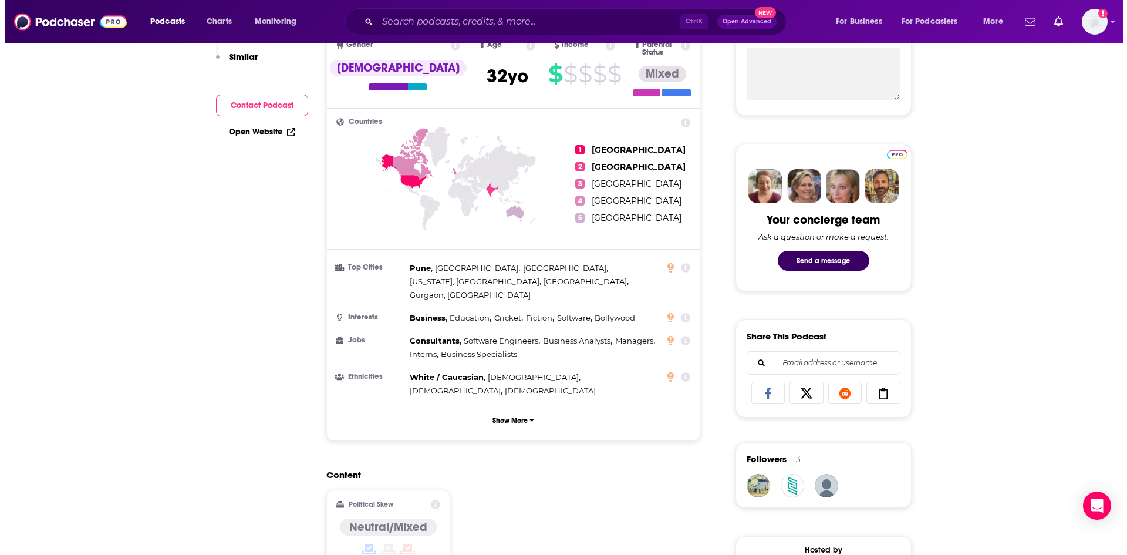
scroll to position [0, 0]
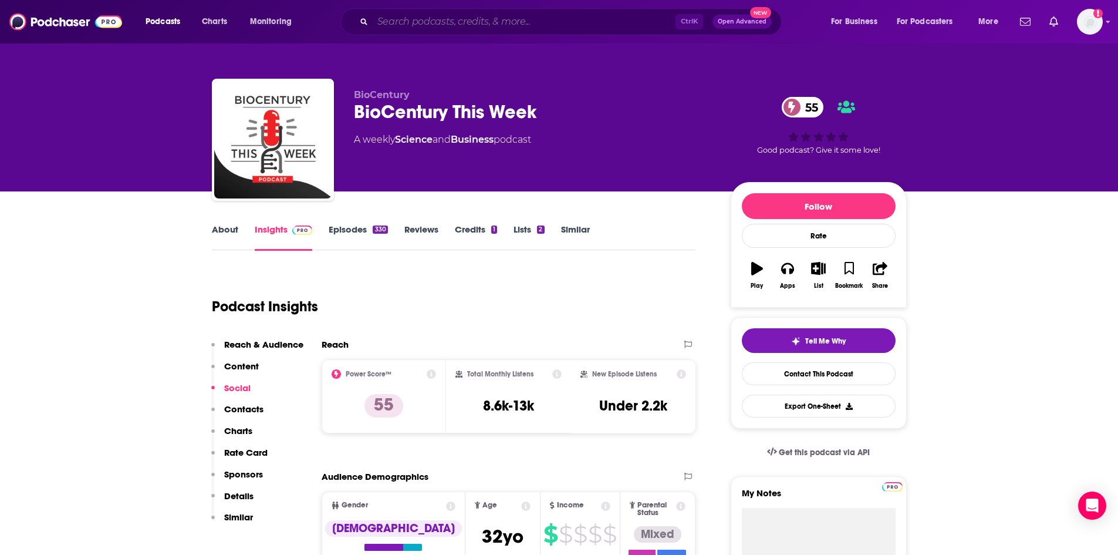
click at [474, 25] on input "Search podcasts, credits, & more..." at bounding box center [524, 21] width 303 height 19
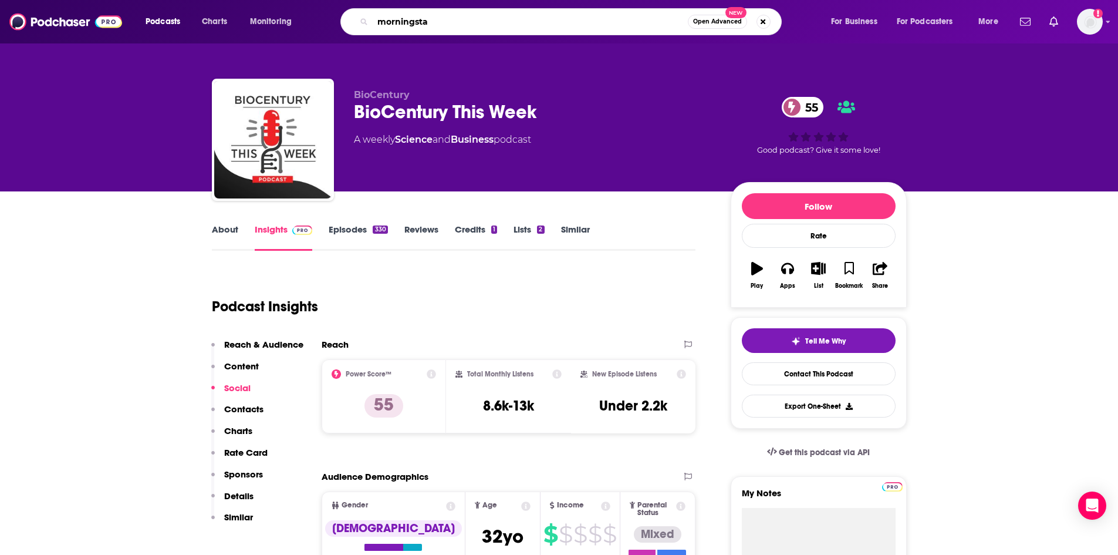
type input "morningstar"
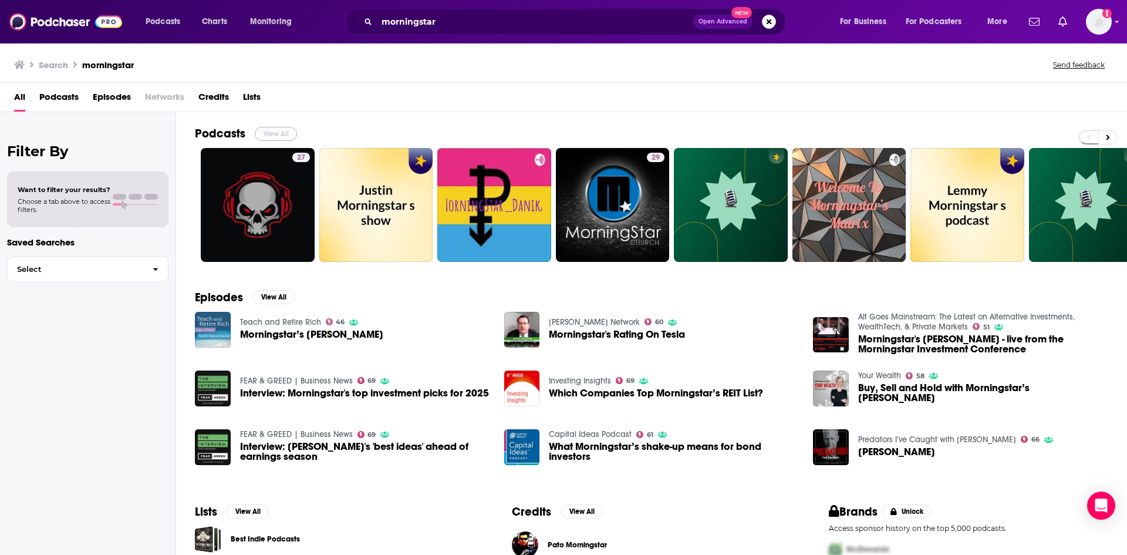
click at [276, 134] on button "View All" at bounding box center [276, 134] width 42 height 14
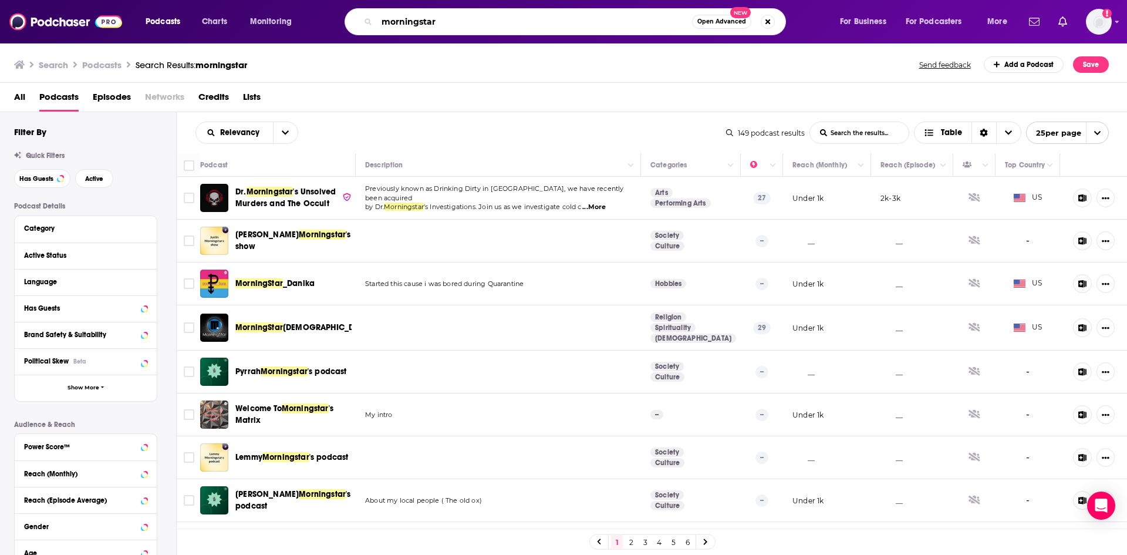
drag, startPoint x: 455, startPoint y: 31, endPoint x: 346, endPoint y: 35, distance: 109.3
click at [346, 35] on div "Podcasts Charts Monitoring morningstar Open Advanced New For Business For Podca…" at bounding box center [563, 21] width 1127 height 43
type input "forbes"
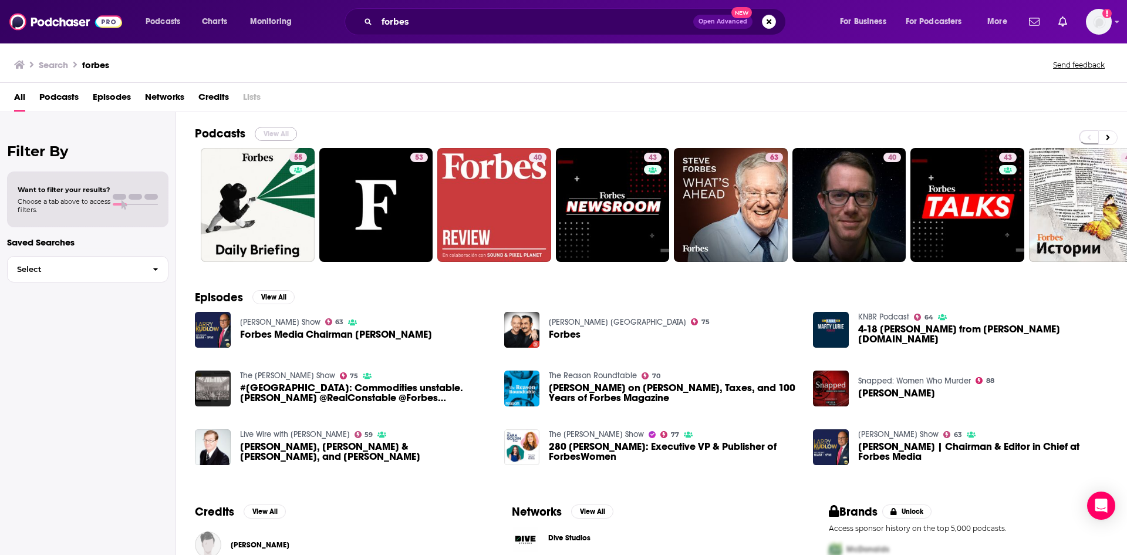
click at [275, 134] on button "View All" at bounding box center [276, 134] width 42 height 14
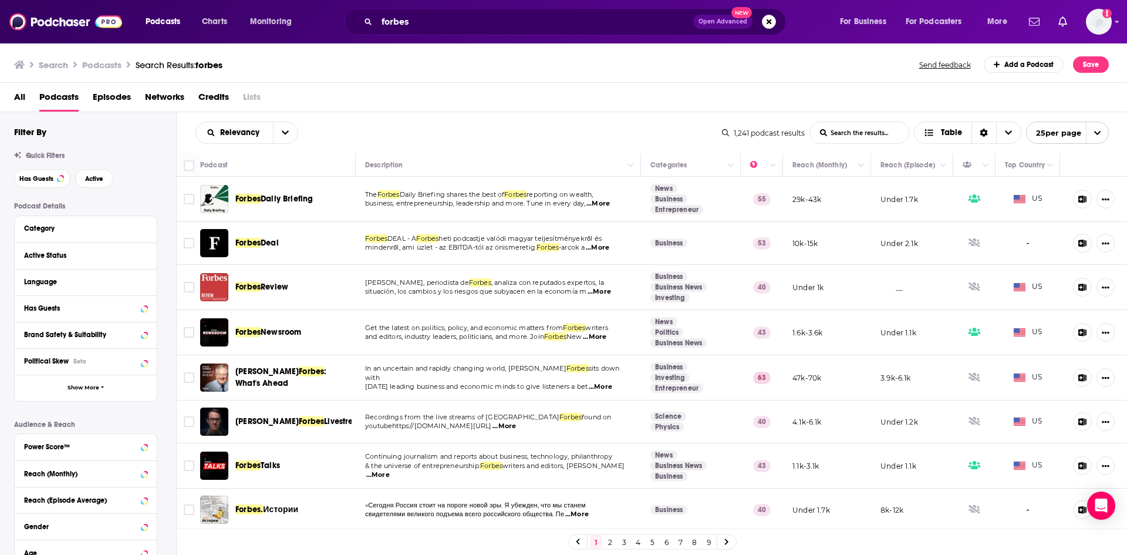
click at [610, 208] on span "...More" at bounding box center [598, 203] width 23 height 9
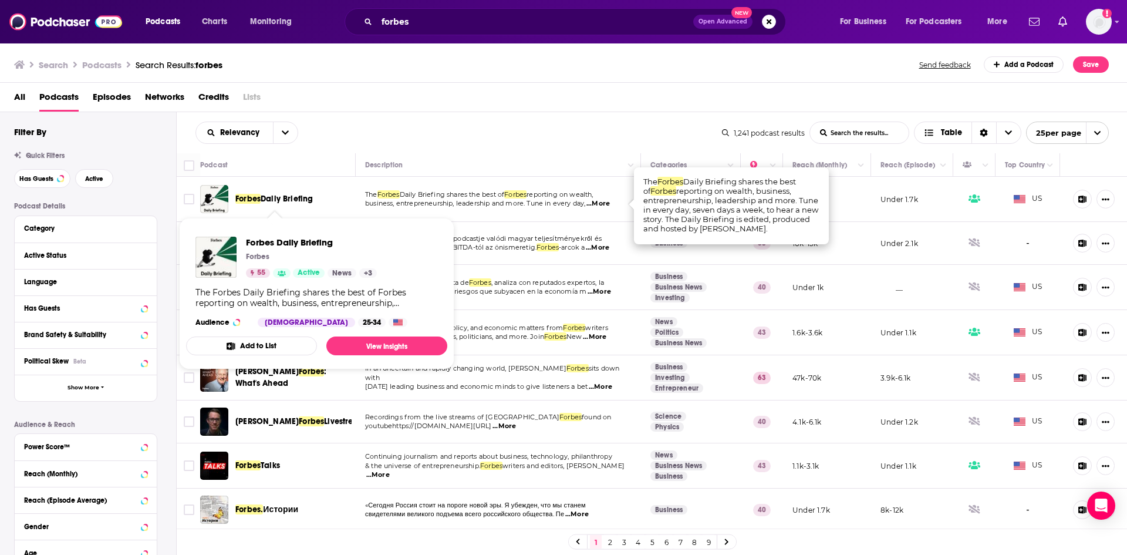
click at [289, 196] on span "Daily Briefing" at bounding box center [287, 199] width 52 height 10
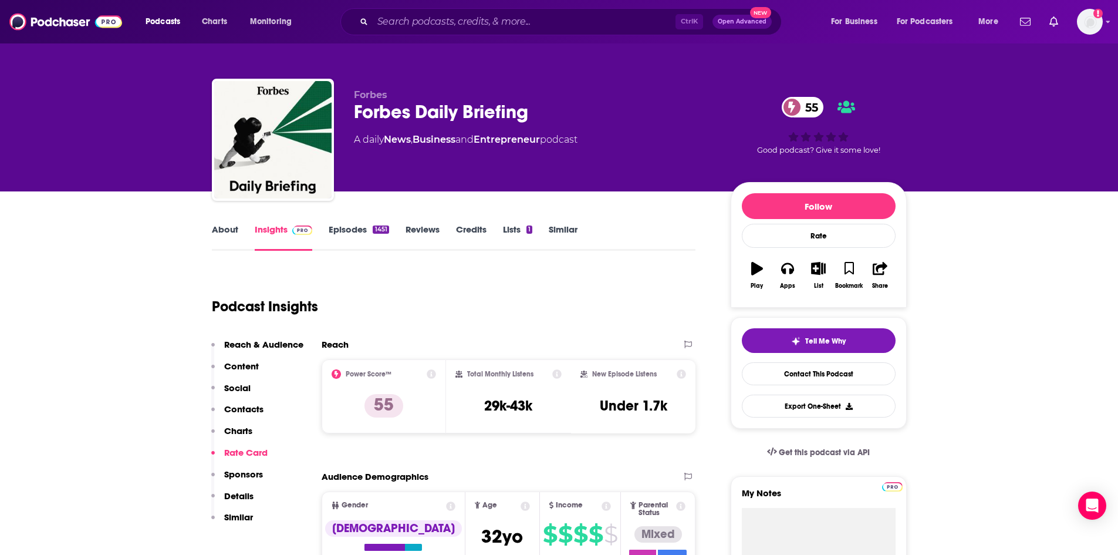
click at [350, 231] on link "Episodes 1451" at bounding box center [359, 237] width 60 height 27
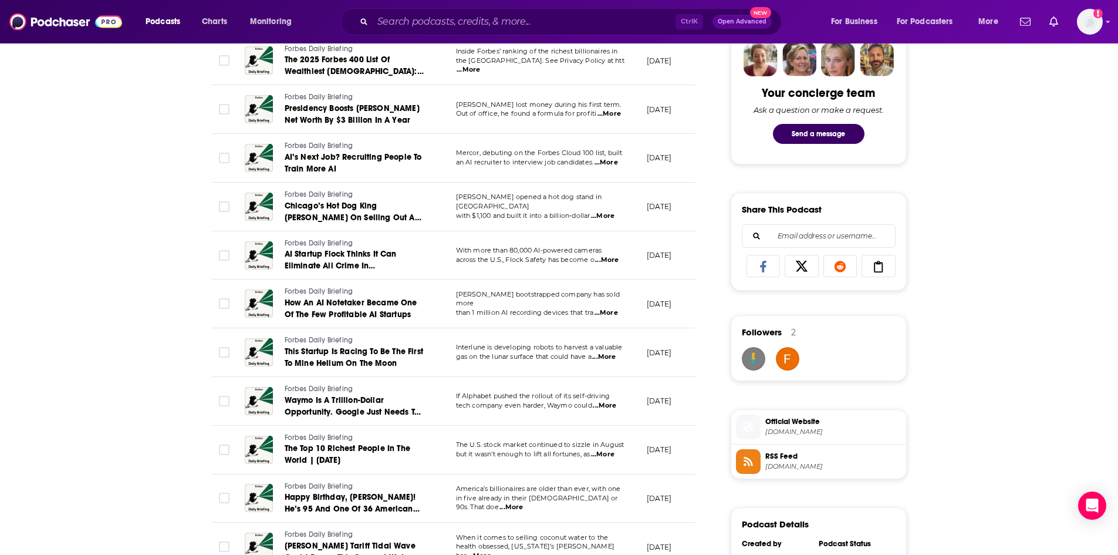
scroll to position [705, 0]
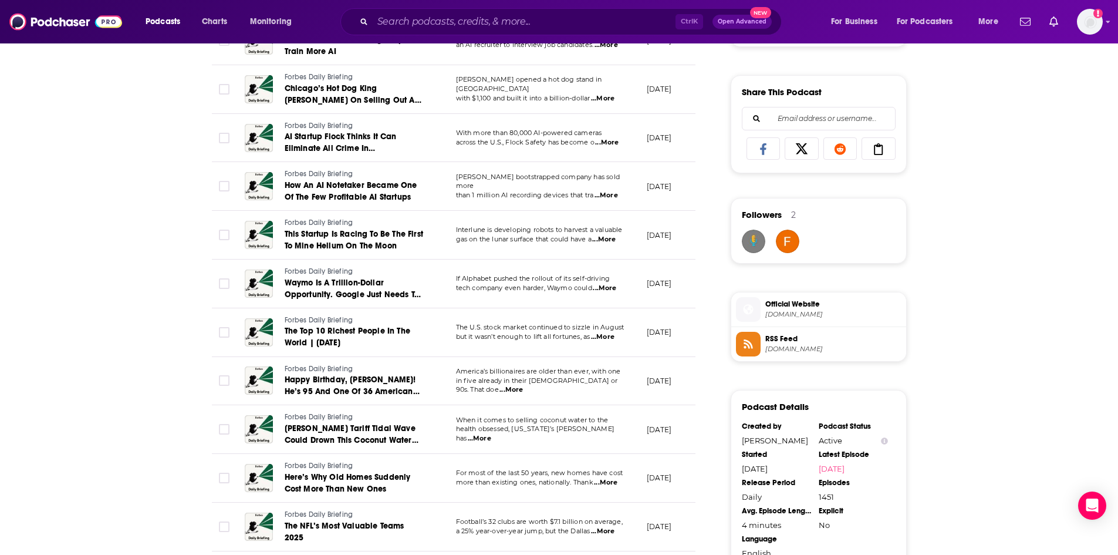
click at [102, 311] on div "About Insights Episodes 1451 Reviews Credits Lists 1 Similar Episodes of Forbes…" at bounding box center [559, 273] width 1118 height 1572
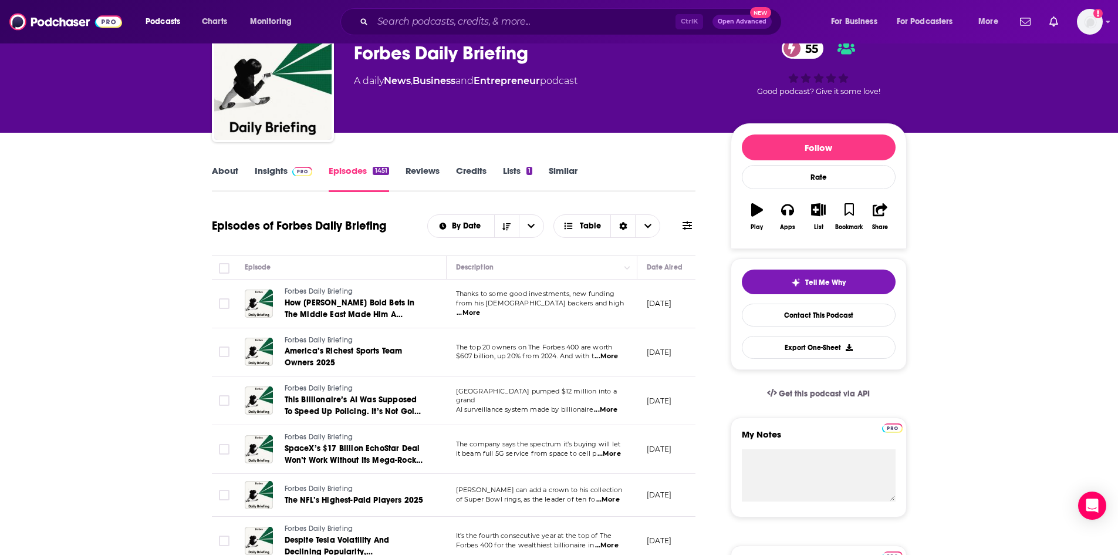
click at [270, 166] on link "Insights" at bounding box center [284, 178] width 58 height 27
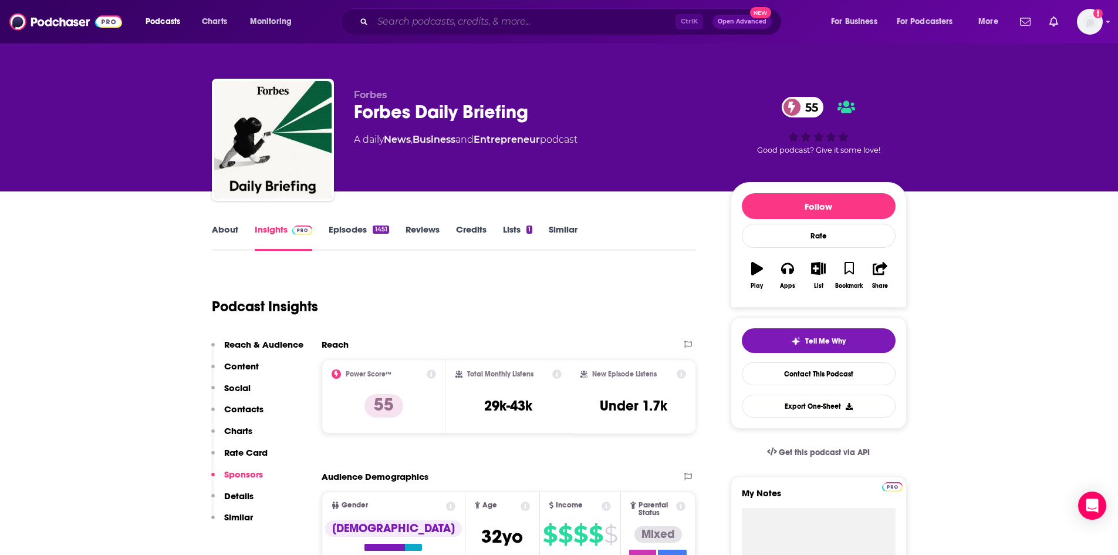
click at [469, 17] on input "Search podcasts, credits, & more..." at bounding box center [524, 21] width 303 height 19
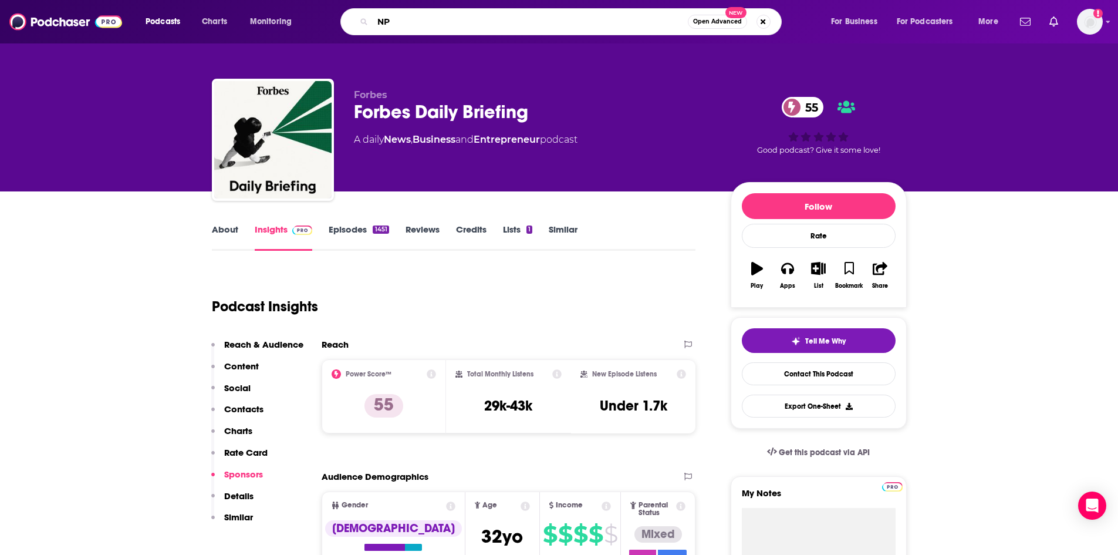
type input "NPR"
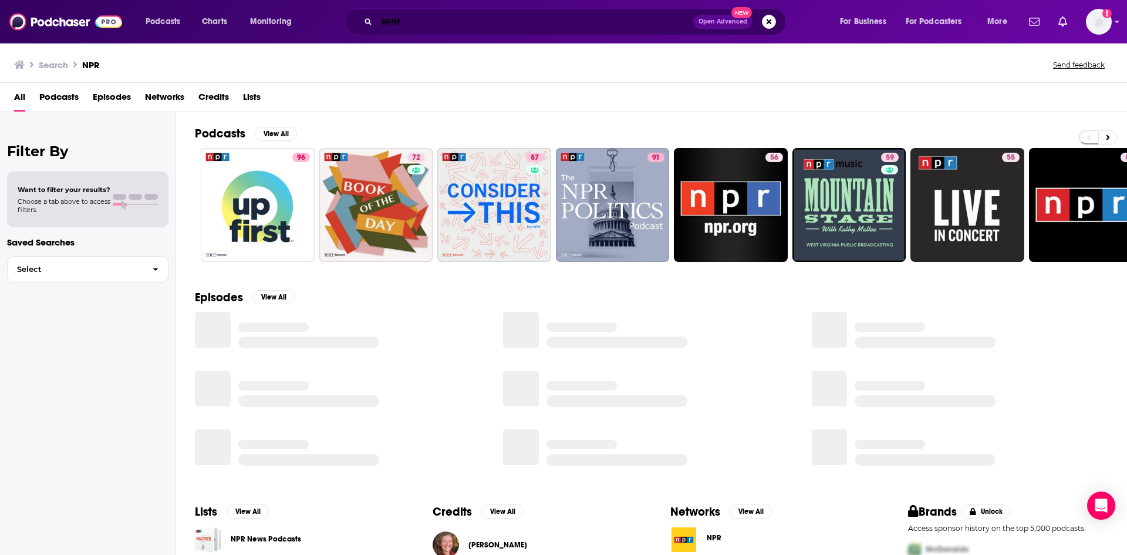
click at [469, 17] on input "NPR" at bounding box center [535, 21] width 316 height 19
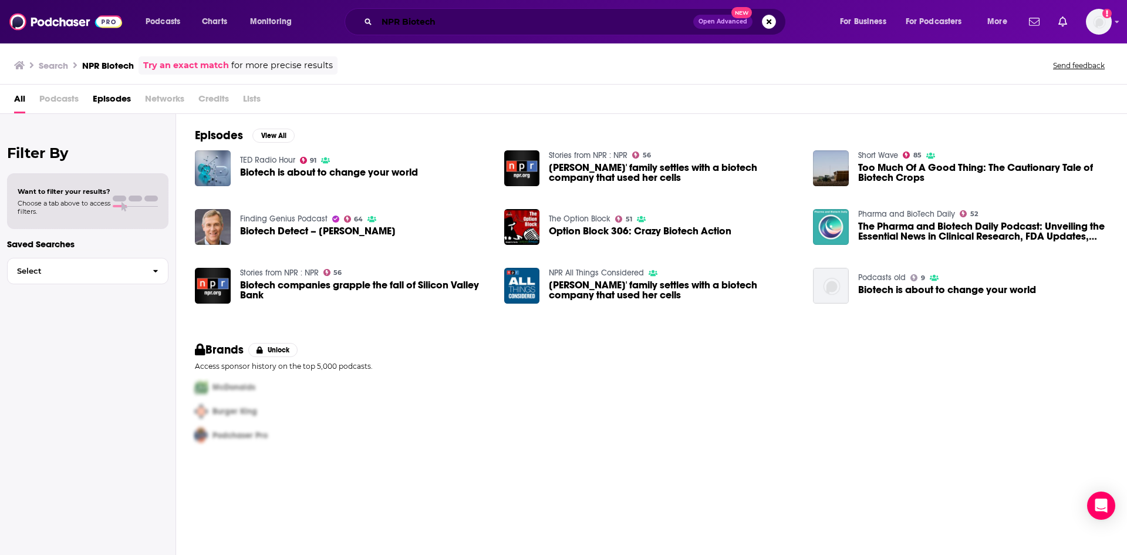
click at [460, 29] on input "NPR Biotech" at bounding box center [535, 21] width 316 height 19
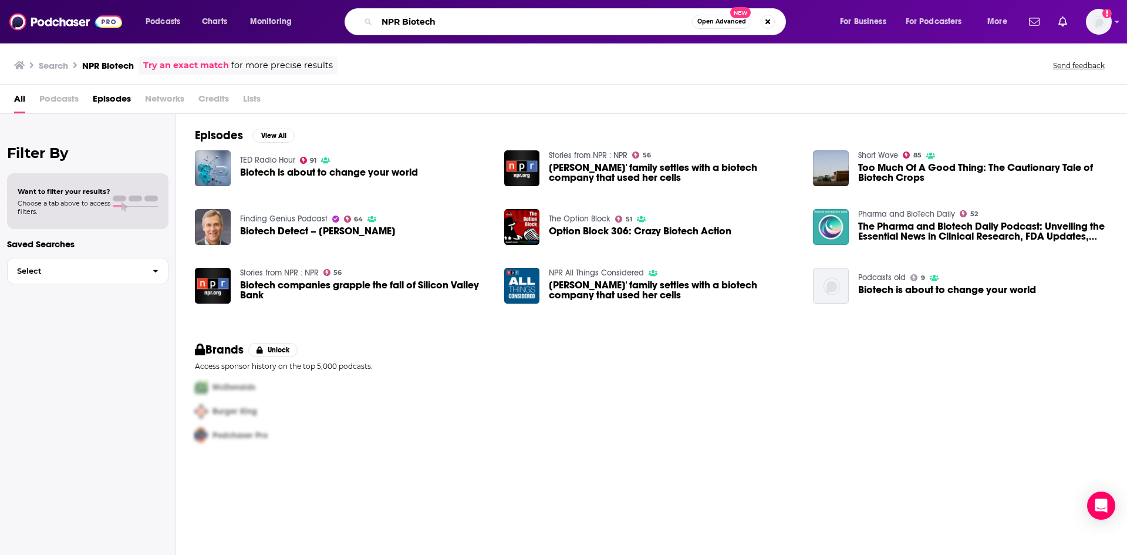
drag, startPoint x: 453, startPoint y: 25, endPoint x: 348, endPoint y: 28, distance: 105.1
click at [348, 28] on div "NPR Biotech Open Advanced New" at bounding box center [565, 21] width 441 height 27
type input "Biotech Nation"
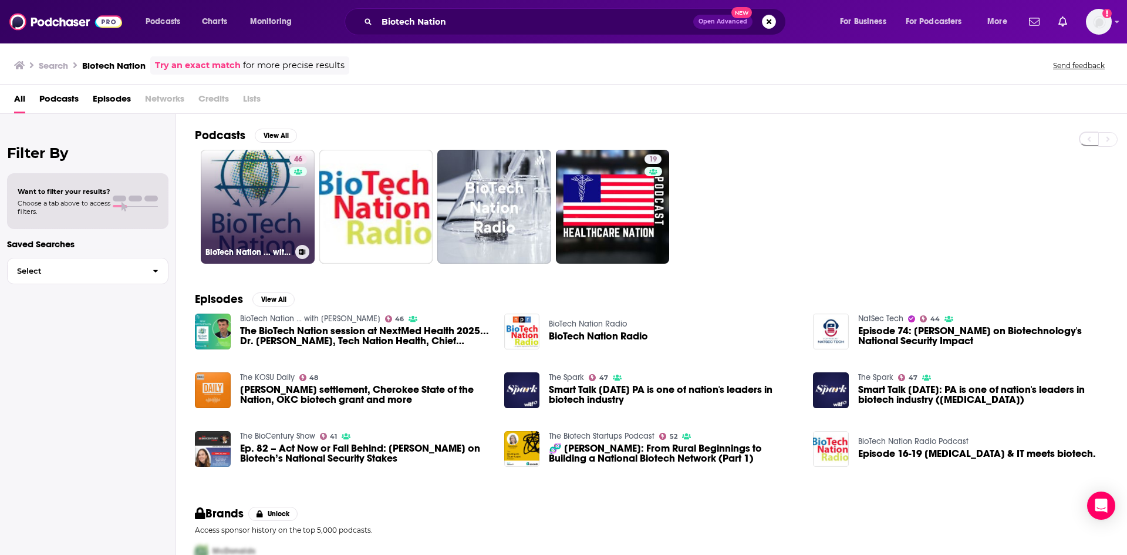
click at [248, 168] on link "46 BioTech Nation ... with Dr. Moira Gunn" at bounding box center [258, 207] width 114 height 114
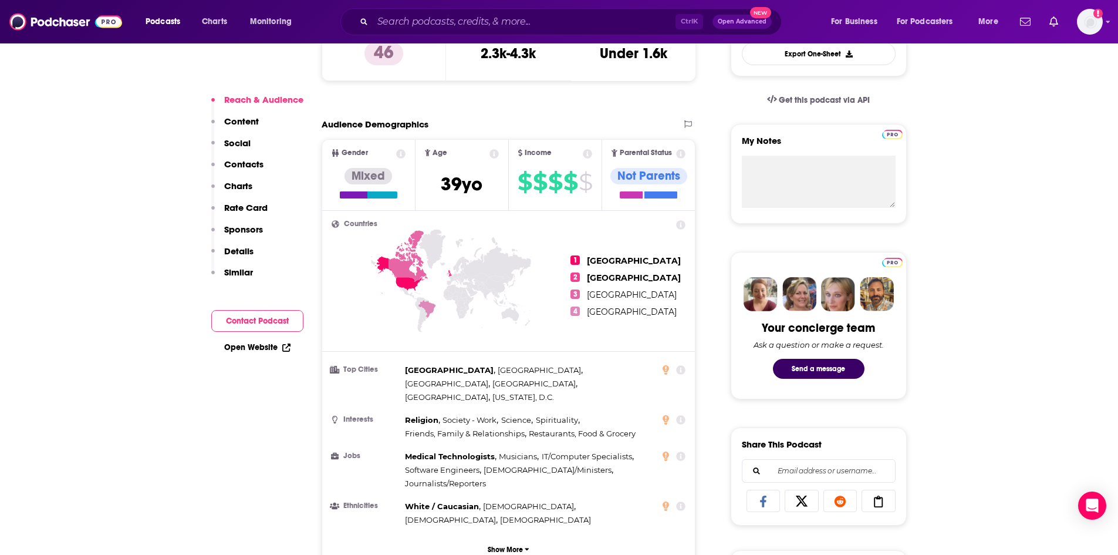
scroll to position [763, 0]
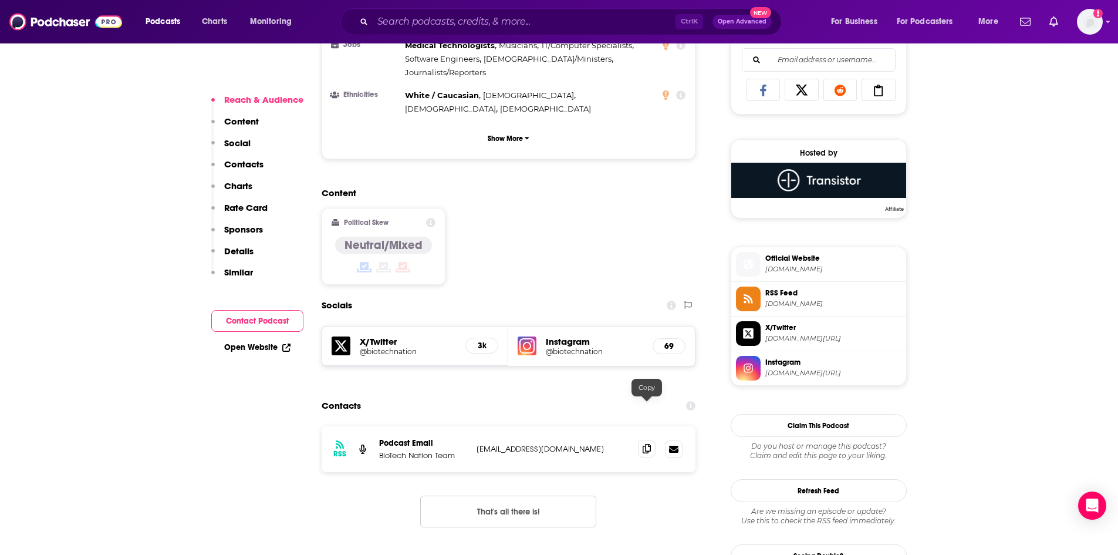
click at [651, 444] on icon at bounding box center [647, 448] width 8 height 9
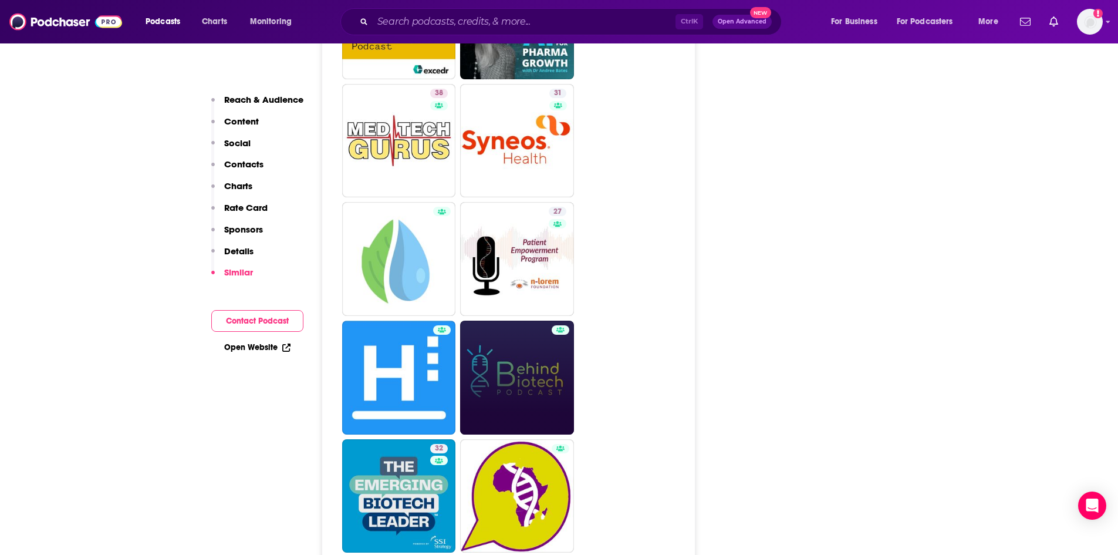
scroll to position [2172, 0]
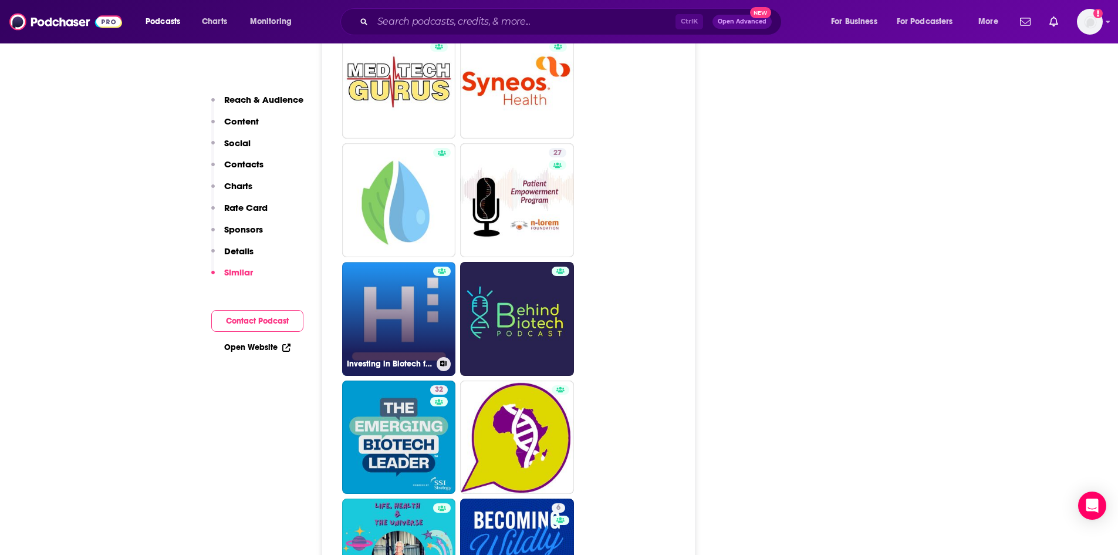
click at [417, 293] on link "Investing in Biotech from Horizon 3 Biotech" at bounding box center [399, 319] width 114 height 114
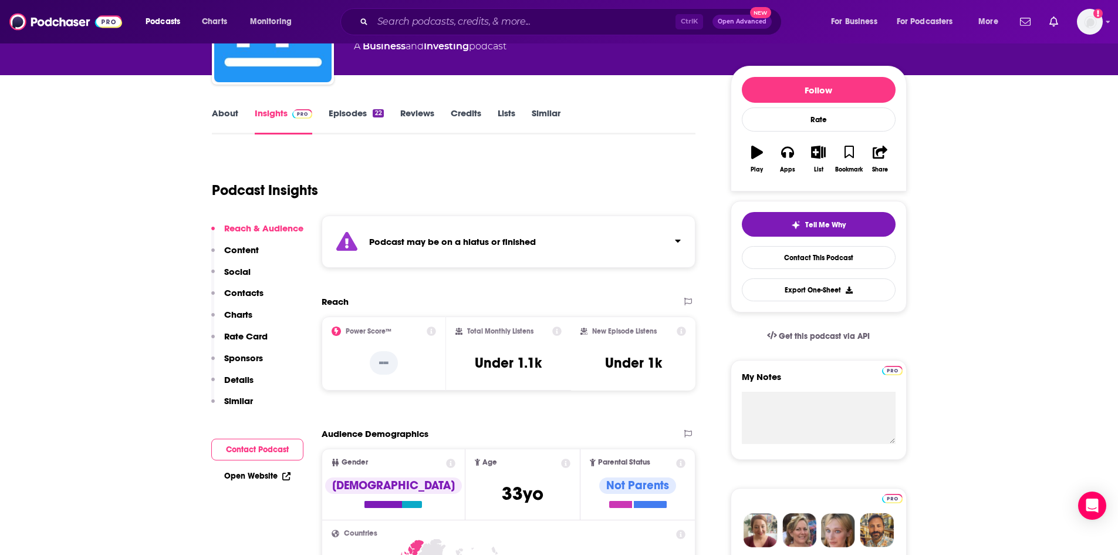
scroll to position [117, 0]
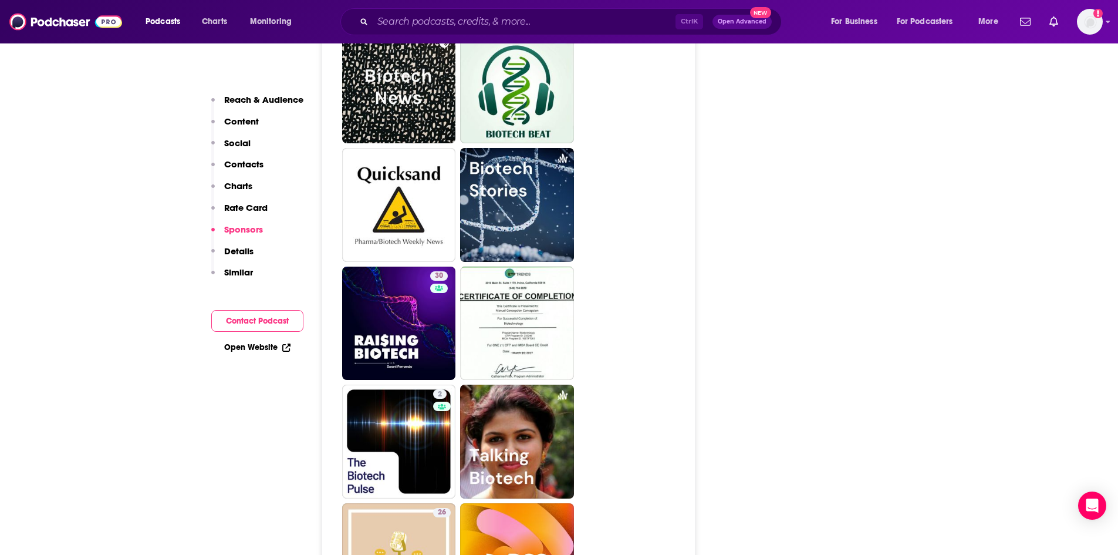
scroll to position [2935, 0]
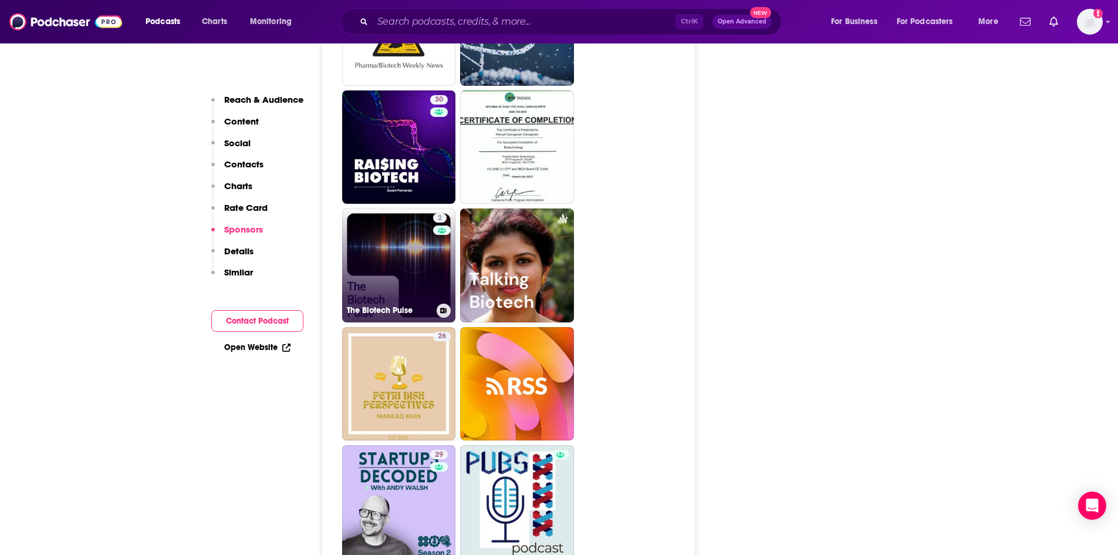
click at [420, 224] on link "2 The Biotech Pulse" at bounding box center [399, 265] width 114 height 114
type input "https://www.podchaser.com/podcasts/the-biotech-pulse-5537248"
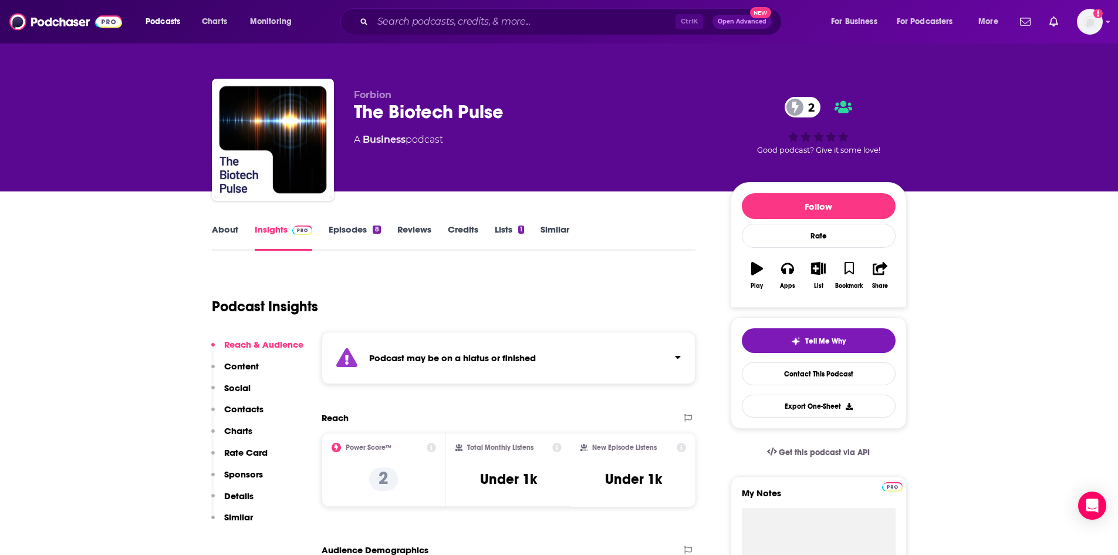
click at [216, 230] on link "About" at bounding box center [225, 237] width 26 height 27
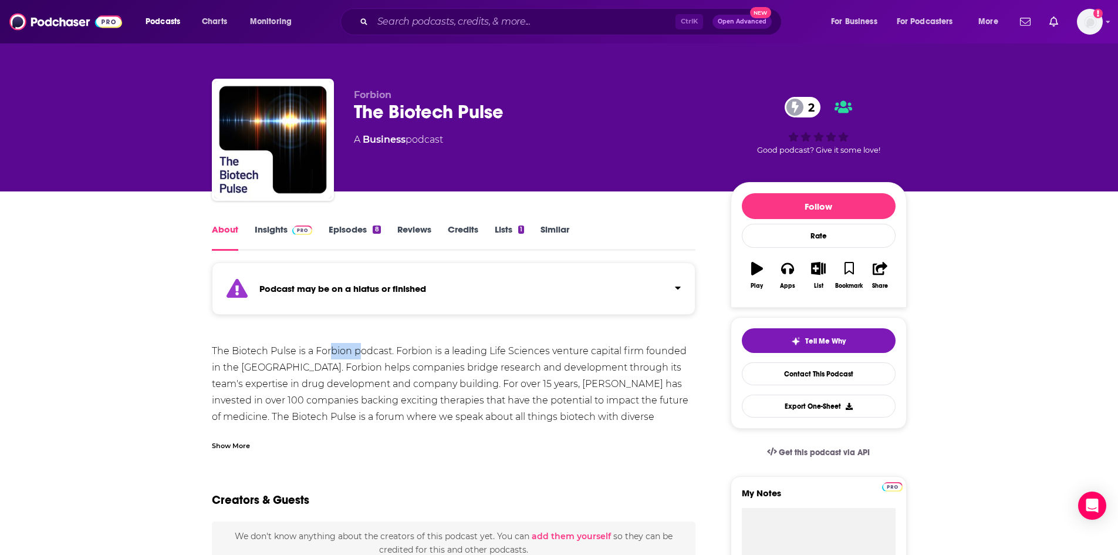
drag, startPoint x: 331, startPoint y: 347, endPoint x: 371, endPoint y: 351, distance: 40.1
click at [361, 350] on div "The Biotech Pulse is a Forbion podcast. Forbion is a leading Life Sciences vent…" at bounding box center [454, 392] width 484 height 99
drag, startPoint x: 407, startPoint y: 353, endPoint x: 508, endPoint y: 369, distance: 101.6
click at [471, 355] on div "The Biotech Pulse is a Forbion podcast. Forbion is a leading Life Sciences vent…" at bounding box center [454, 392] width 484 height 99
drag, startPoint x: 510, startPoint y: 369, endPoint x: 302, endPoint y: 368, distance: 208.4
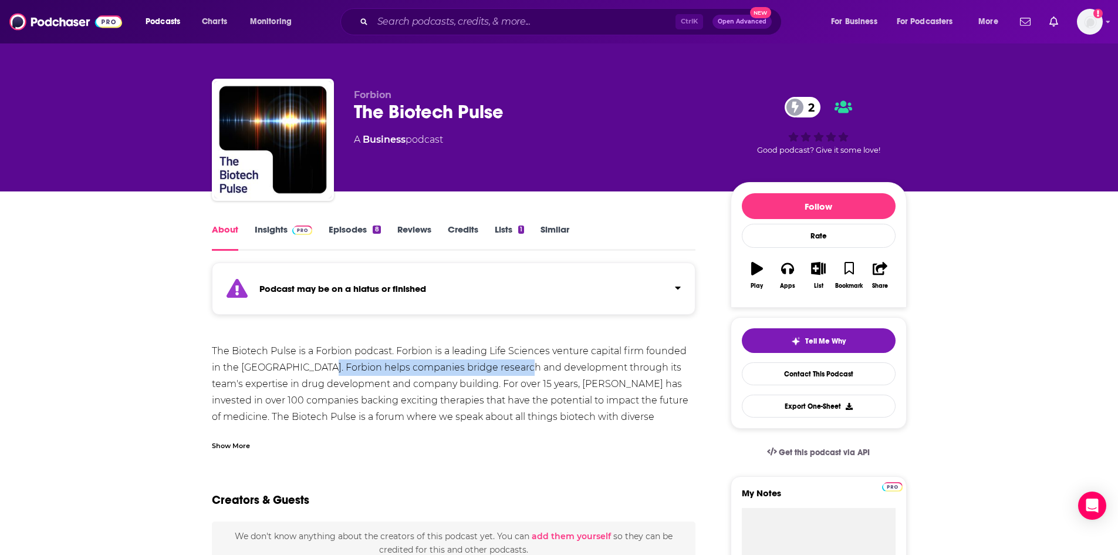
click at [308, 369] on div "The Biotech Pulse is a Forbion podcast. Forbion is a leading Life Sciences vent…" at bounding box center [454, 392] width 484 height 99
click at [277, 365] on div "The Biotech Pulse is a Forbion podcast. Forbion is a leading Life Sciences vent…" at bounding box center [454, 392] width 484 height 99
click at [277, 230] on link "Insights" at bounding box center [284, 237] width 58 height 27
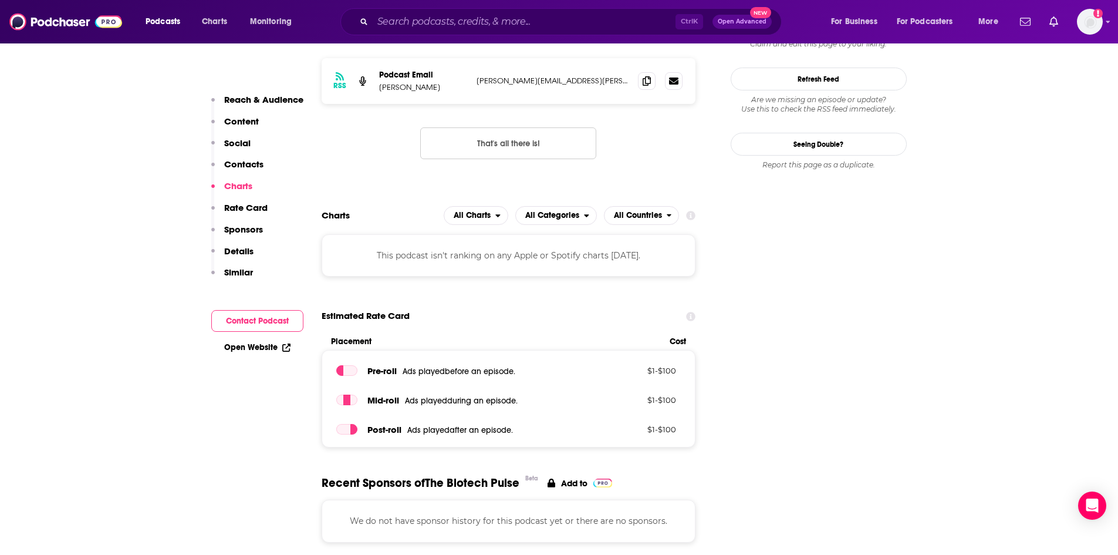
scroll to position [1350, 0]
